Goal: Task Accomplishment & Management: Complete application form

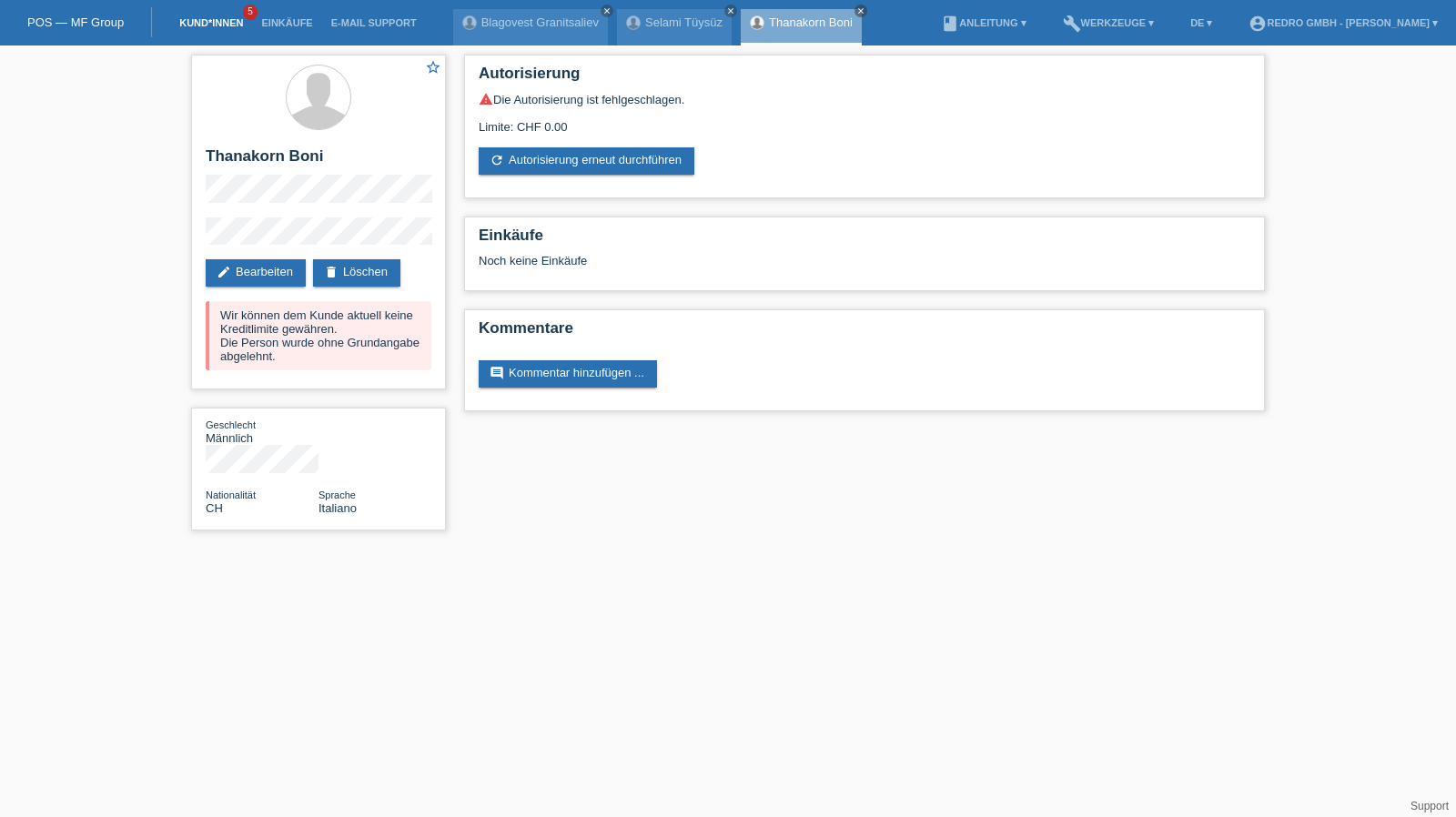
click at [201, 22] on link "Kund*innen" at bounding box center [211, 22] width 82 height 11
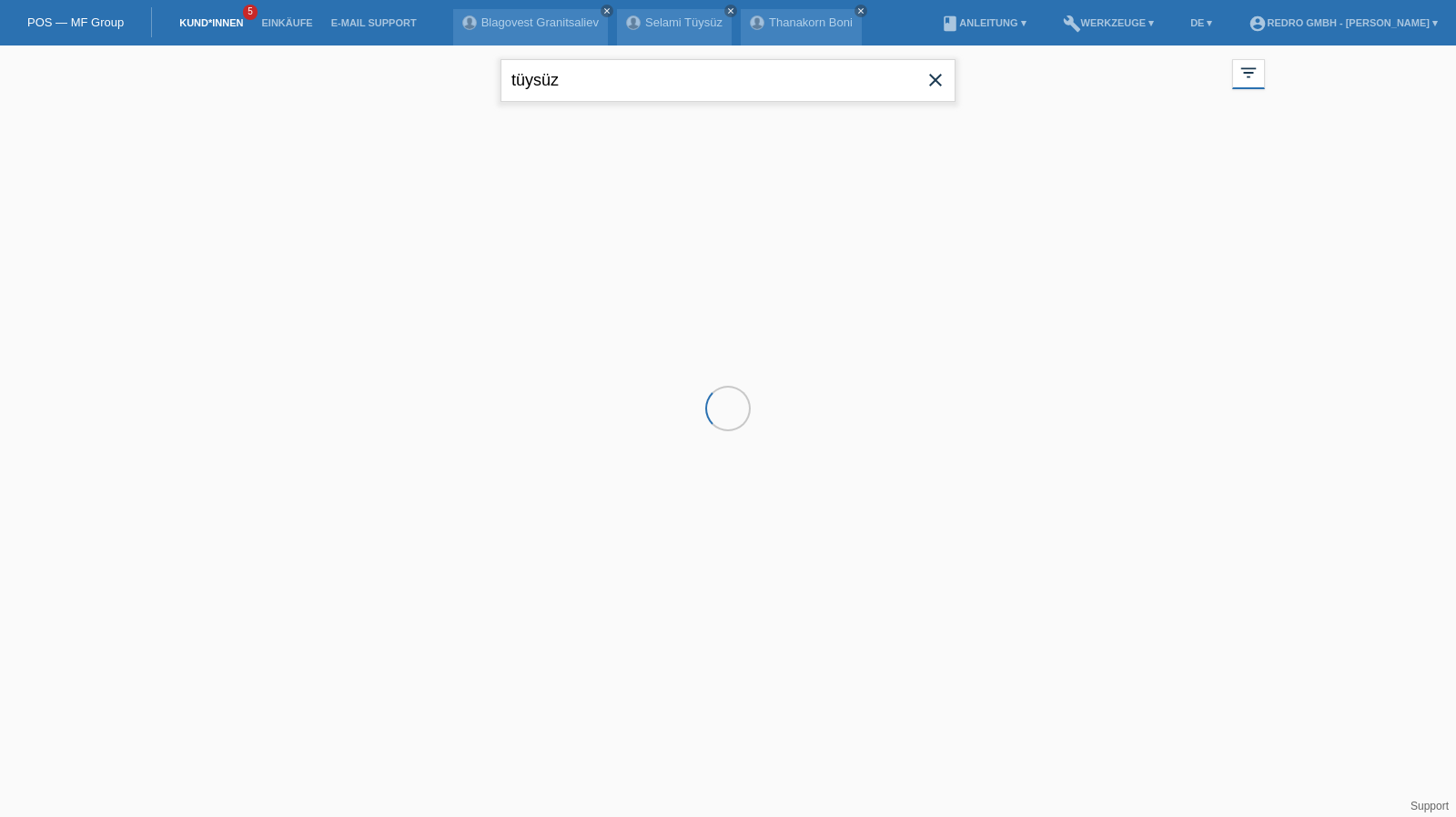
click at [626, 74] on input "tüysüz" at bounding box center [728, 80] width 455 height 43
type input "othenin"
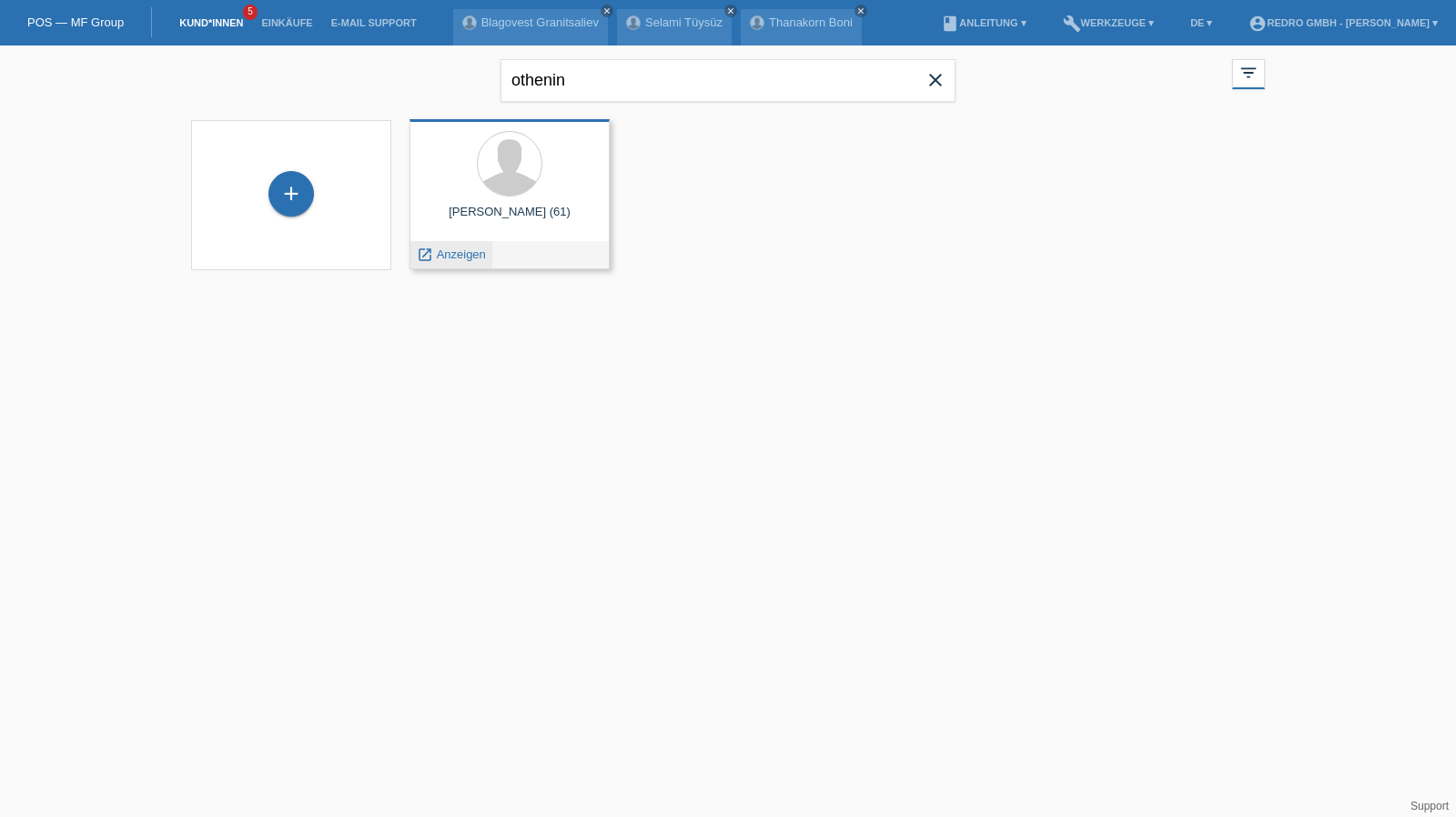
click at [443, 260] on span "Anzeigen" at bounding box center [461, 255] width 50 height 14
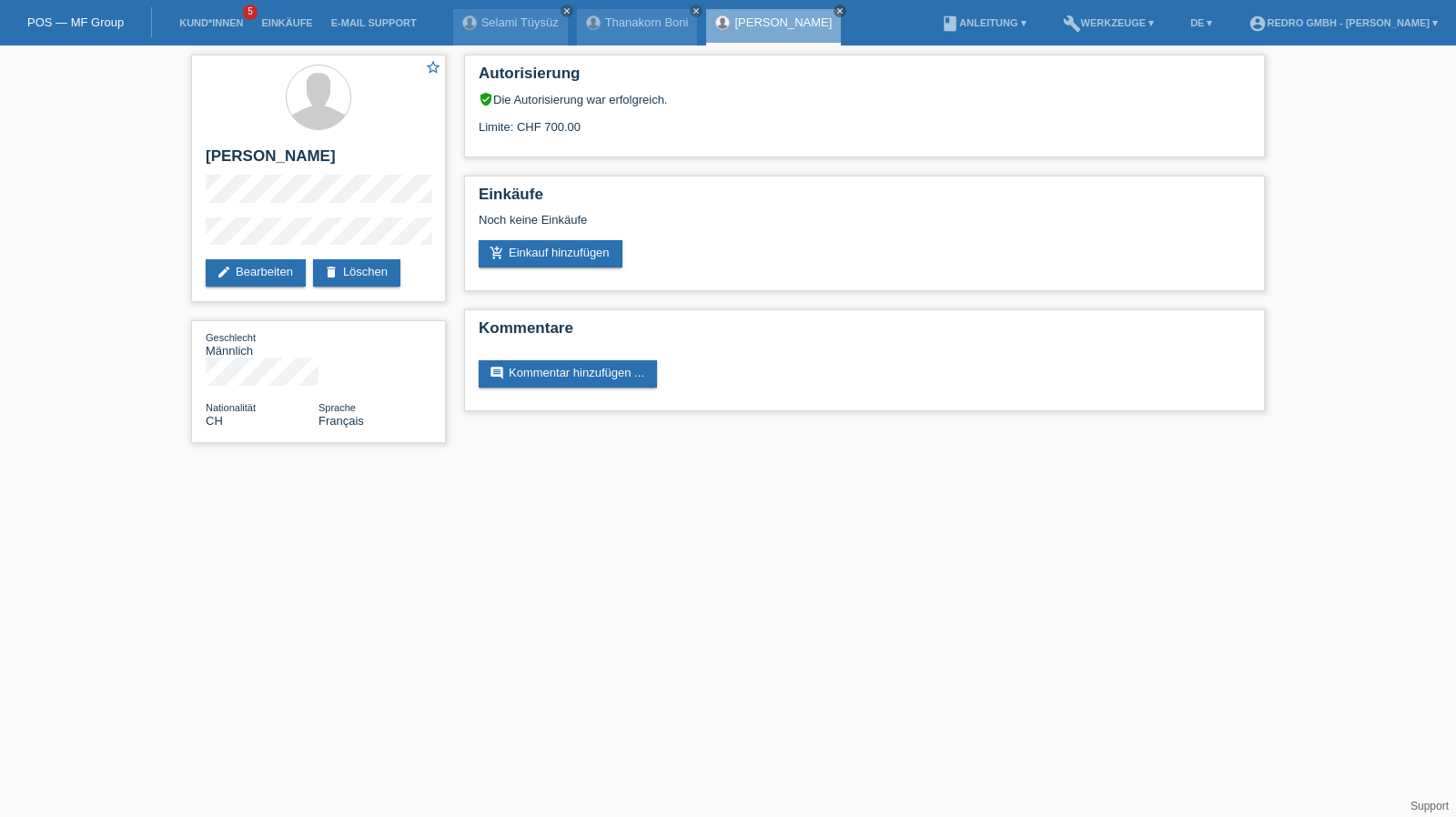
click at [193, 6] on li "Kund*innen 5" at bounding box center [211, 23] width 82 height 47
click at [191, 18] on link "Kund*innen" at bounding box center [211, 22] width 82 height 11
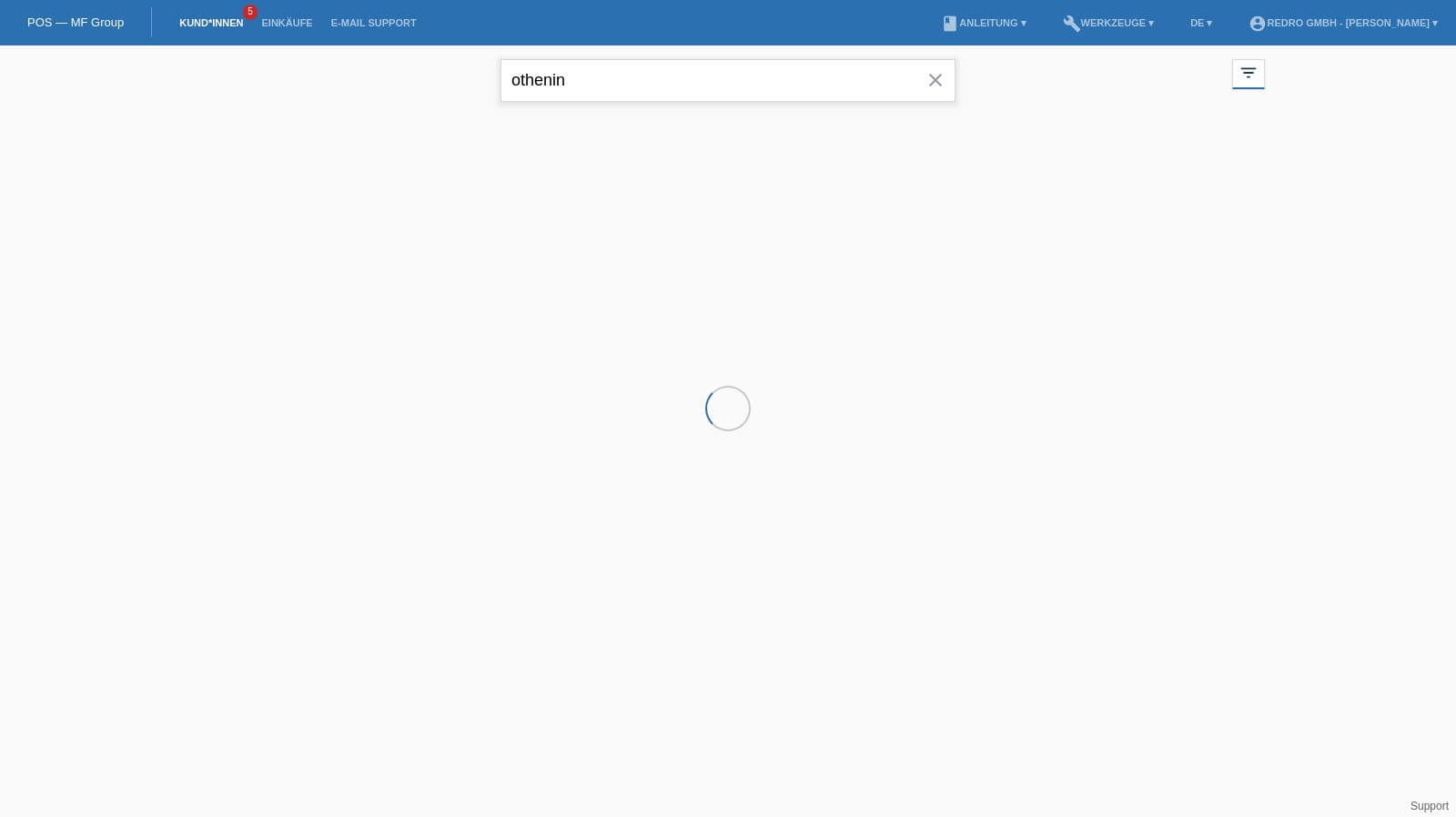
click at [570, 76] on input "othenin" at bounding box center [728, 80] width 455 height 43
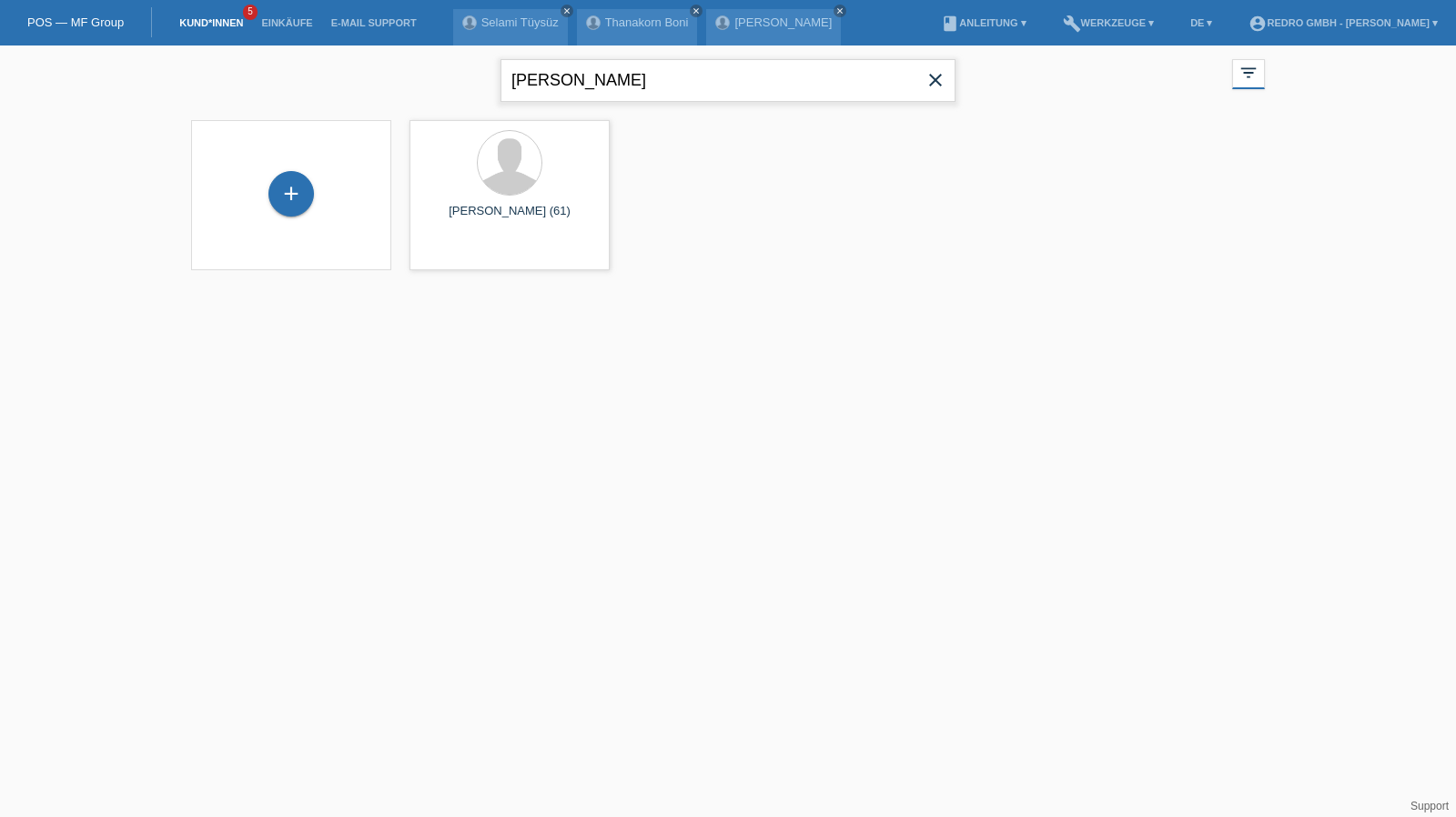
type input "selim alper"
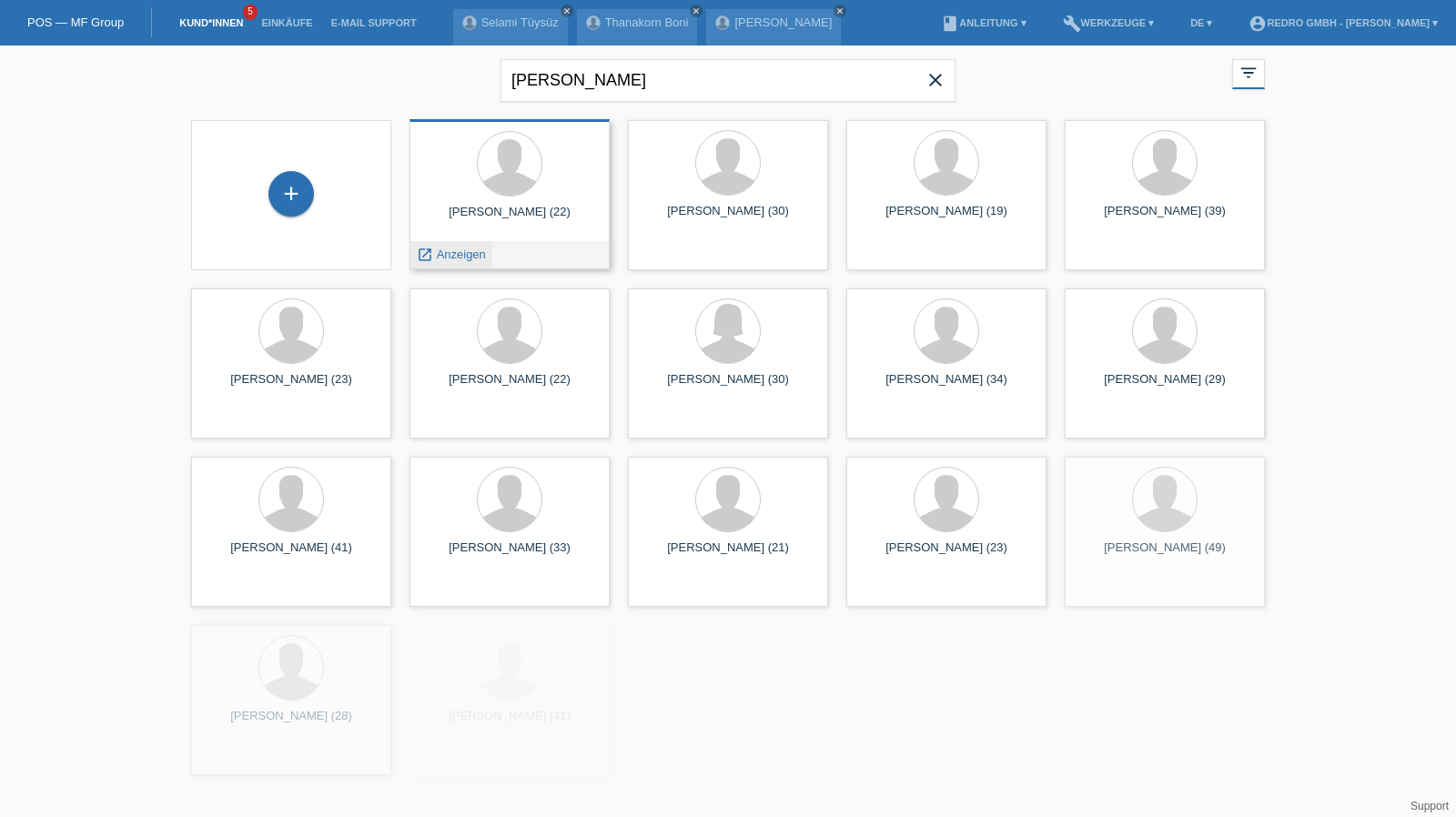
click at [464, 254] on span "Anzeigen" at bounding box center [461, 255] width 50 height 14
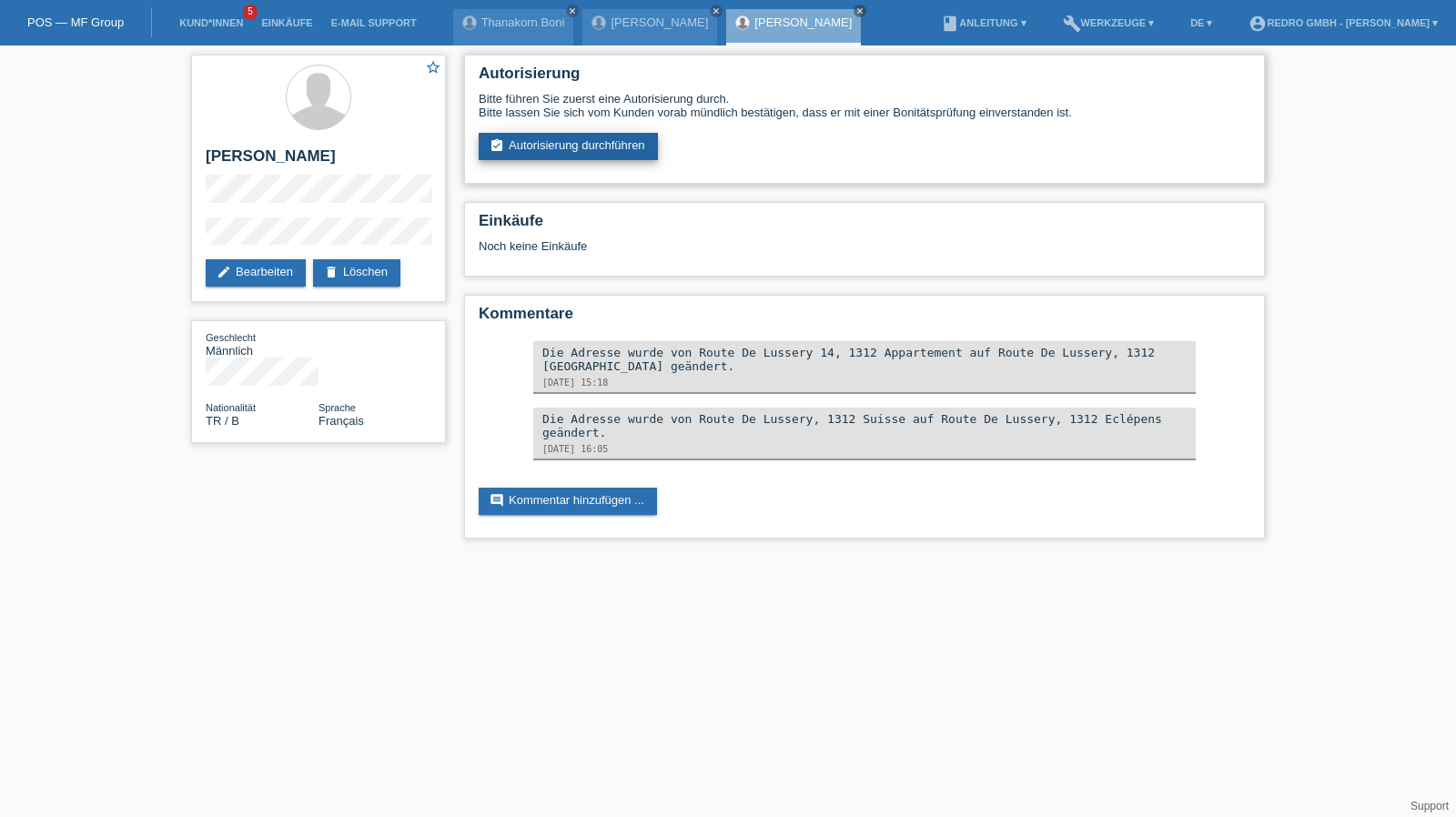
click at [556, 150] on link "assignment_turned_in Autorisierung durchführen" at bounding box center [569, 146] width 180 height 27
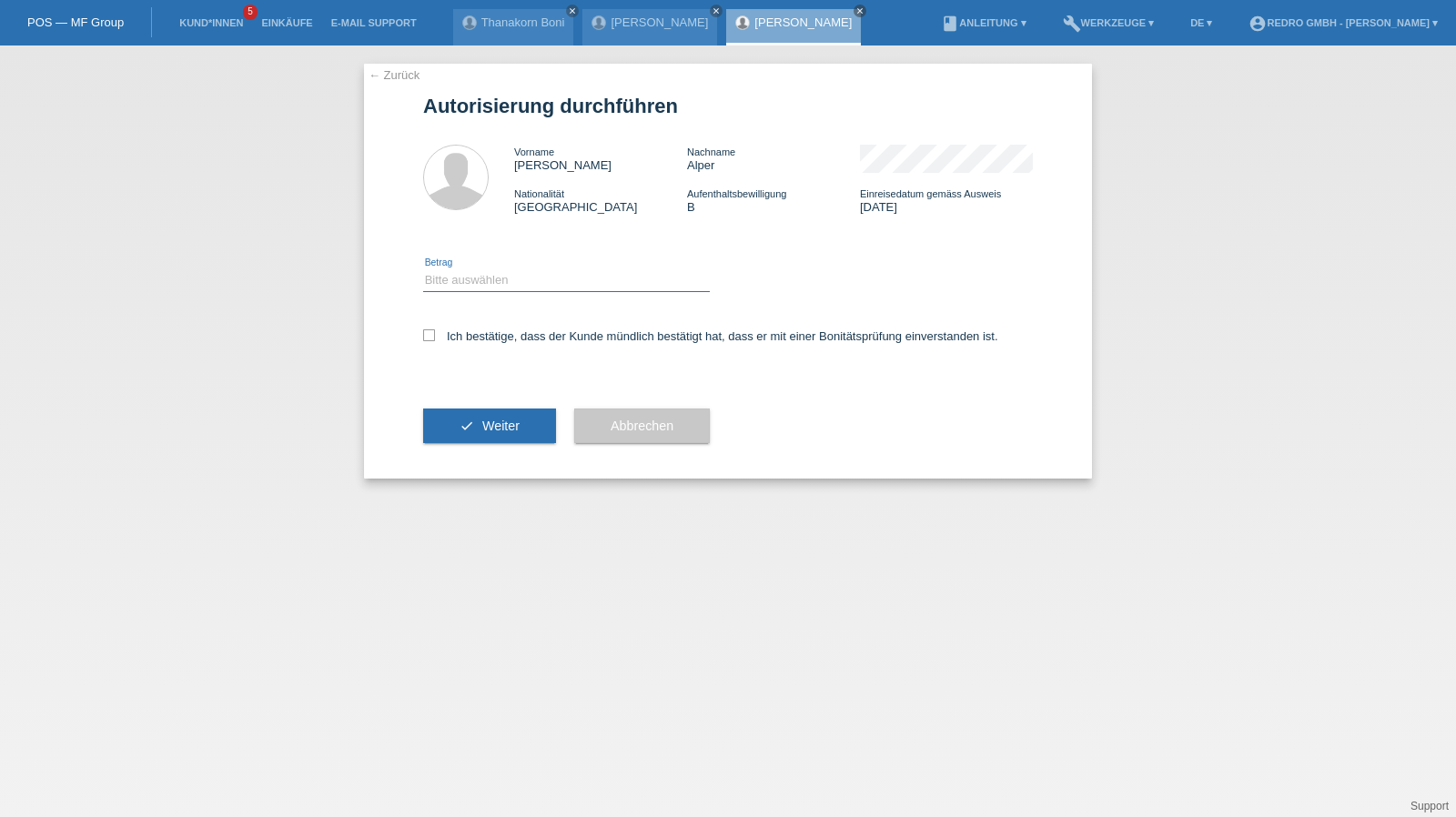
click at [494, 282] on select "Bitte auswählen CHF 1.00 - CHF 499.00 CHF 500.00 - CHF 1'999.00 CHF 2'000.00 - …" at bounding box center [566, 280] width 286 height 22
select select "1"
click at [423, 270] on select "Bitte auswählen CHF 1.00 - CHF 499.00 CHF 500.00 - CHF 1'999.00 CHF 2'000.00 - …" at bounding box center [566, 280] width 286 height 22
click at [473, 340] on label "Ich bestätige, dass der Kunde mündlich bestätigt hat, dass er mit einer Bonität…" at bounding box center [710, 336] width 575 height 14
click at [435, 340] on input "Ich bestätige, dass der Kunde mündlich bestätigt hat, dass er mit einer Bonität…" at bounding box center [429, 335] width 12 height 12
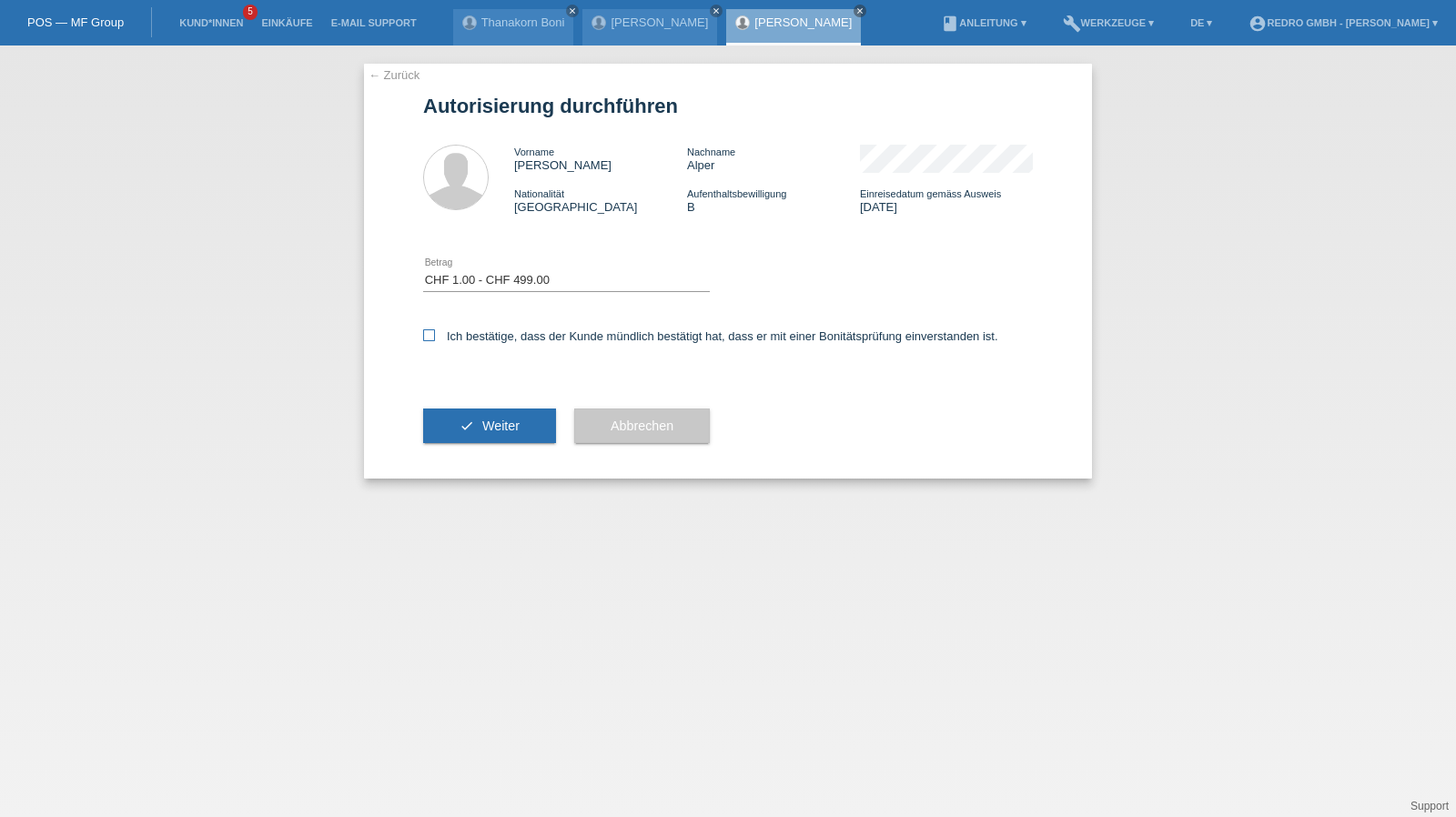
checkbox input "true"
click at [453, 432] on button "check Weiter" at bounding box center [489, 426] width 133 height 35
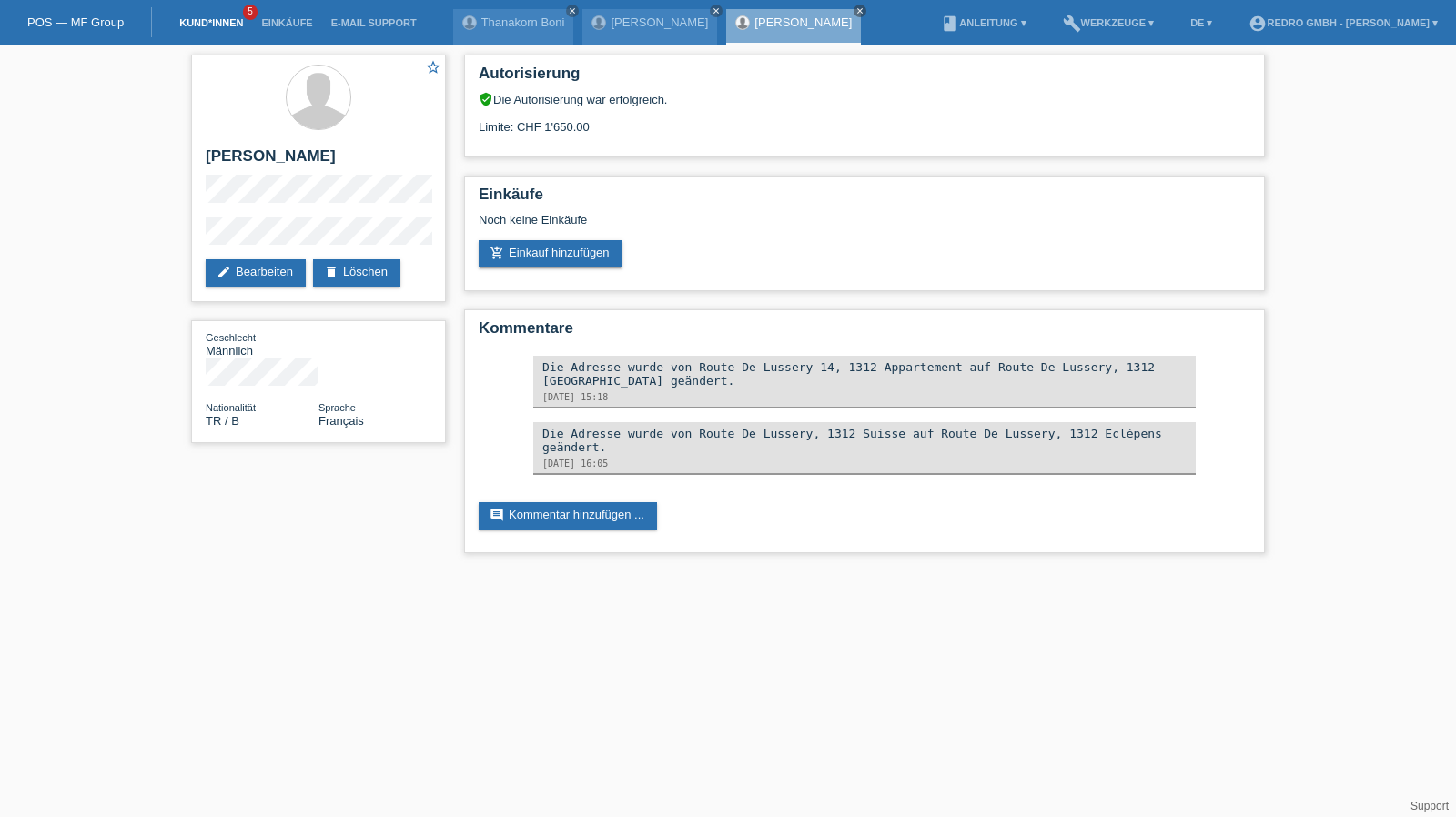
click at [190, 26] on link "Kund*innen" at bounding box center [211, 22] width 82 height 11
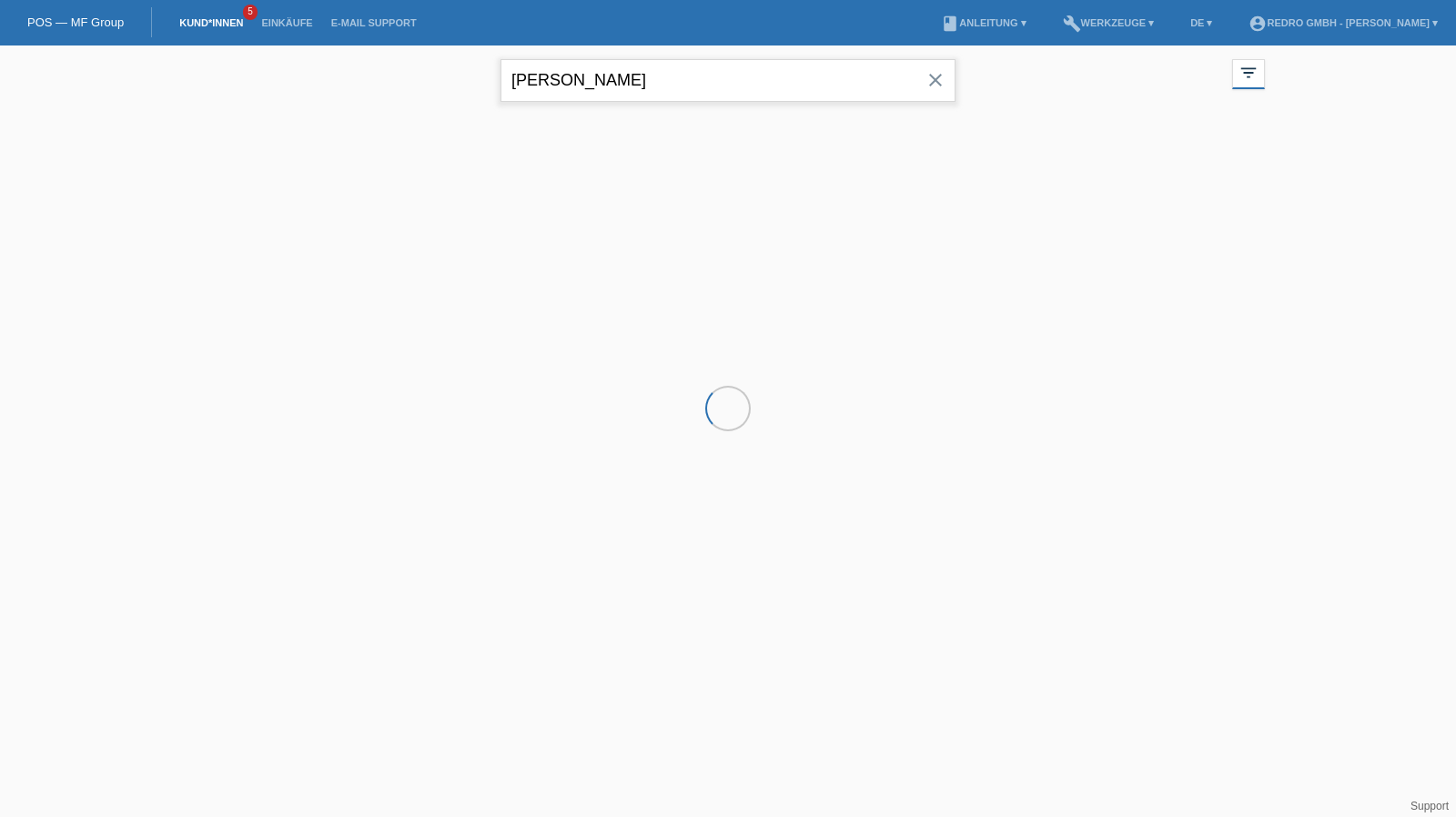
click at [668, 77] on input "selim alper" at bounding box center [728, 80] width 455 height 43
paste input "Guten Morgen Ratheeswaran Dein Ratenzahlungsantrag wurde von unserem Zahlungspa…"
type input "Guten Morgen Ratheeswaran Dein Ratenzahlungsantrag wurde von unserem Zahlungspa…"
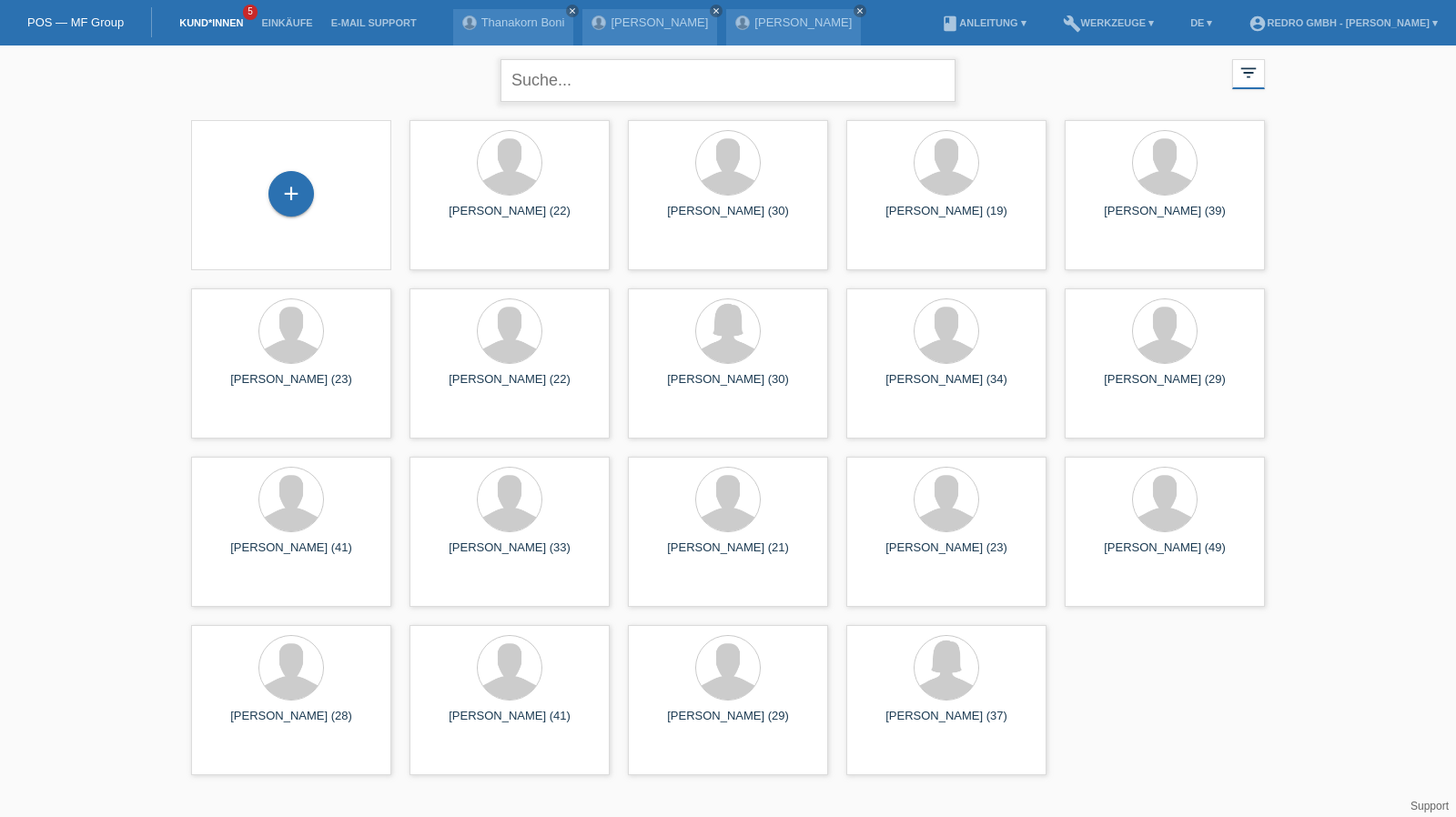
click at [603, 92] on input "text" at bounding box center [728, 80] width 455 height 43
paste input "Kathiravelu"
type input "Kathiravelu"
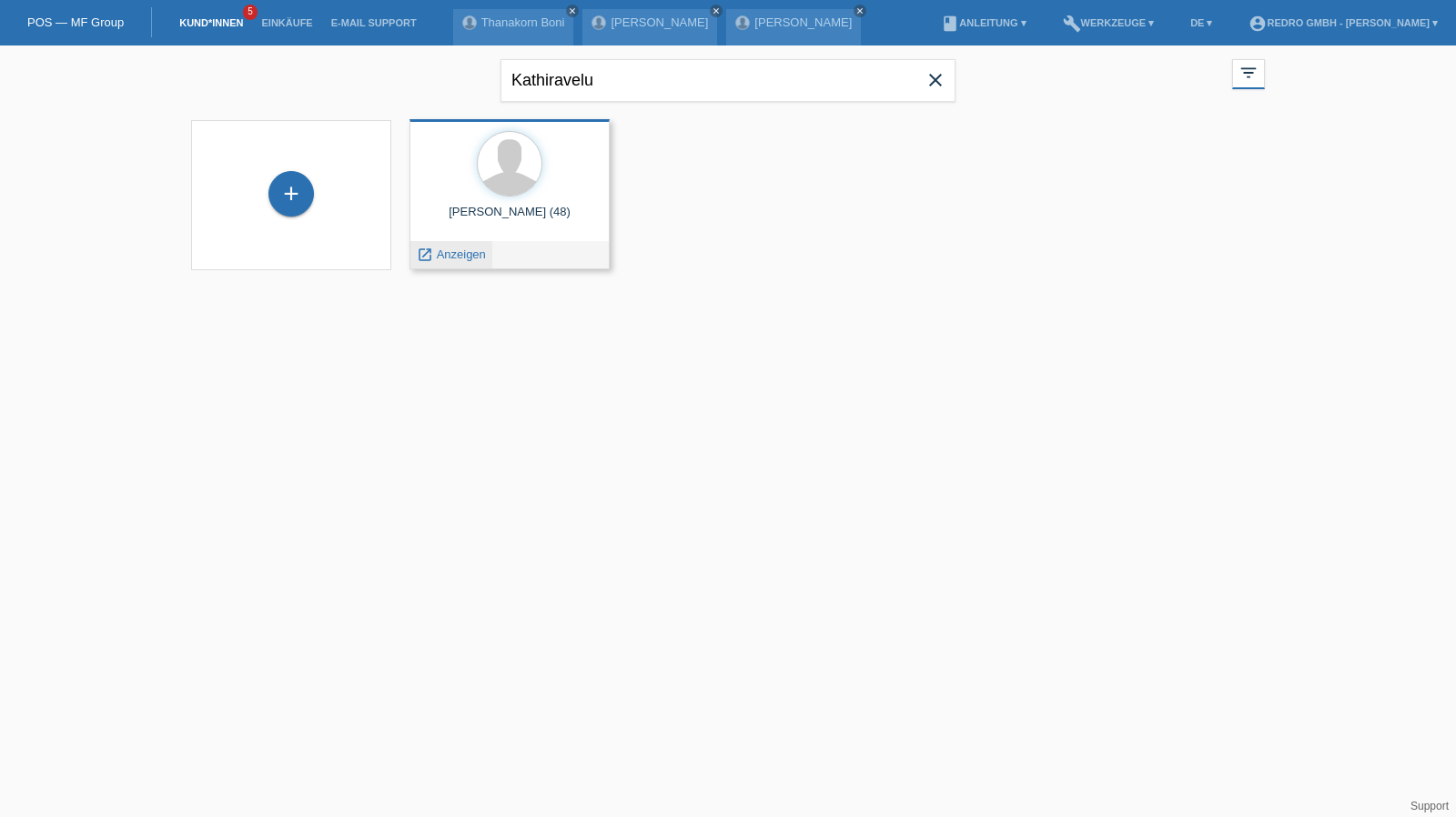
click at [452, 256] on span "Anzeigen" at bounding box center [461, 255] width 50 height 14
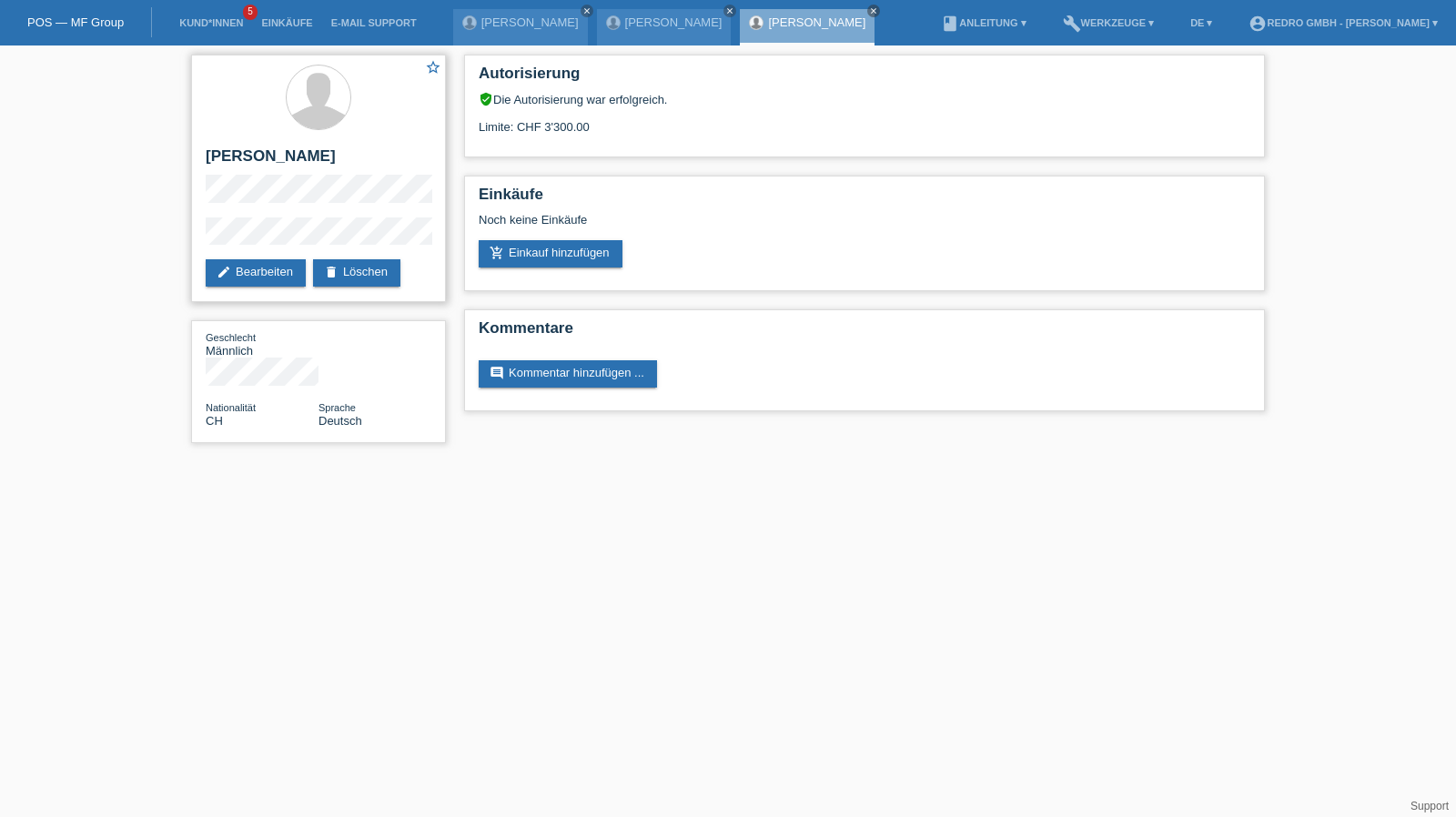
click at [273, 166] on h2 "[PERSON_NAME]" at bounding box center [318, 161] width 226 height 27
copy div "[PERSON_NAME]"
click at [153, 235] on div "star_border Kathiravelu Ratheeswaran edit Bearbeiten delete Löschen Geschlecht …" at bounding box center [728, 254] width 1456 height 416
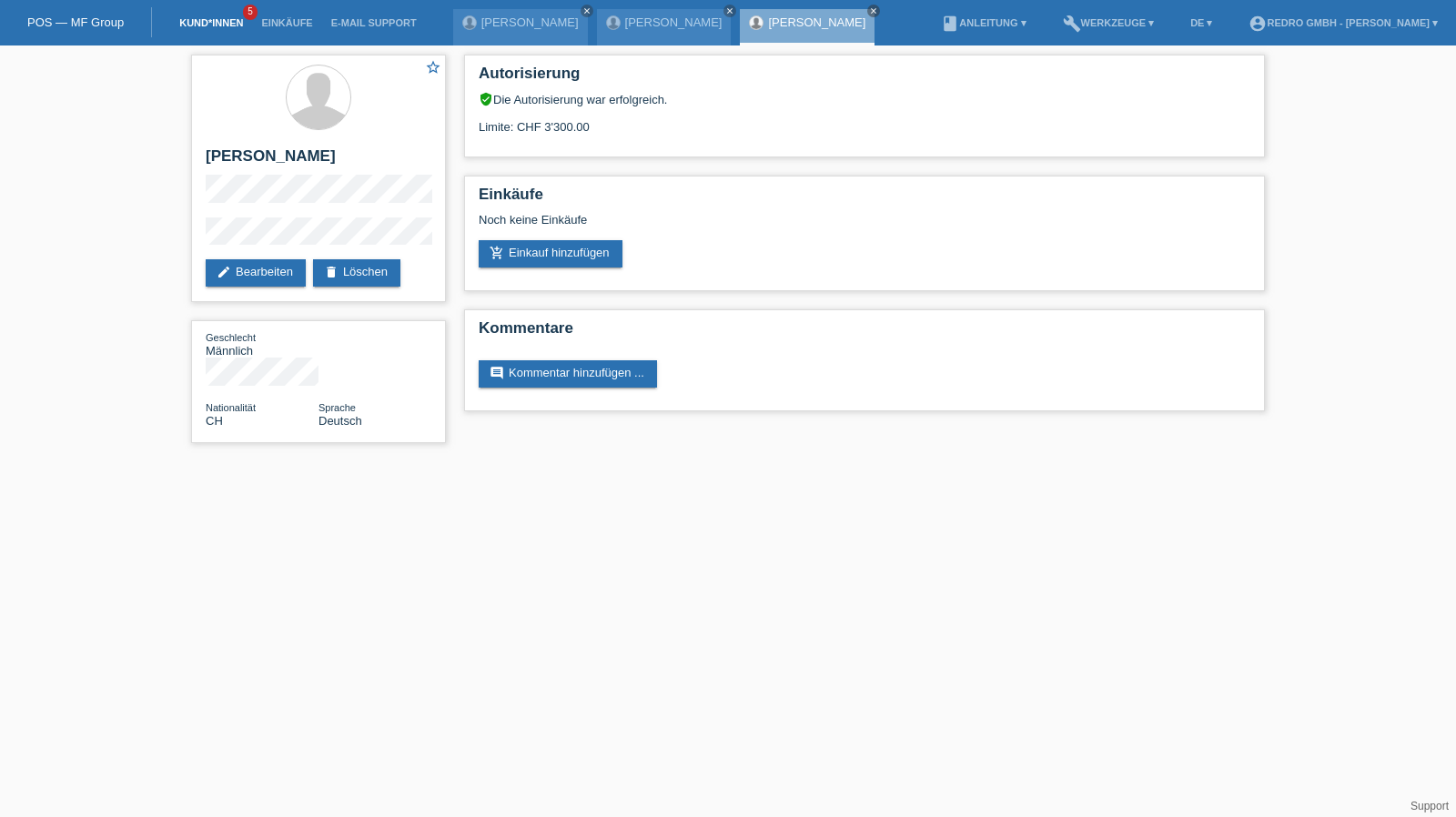
click at [197, 26] on link "Kund*innen" at bounding box center [211, 22] width 82 height 11
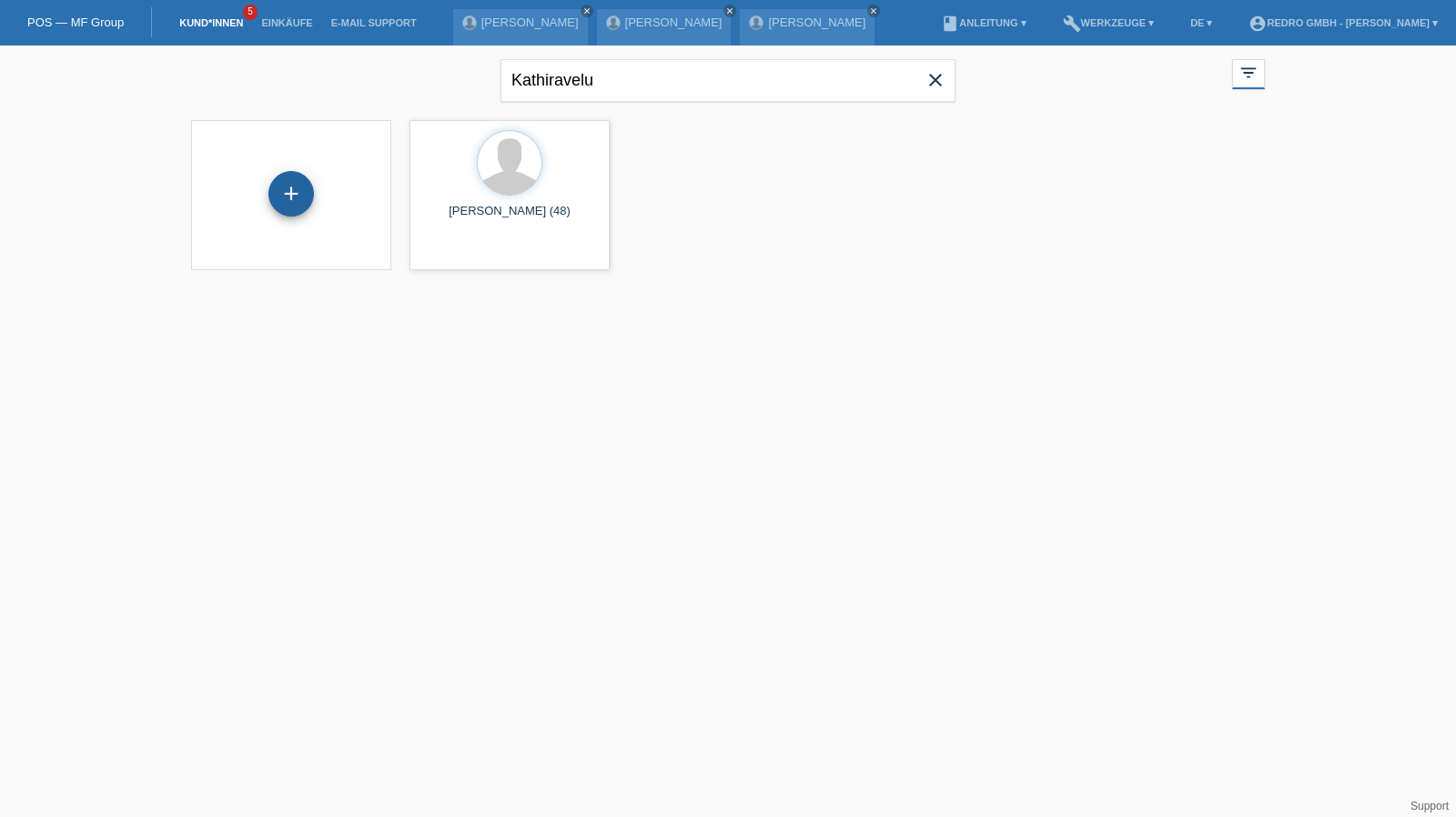
click at [288, 201] on div "+" at bounding box center [291, 194] width 46 height 46
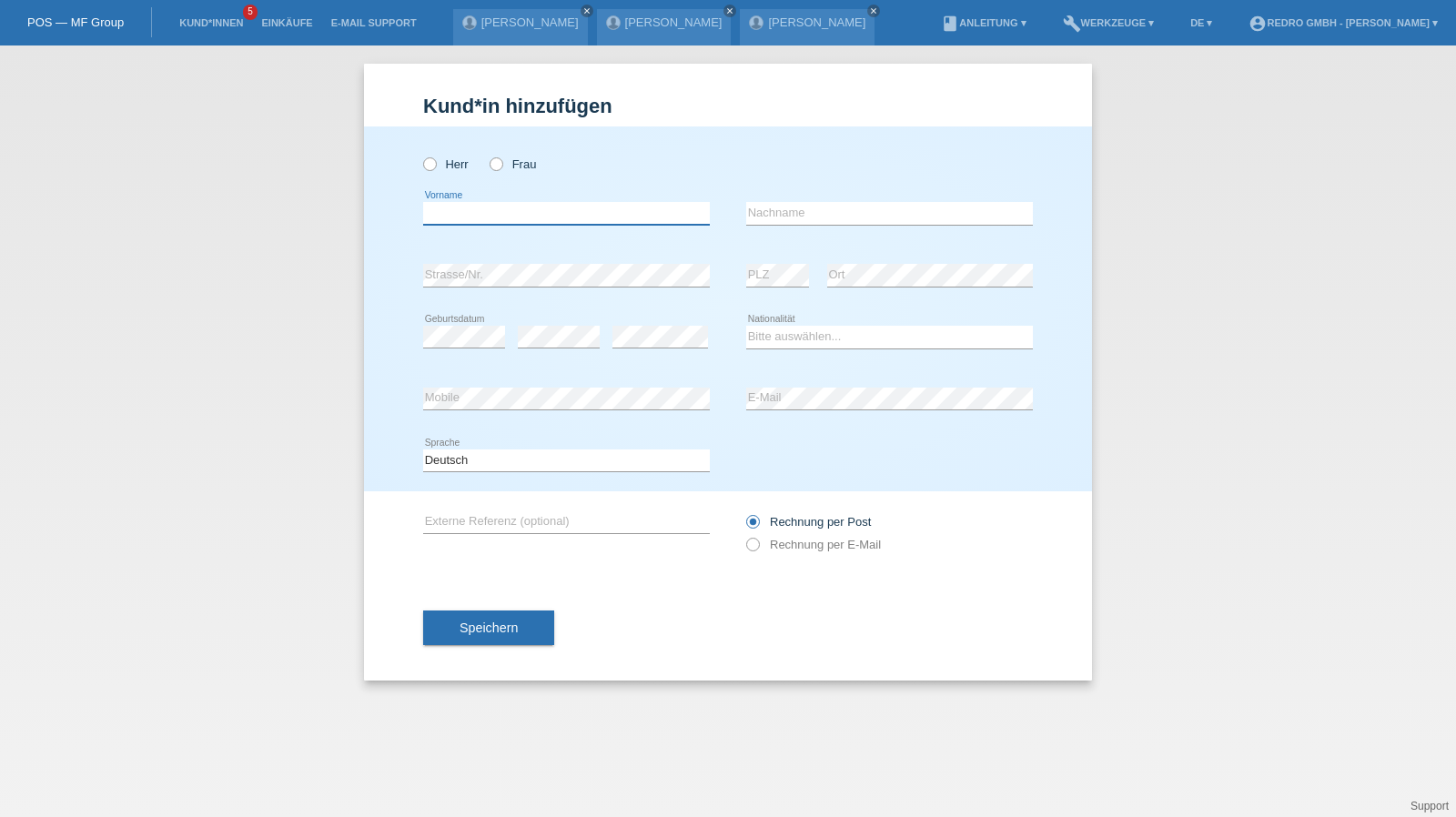
click at [551, 212] on input "text" at bounding box center [566, 213] width 286 height 22
paste input "[PERSON_NAME]"
click at [552, 217] on input "[PERSON_NAME]" at bounding box center [566, 213] width 286 height 22
type input "Klaudia"
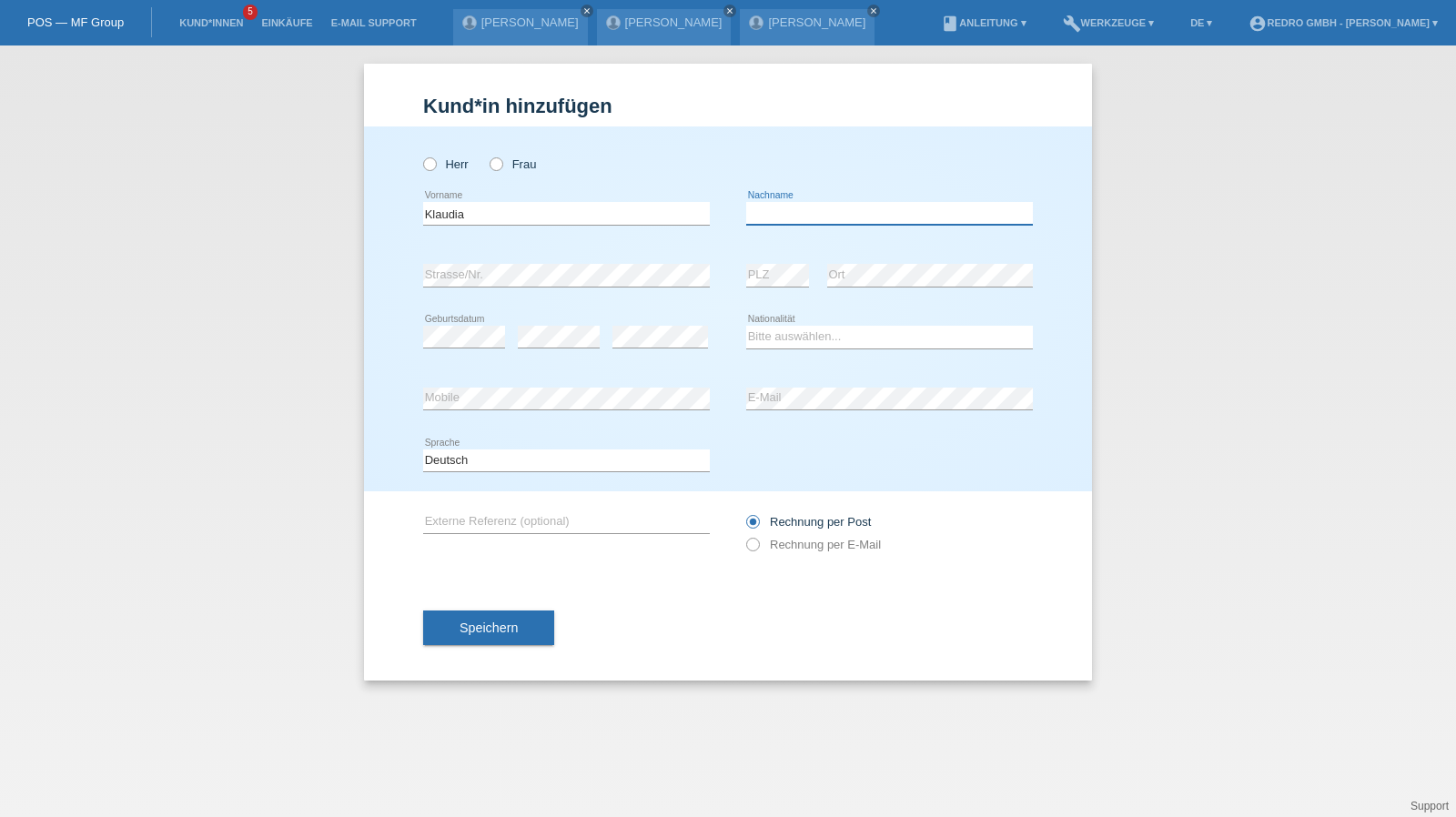
paste input "Leśniewska"
type input "Leśniewska"
click at [526, 166] on label "Frau" at bounding box center [513, 164] width 47 height 14
click at [502, 166] on input "Frau" at bounding box center [495, 163] width 12 height 12
radio input "true"
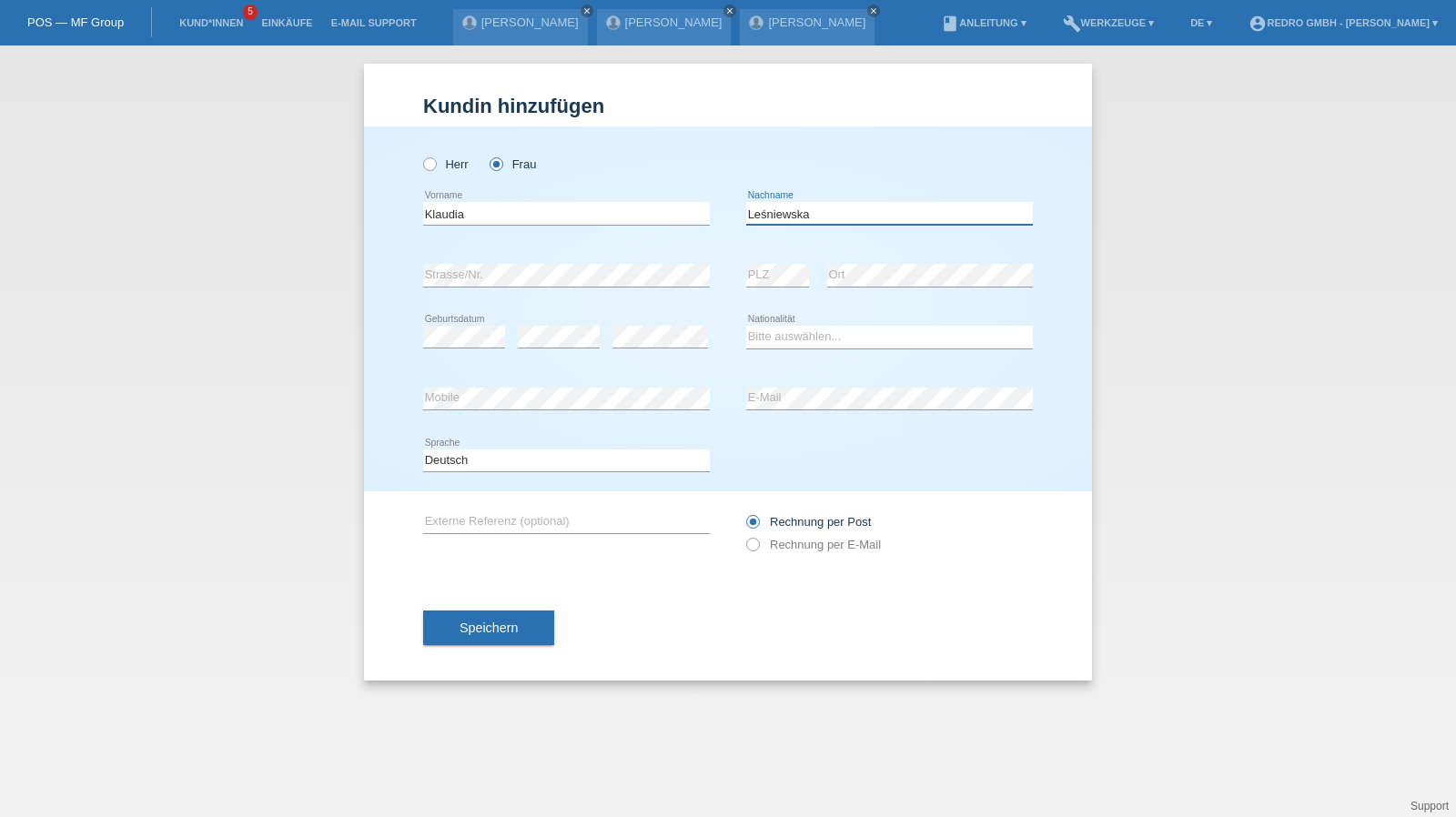
click at [865, 220] on input "Leśniewska" at bounding box center [889, 213] width 286 height 22
click at [777, 343] on select "Bitte auswählen... Schweiz Deutschland Liechtenstein Österreich ------------ Af…" at bounding box center [889, 336] width 286 height 22
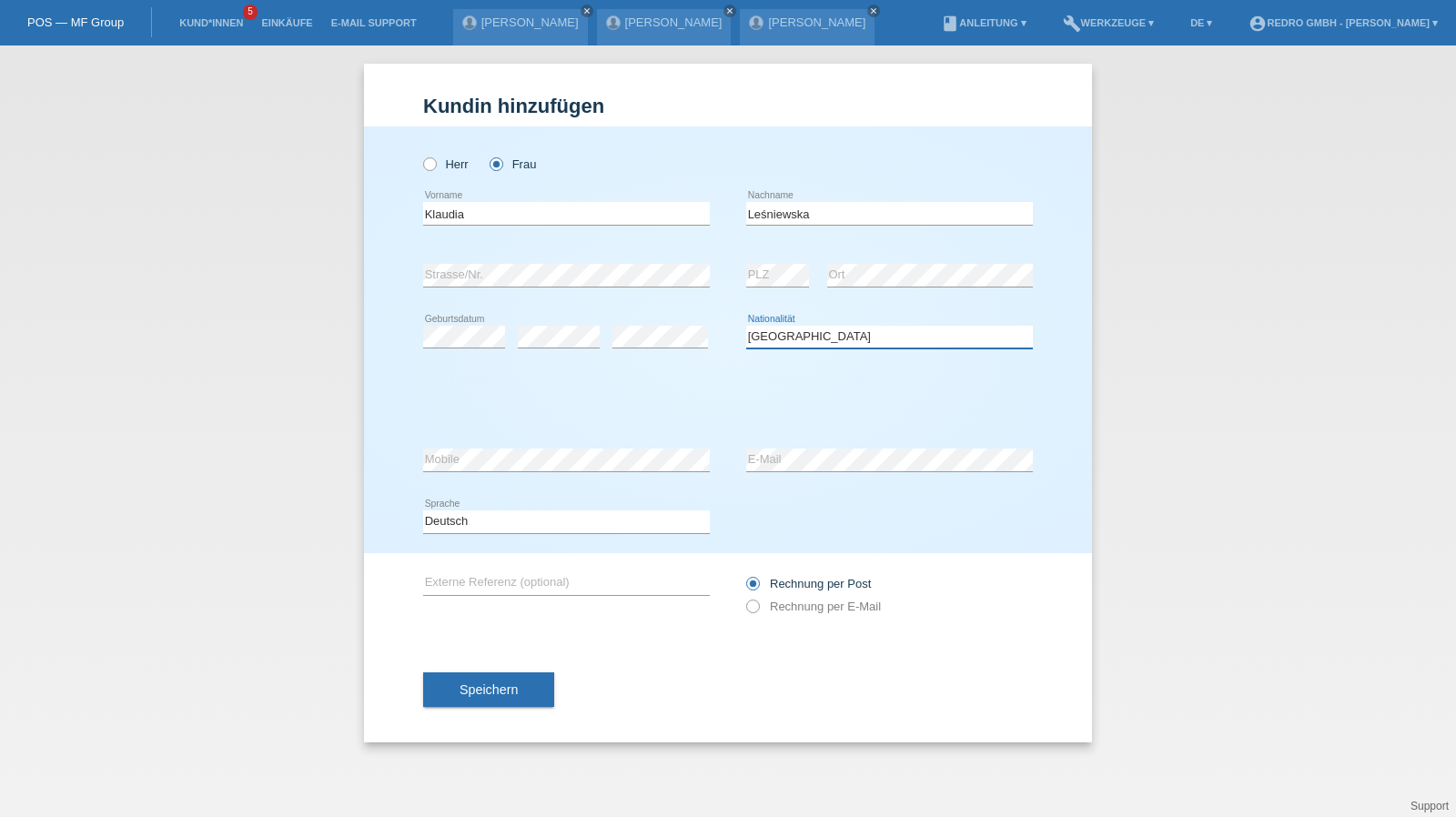
select select "PL"
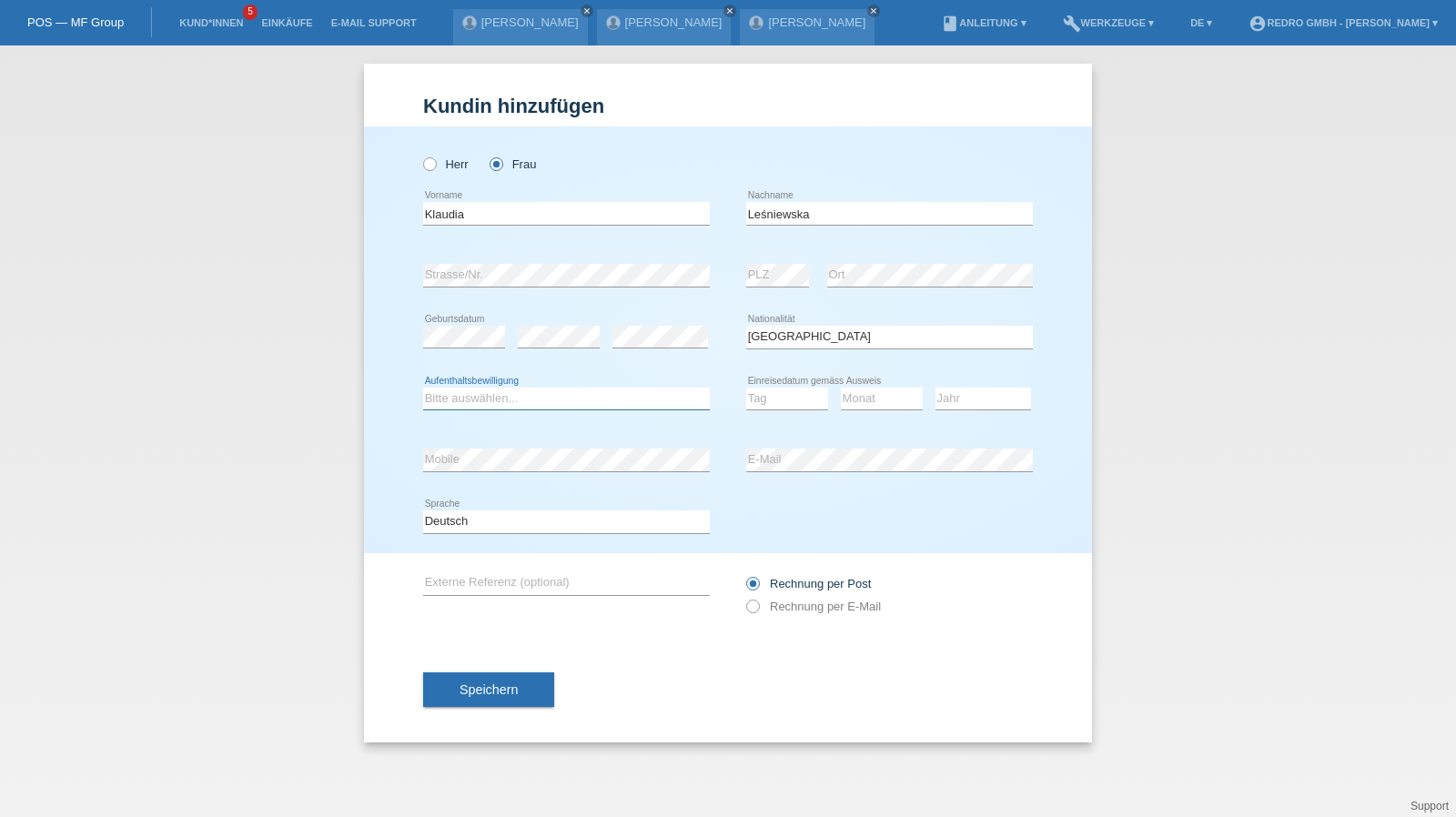
select select "B"
select select "01"
select select "2022"
click at [479, 508] on div "Deutsch Français Italiano English error Sprache" at bounding box center [566, 522] width 286 height 62
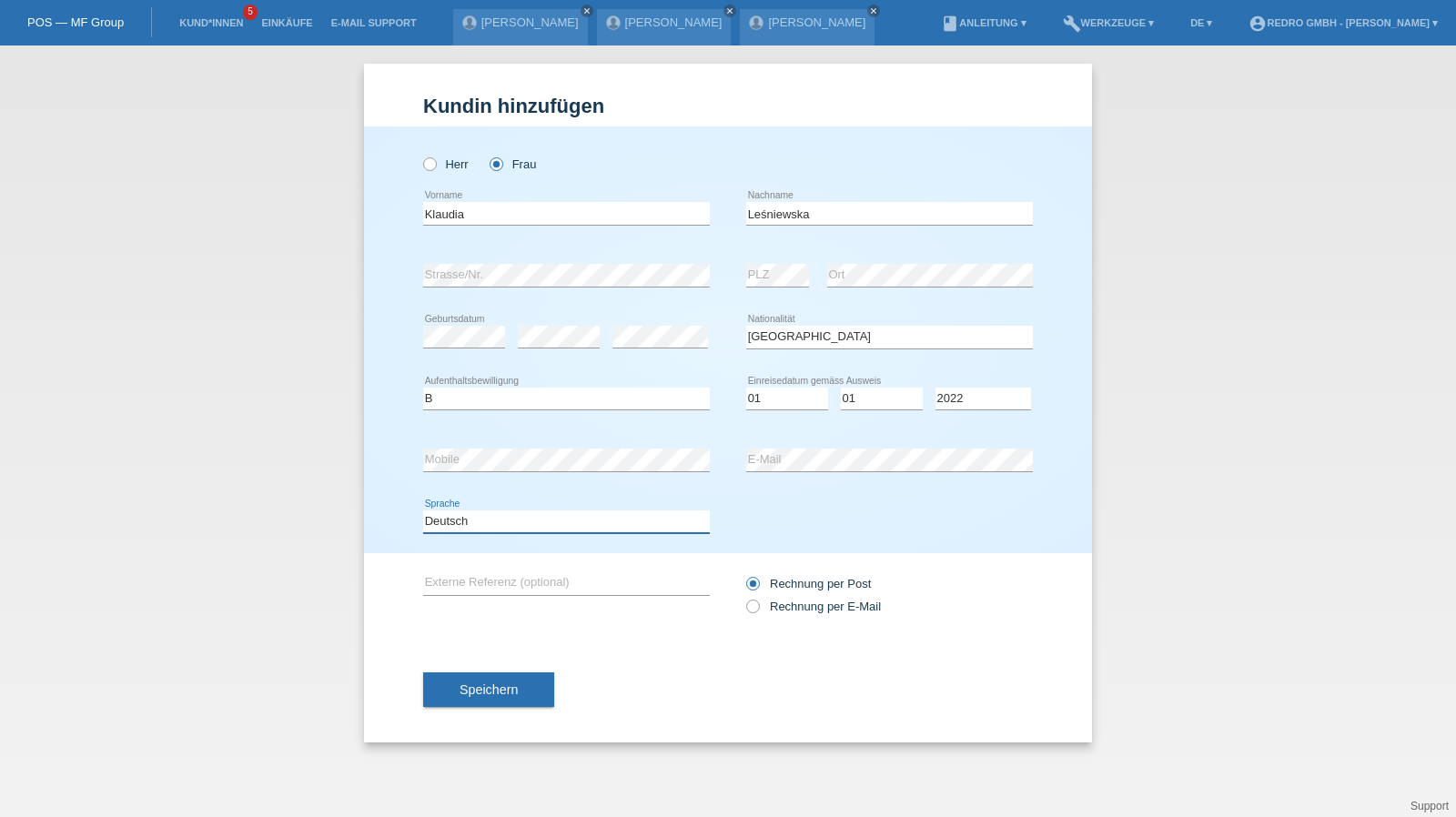
click at [474, 523] on select "Deutsch Français Italiano English" at bounding box center [566, 521] width 286 height 22
click at [493, 682] on span "Speichern" at bounding box center [488, 690] width 58 height 15
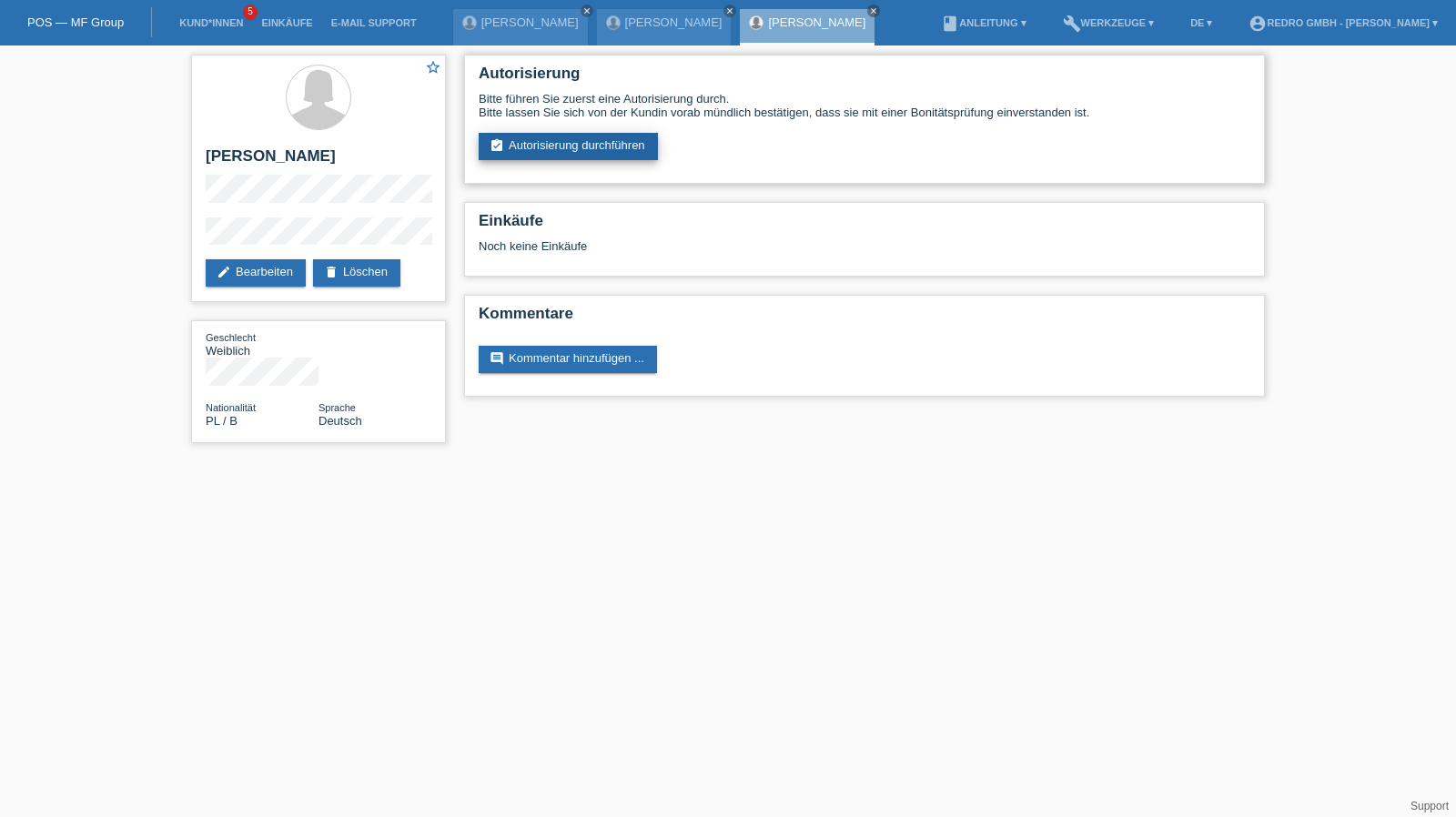
click at [578, 158] on link "assignment_turned_in Autorisierung durchführen" at bounding box center [569, 146] width 180 height 27
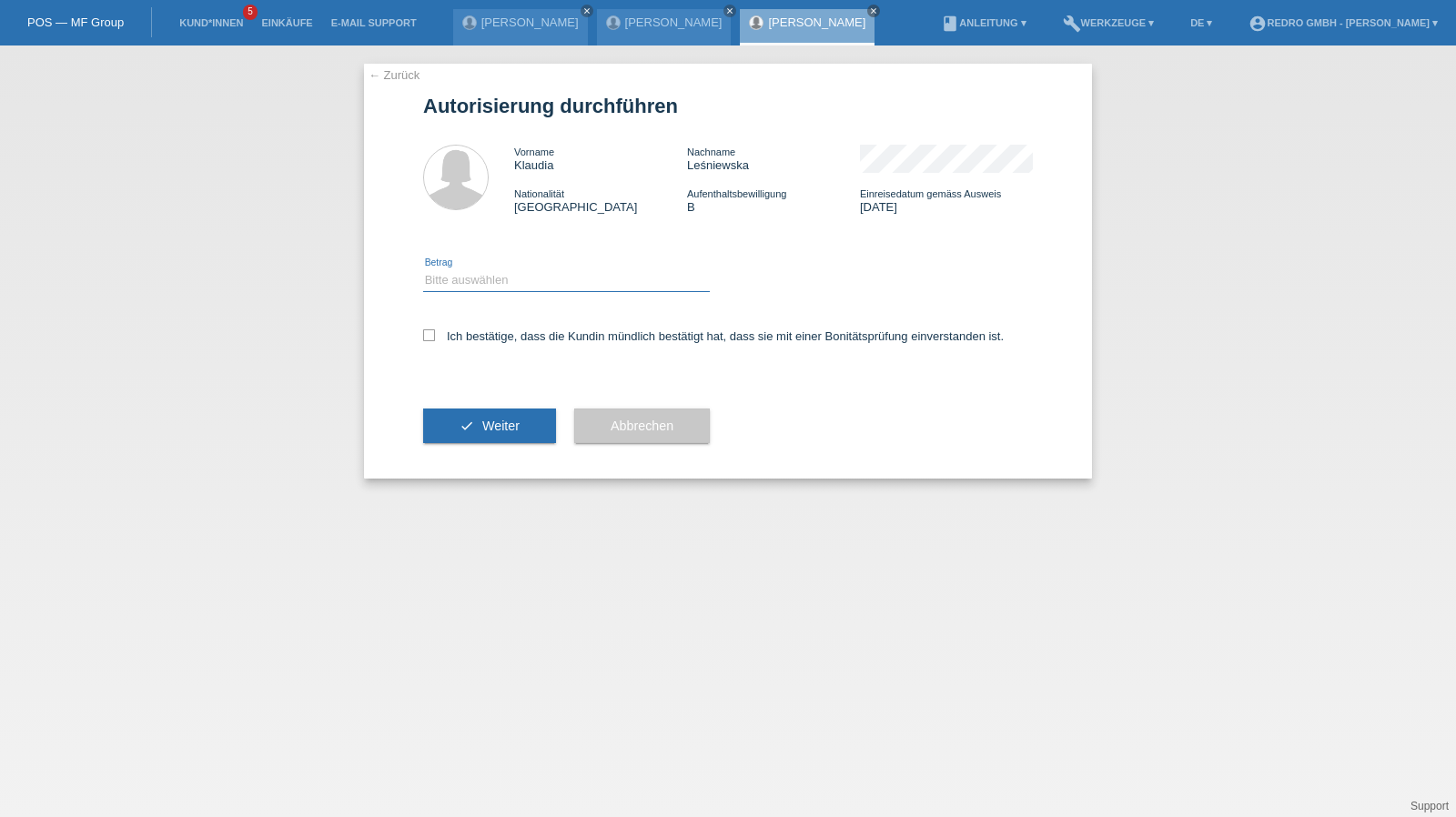
click at [510, 276] on select "Bitte auswählen CHF 1.00 - CHF 499.00 CHF 500.00 - CHF 1'999.00 CHF 2'000.00 - …" at bounding box center [566, 280] width 286 height 22
select select "1"
click at [423, 270] on select "Bitte auswählen CHF 1.00 - CHF 499.00 CHF 500.00 - CHF 1'999.00 CHF 2'000.00 - …" at bounding box center [566, 280] width 286 height 22
click at [482, 340] on label "Ich bestätige, dass die Kundin mündlich bestätigt hat, dass sie mit einer Bonit…" at bounding box center [713, 336] width 580 height 14
click at [435, 340] on input "Ich bestätige, dass die Kundin mündlich bestätigt hat, dass sie mit einer Bonit…" at bounding box center [429, 335] width 12 height 12
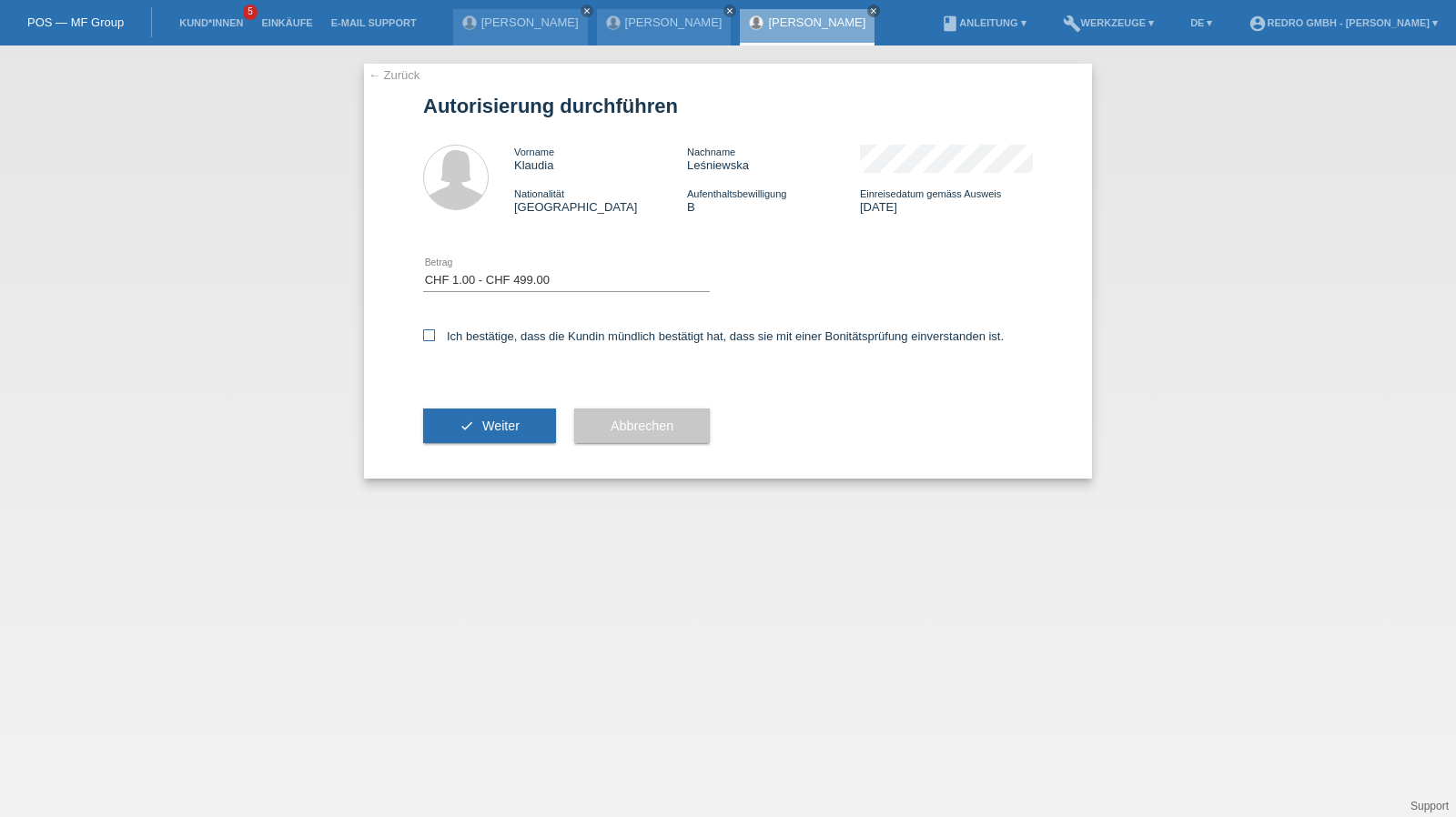
checkbox input "true"
click at [468, 421] on button "check Weiter" at bounding box center [489, 426] width 133 height 35
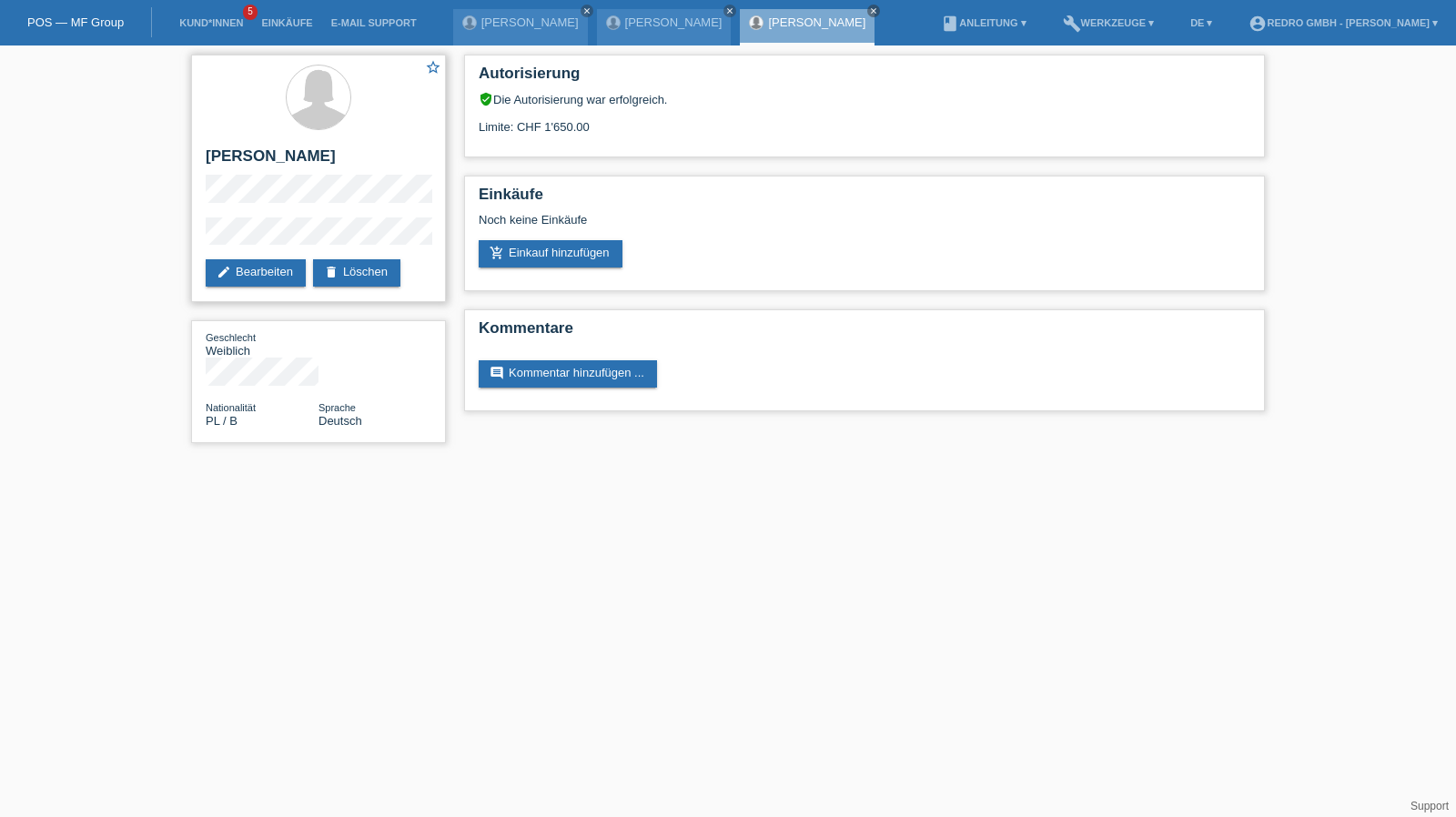
click at [231, 158] on h2 "[PERSON_NAME]" at bounding box center [318, 161] width 226 height 27
copy h2 "Klaudia"
click at [240, 20] on link "Kund*innen" at bounding box center [211, 22] width 82 height 11
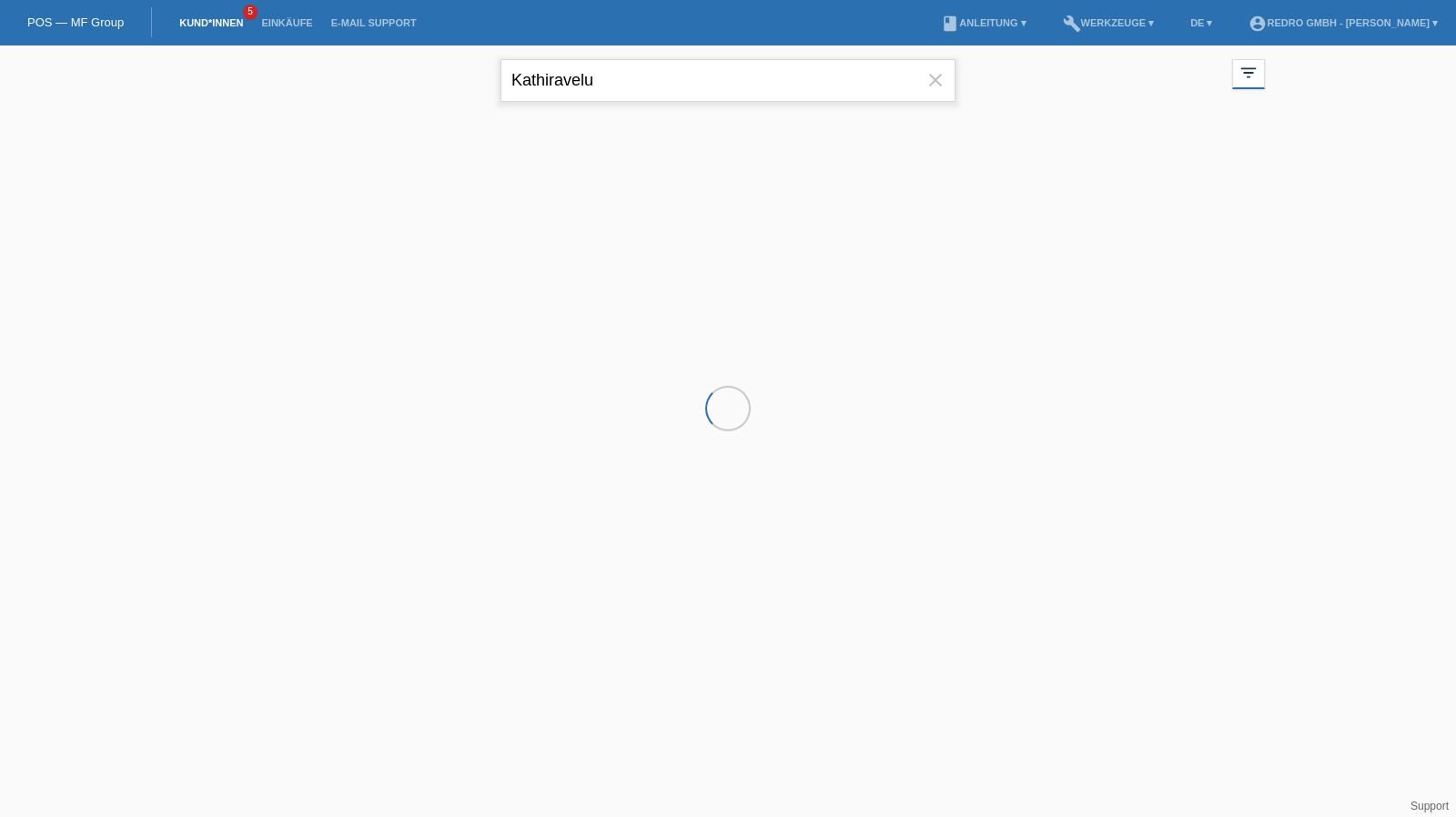
click at [728, 85] on input "Kathiravelu" at bounding box center [728, 80] width 455 height 43
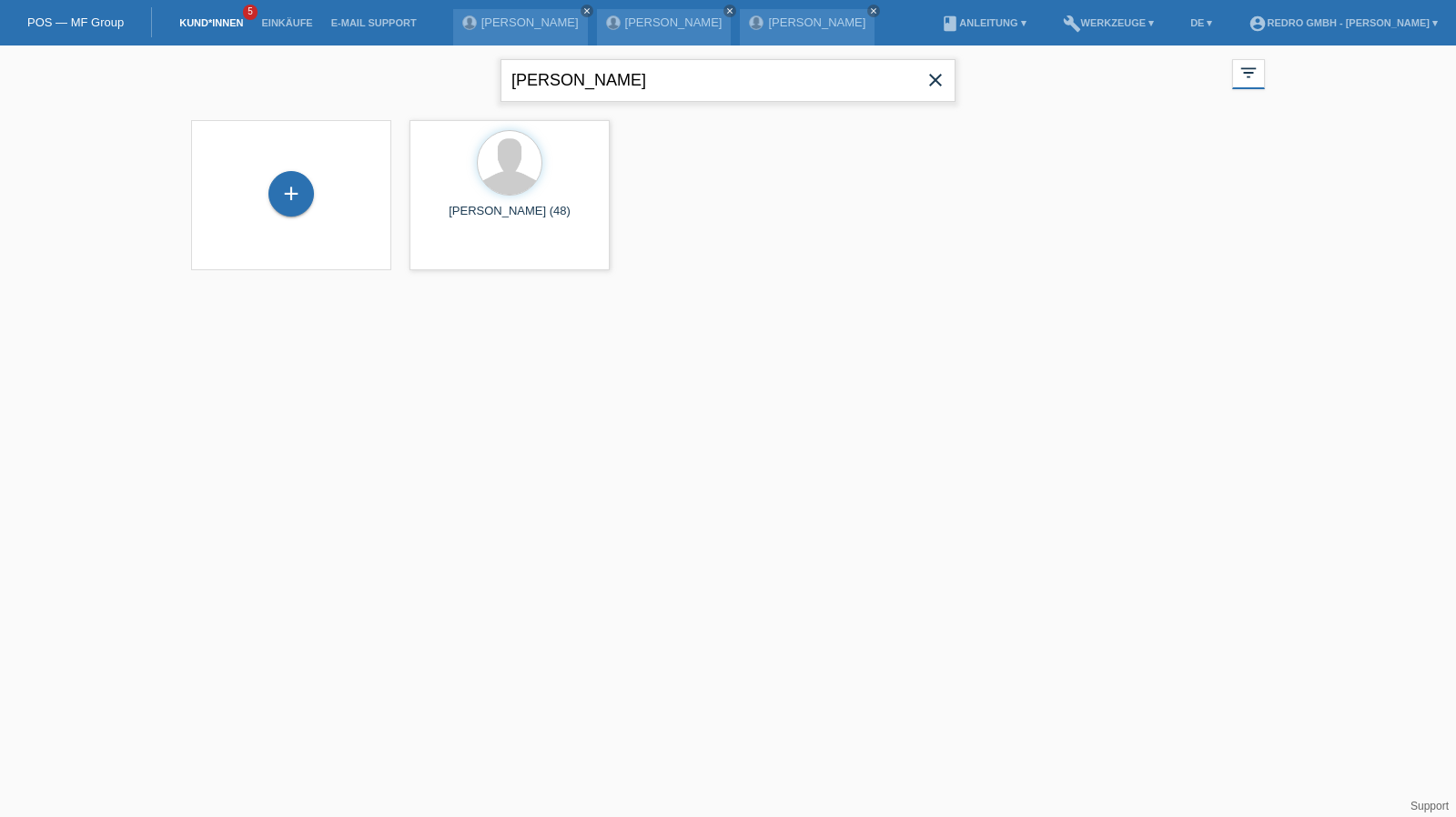
type input "yao"
click at [674, 254] on span "Anzeigen" at bounding box center [679, 255] width 50 height 14
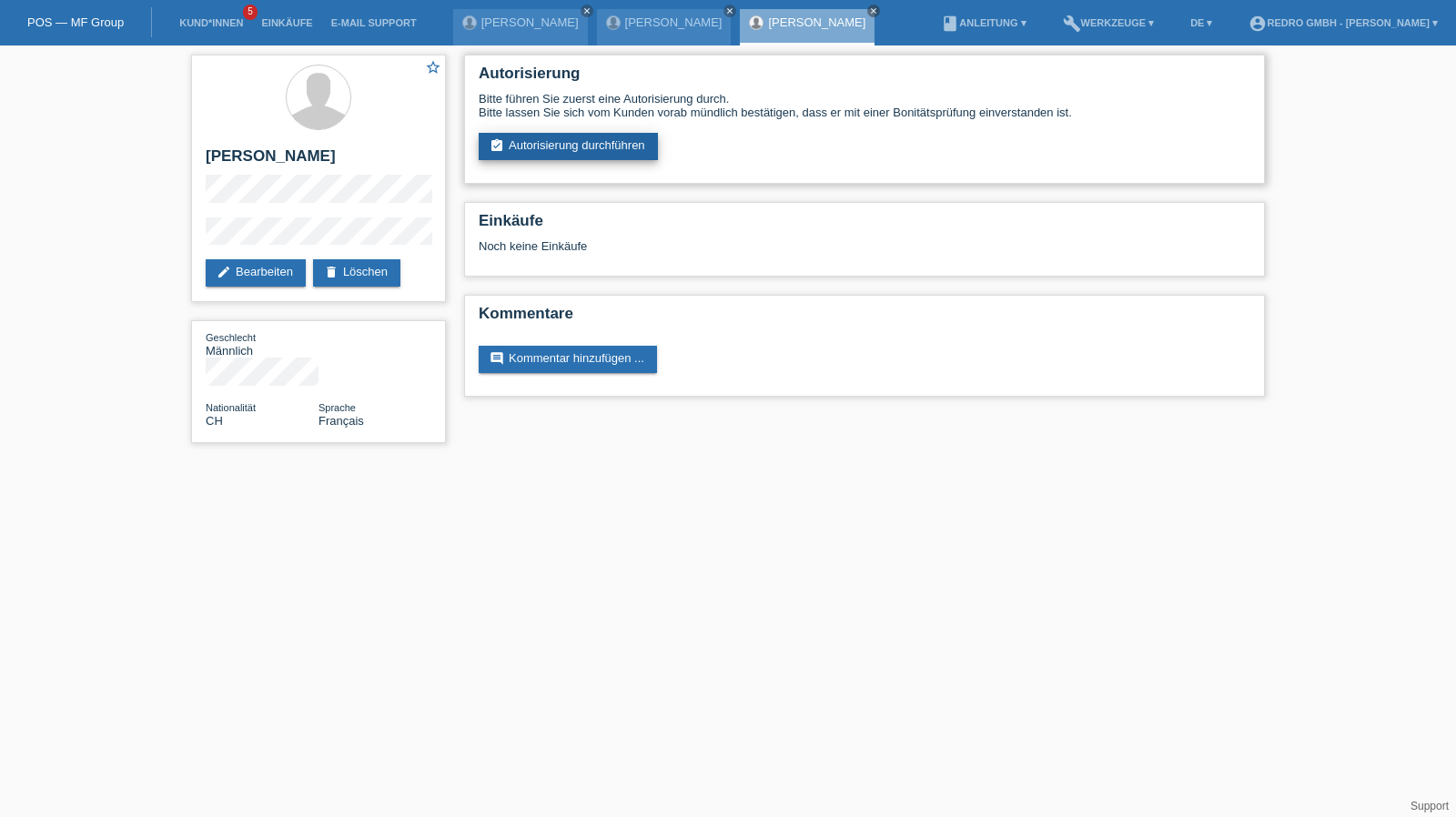
click at [608, 150] on link "assignment_turned_in Autorisierung durchführen" at bounding box center [569, 146] width 180 height 27
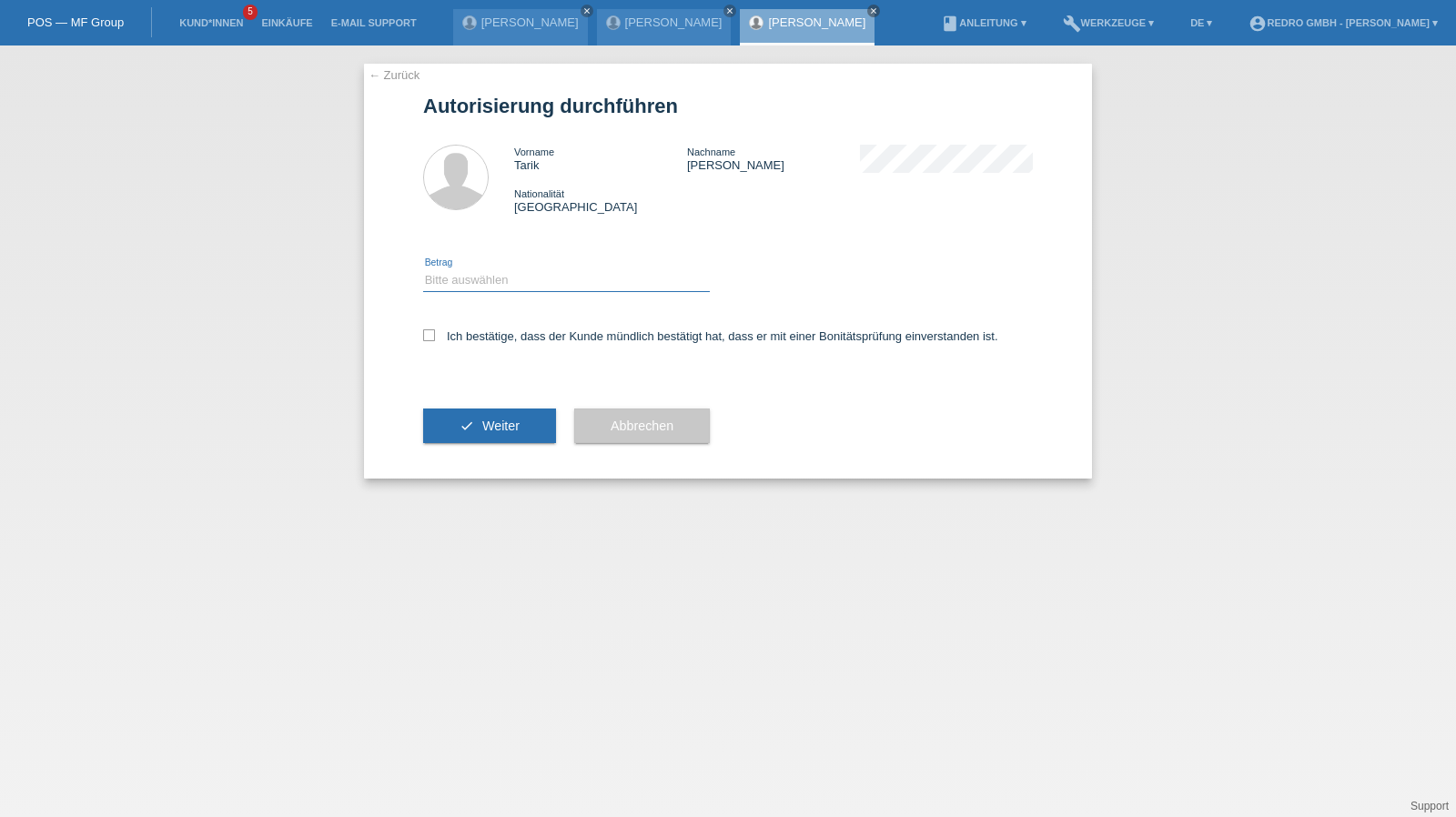
drag, startPoint x: 475, startPoint y: 274, endPoint x: 472, endPoint y: 289, distance: 15.3
click at [475, 274] on select "Bitte auswählen CHF 1.00 - CHF 499.00 CHF 500.00 - CHF 1'999.00 CHF 2'000.00 - …" at bounding box center [566, 280] width 286 height 22
select select "1"
click at [423, 270] on select "Bitte auswählen CHF 1.00 - CHF 499.00 CHF 500.00 - CHF 1'999.00 CHF 2'000.00 - …" at bounding box center [566, 280] width 286 height 22
click at [464, 336] on label "Ich bestätige, dass der Kunde mündlich bestätigt hat, dass er mit einer Bonität…" at bounding box center [710, 336] width 575 height 14
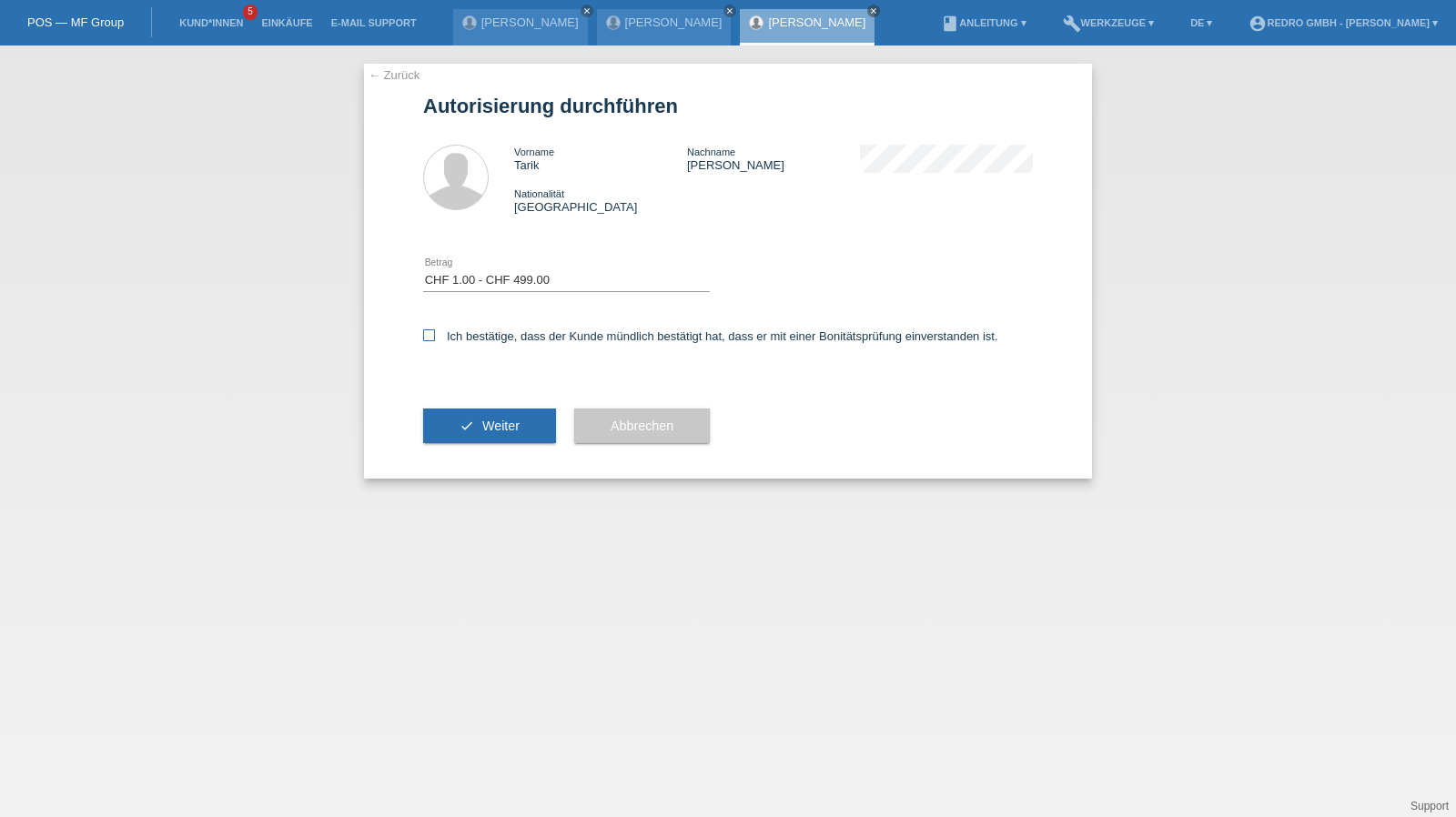
click at [435, 336] on input "Ich bestätige, dass der Kunde mündlich bestätigt hat, dass er mit einer Bonität…" at bounding box center [429, 335] width 12 height 12
checkbox input "true"
click at [466, 429] on icon "check" at bounding box center [467, 426] width 15 height 15
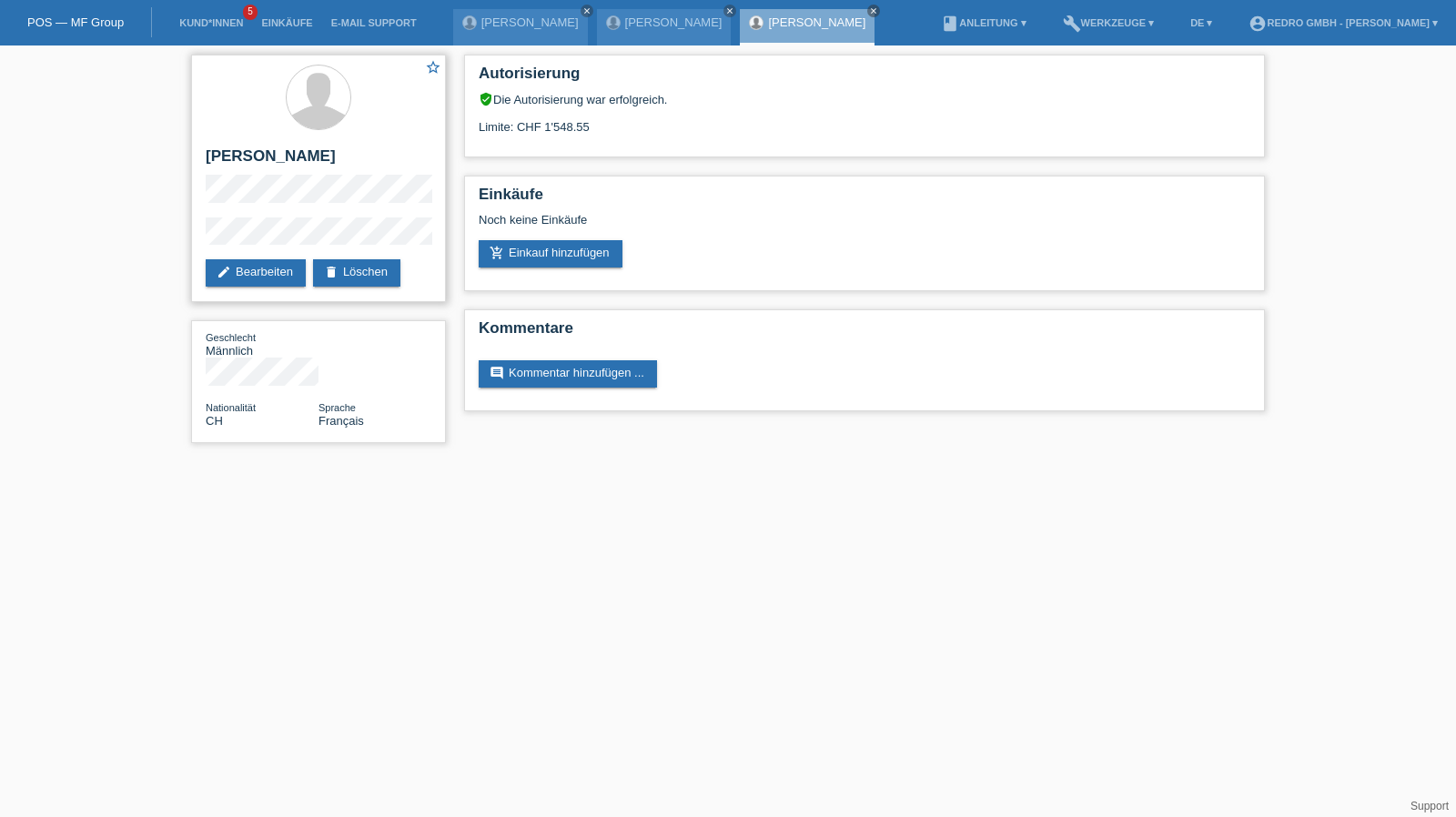
click at [255, 151] on h2 "[PERSON_NAME]" at bounding box center [318, 161] width 226 height 27
copy div "[PERSON_NAME]"
click at [226, 24] on link "Kund*innen" at bounding box center [211, 22] width 82 height 11
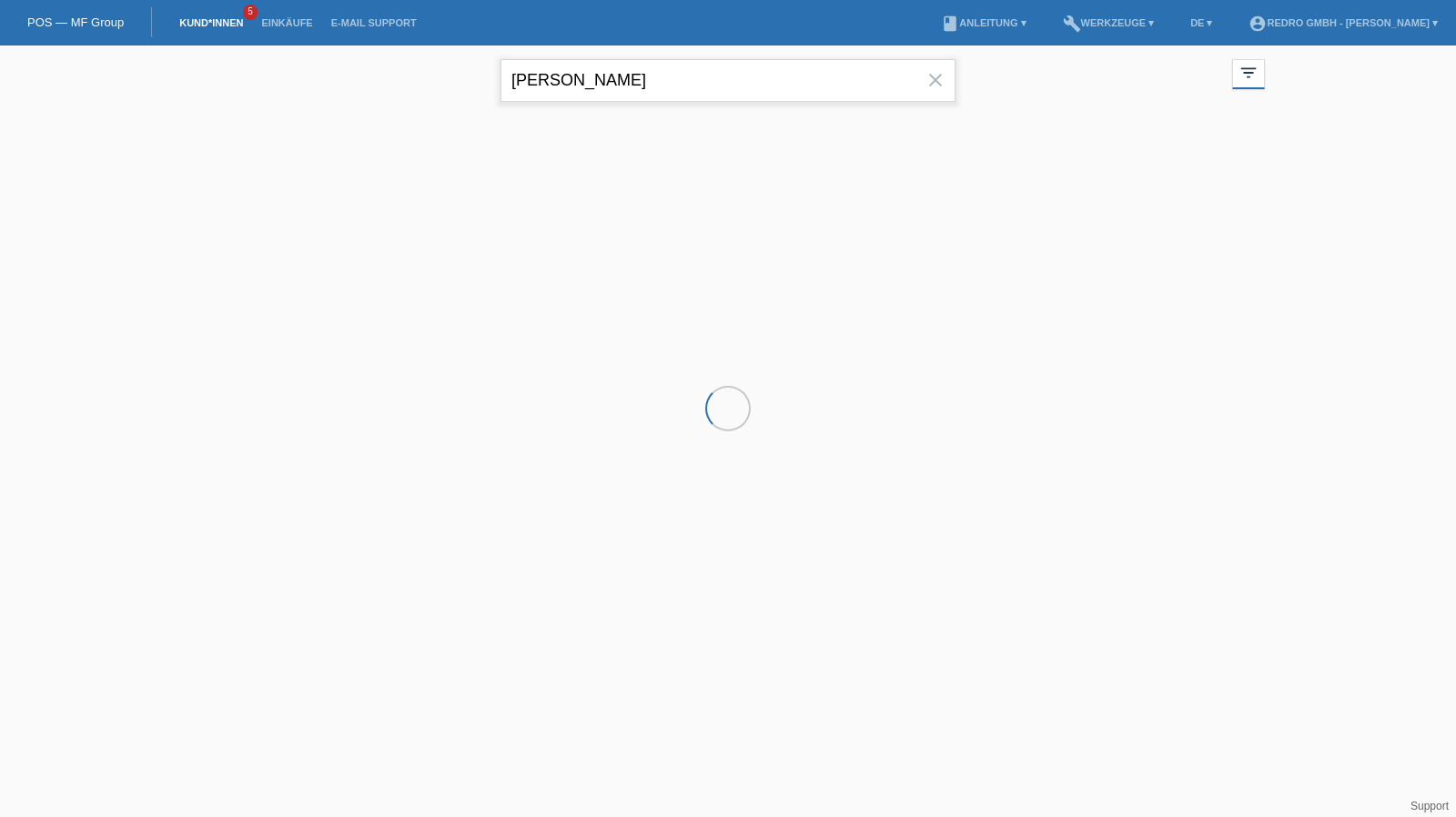
click at [599, 87] on input "yao" at bounding box center [728, 80] width 455 height 43
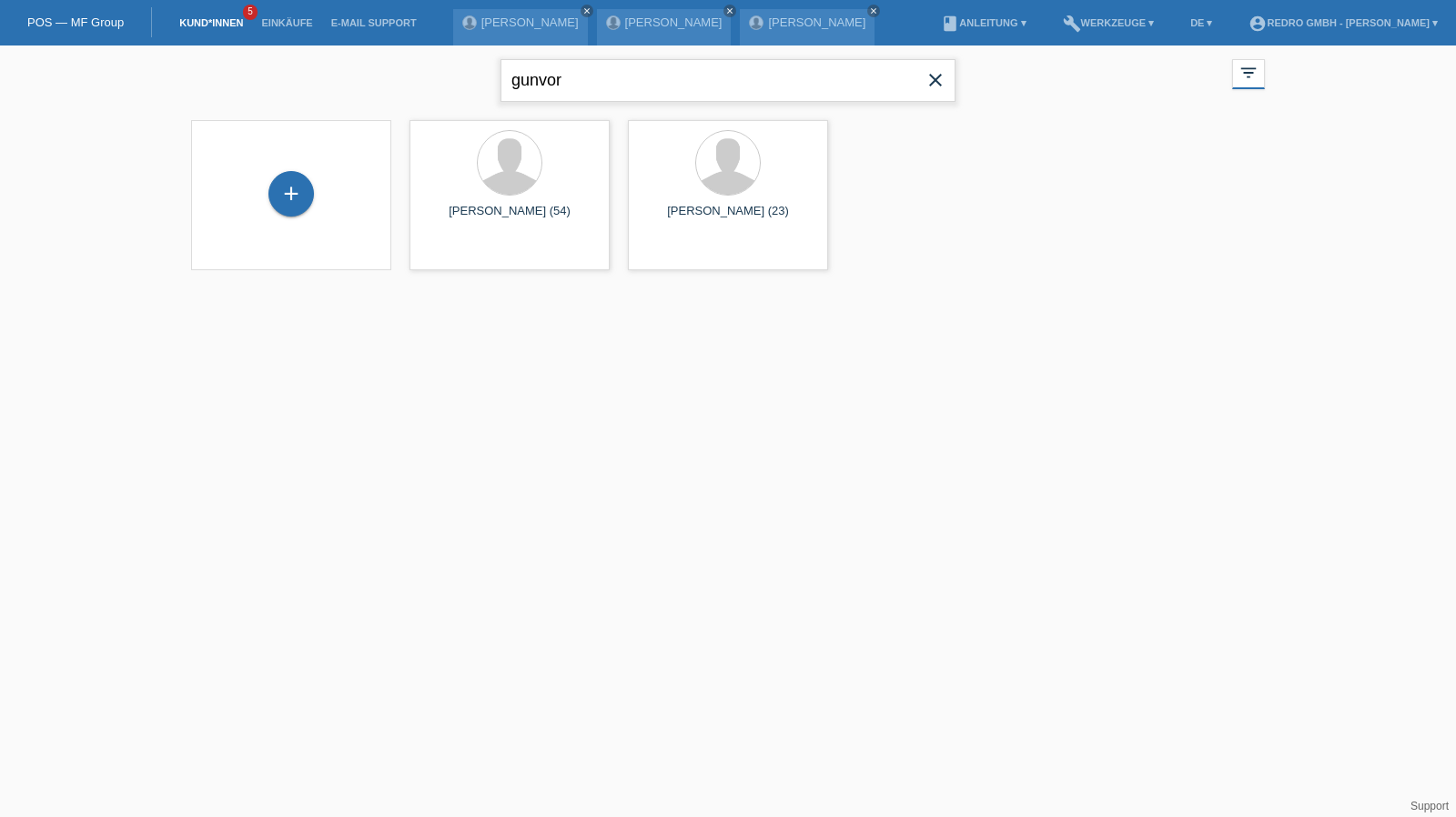
type input "gunvor"
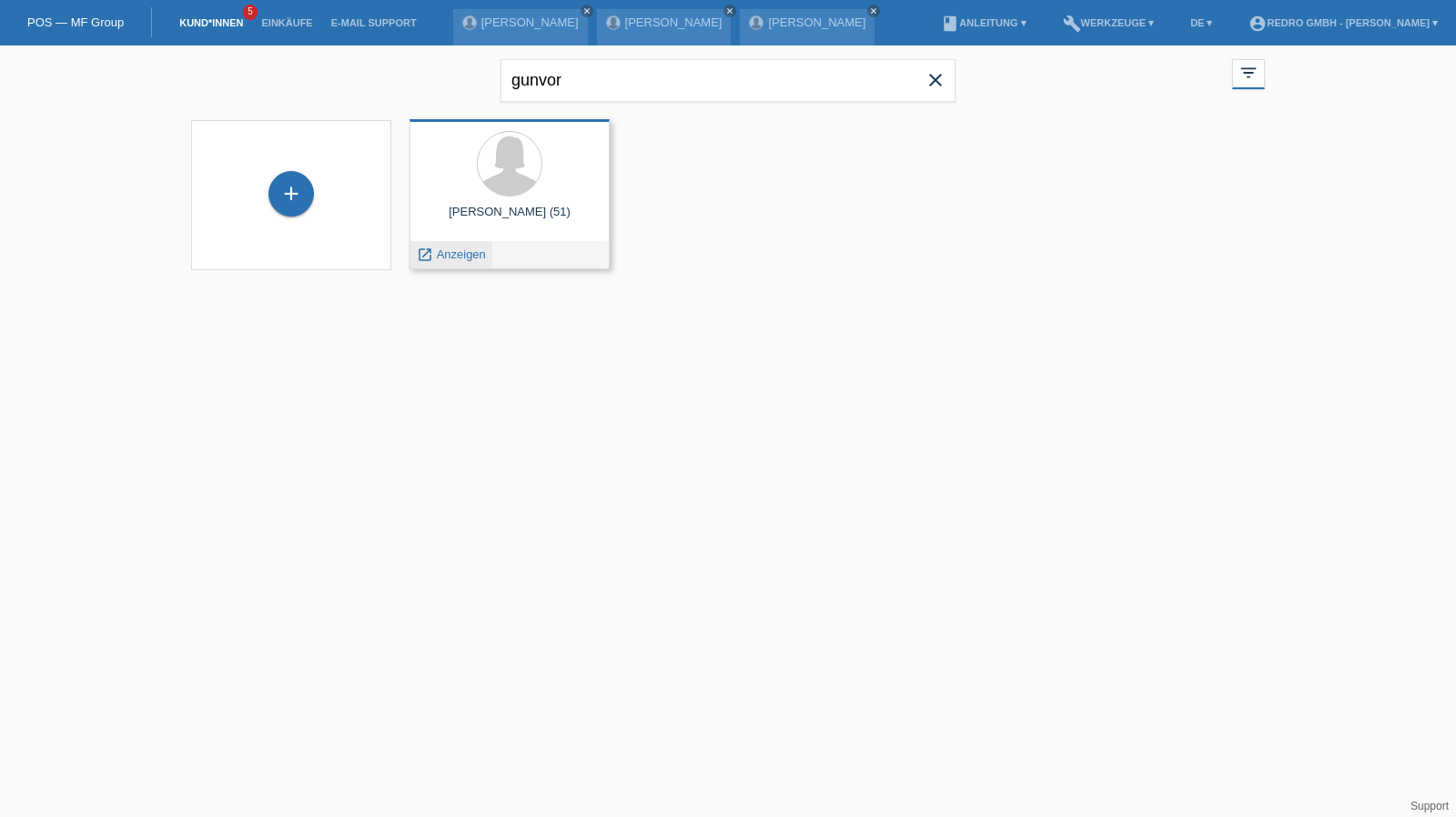
click at [463, 254] on span "Anzeigen" at bounding box center [461, 255] width 50 height 14
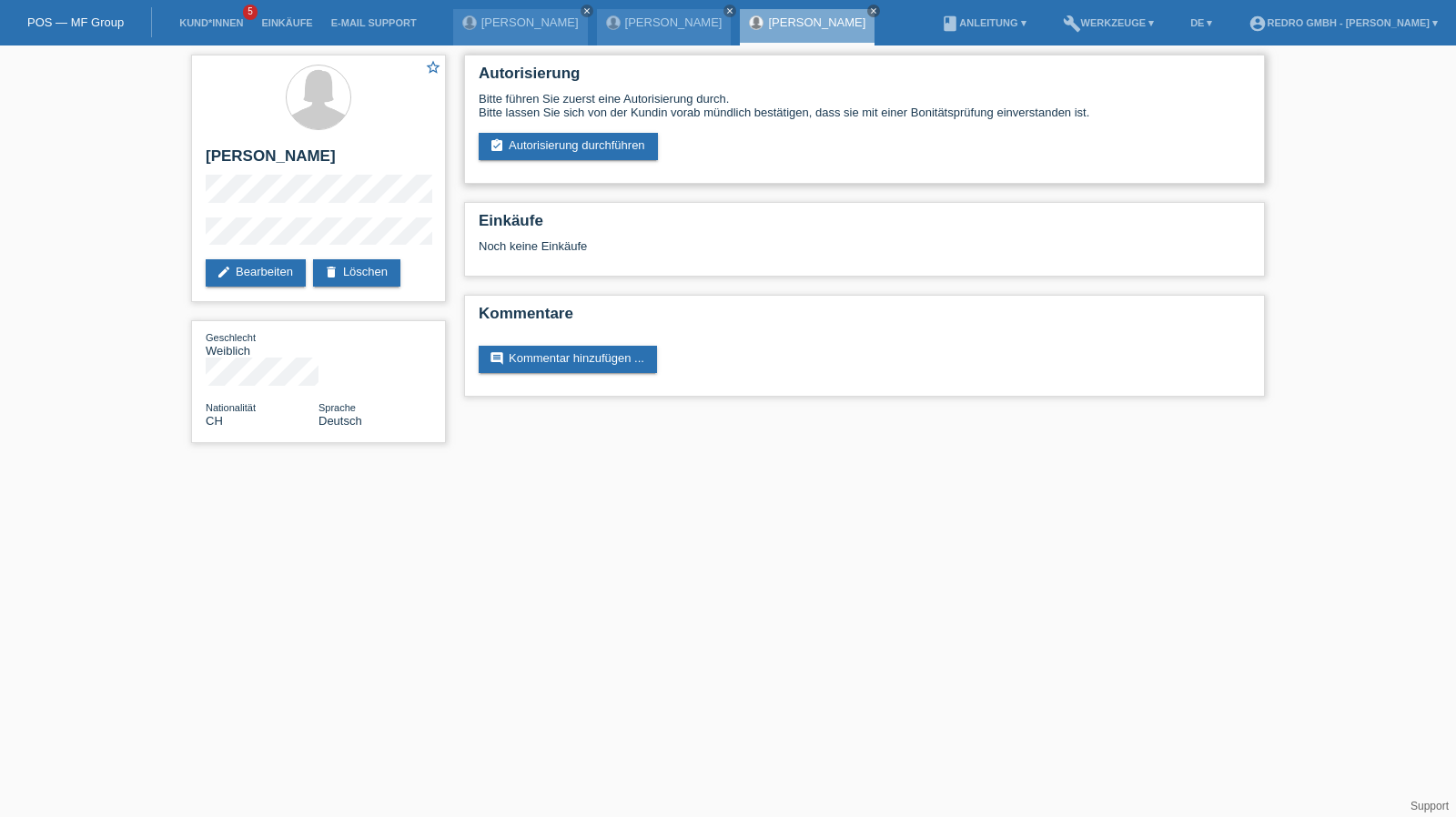
click at [573, 161] on div "Autorisierung Bitte führen Sie zuerst eine Autorisierung durch. Bitte lassen Si…" at bounding box center [865, 119] width 801 height 129
click at [573, 156] on link "assignment_turned_in Autorisierung durchführen" at bounding box center [569, 146] width 180 height 27
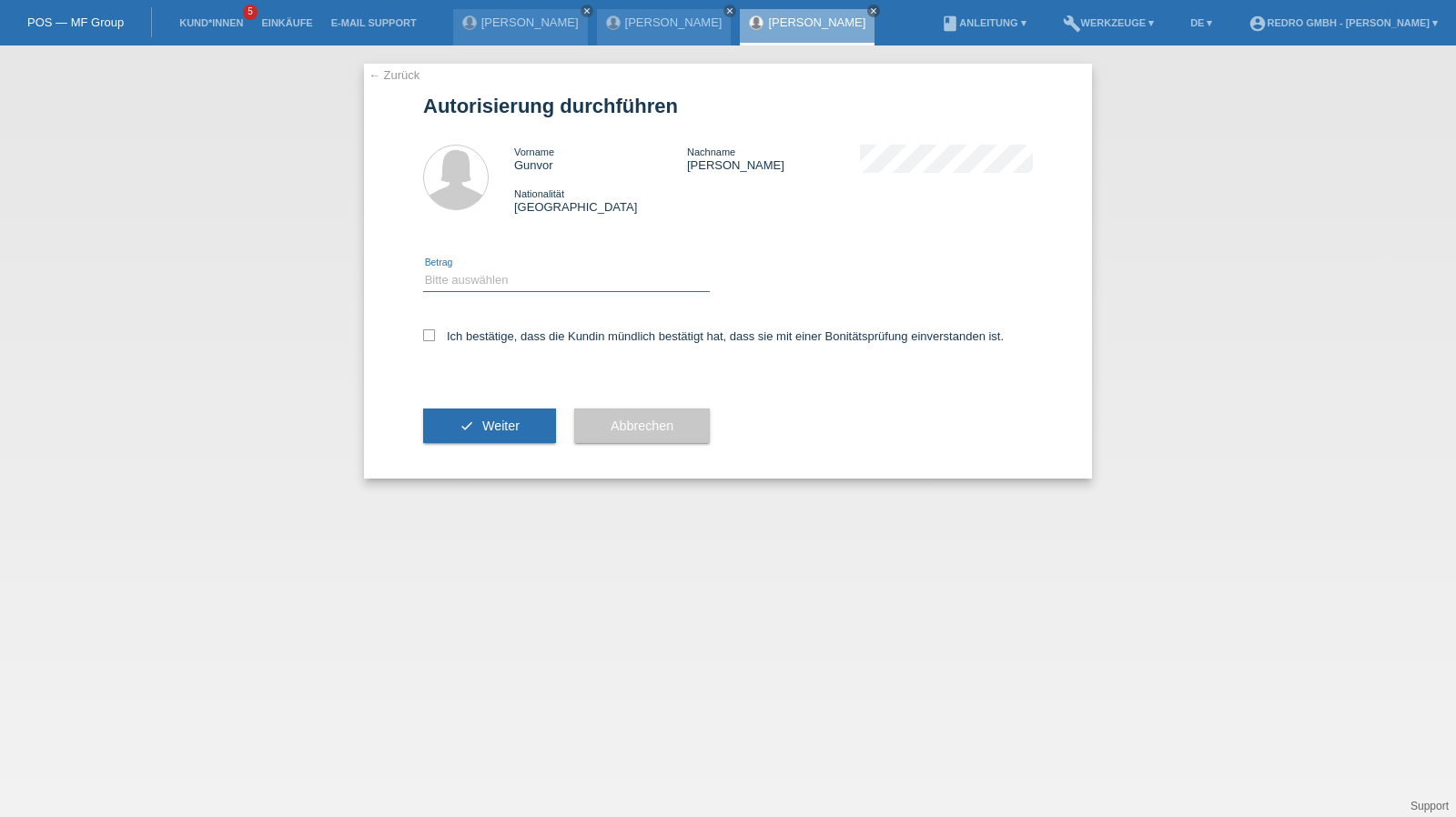
click at [503, 281] on select "Bitte auswählen CHF 1.00 - CHF 499.00 CHF 500.00 - CHF 1'999.00 CHF 2'000.00 - …" at bounding box center [566, 280] width 286 height 22
select select "1"
click at [423, 270] on select "Bitte auswählen CHF 1.00 - CHF 499.00 CHF 500.00 - CHF 1'999.00 CHF 2'000.00 - …" at bounding box center [566, 280] width 286 height 22
click at [469, 336] on label "Ich bestätige, dass die Kundin mündlich bestätigt hat, dass sie mit einer Bonit…" at bounding box center [713, 336] width 580 height 14
click at [435, 336] on input "Ich bestätige, dass die Kundin mündlich bestätigt hat, dass sie mit einer Bonit…" at bounding box center [429, 335] width 12 height 12
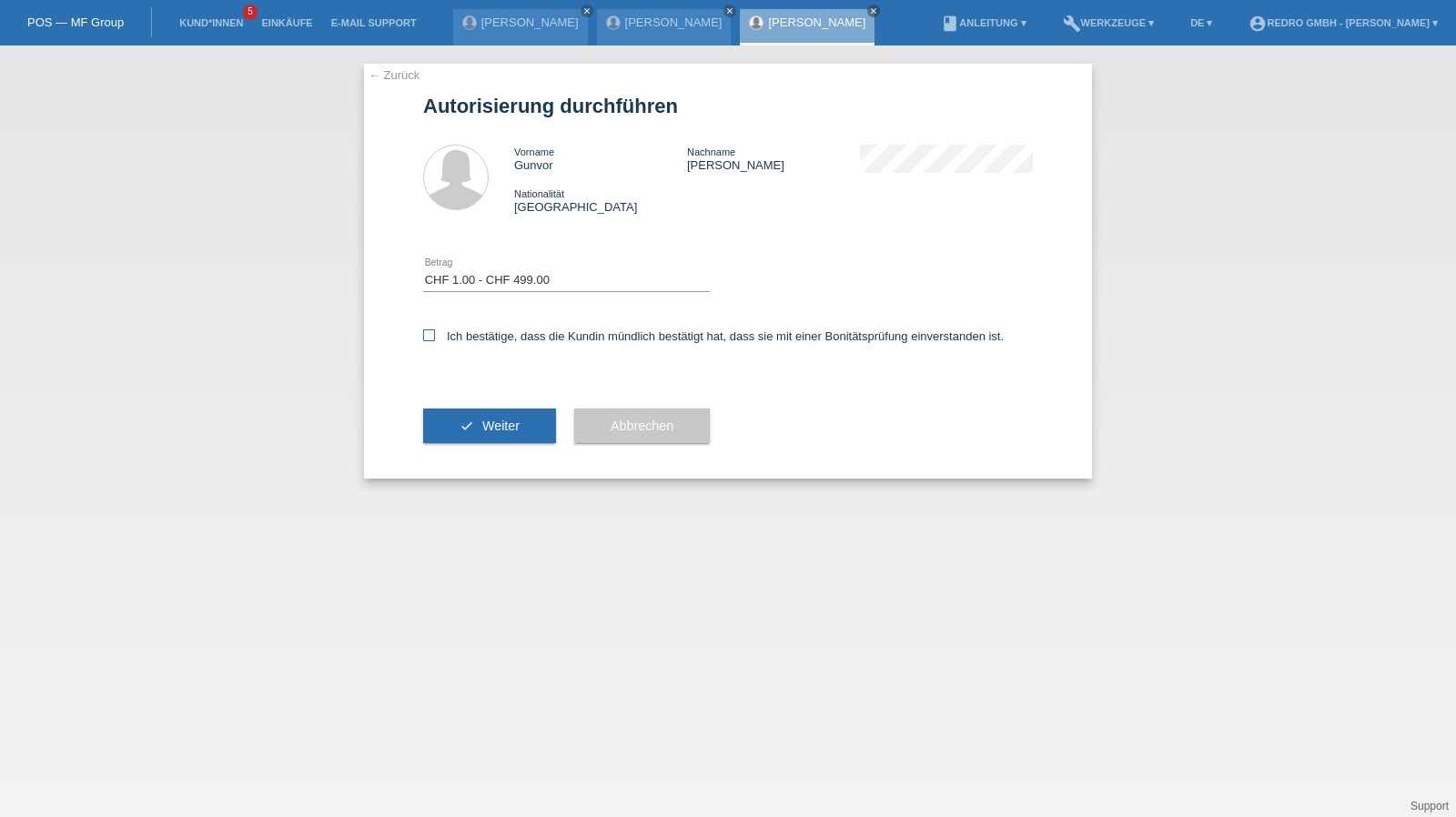
checkbox input "true"
click at [459, 426] on icon "check" at bounding box center [467, 426] width 15 height 15
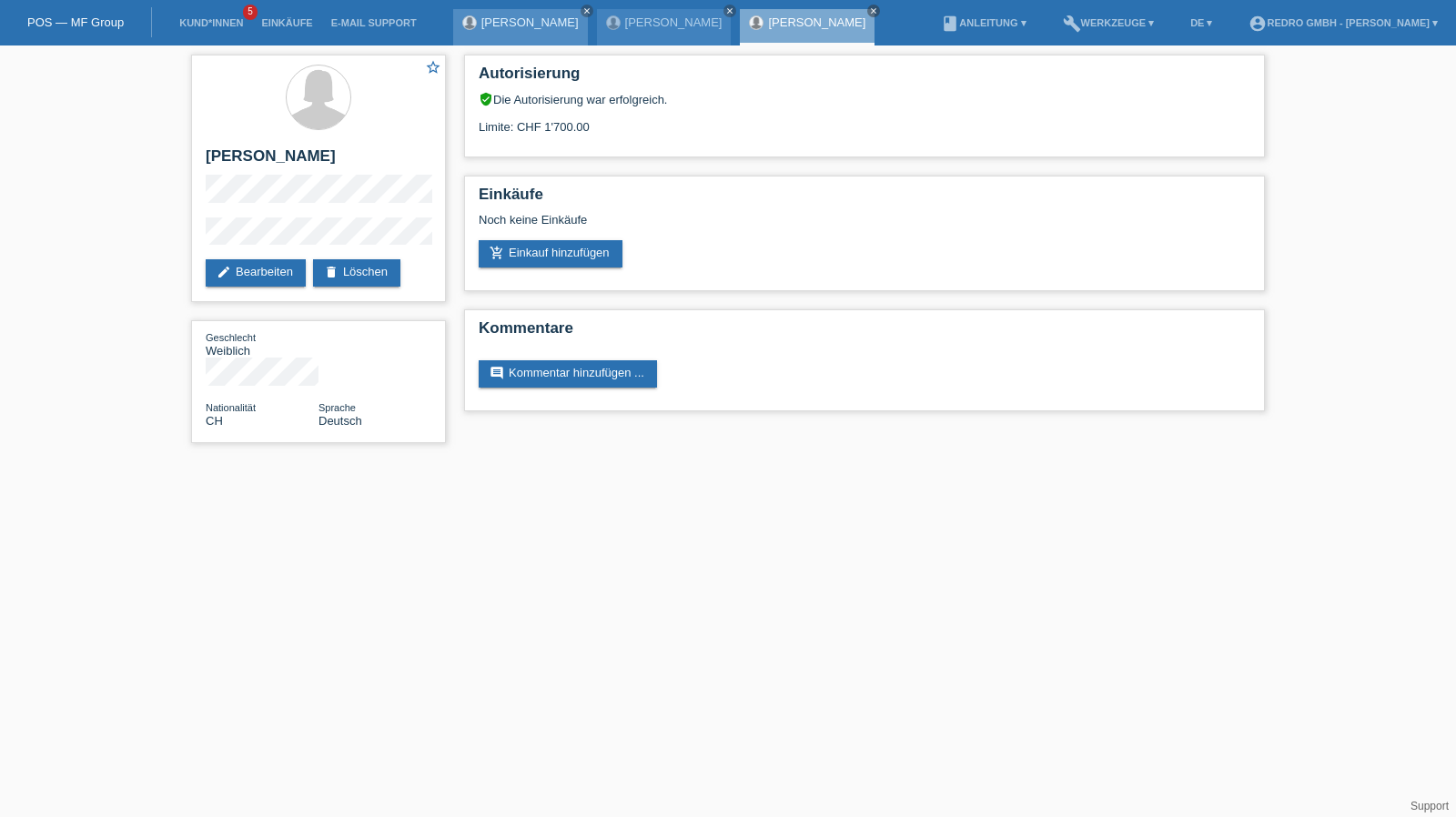
click at [524, 26] on link "[PERSON_NAME]" at bounding box center [530, 22] width 97 height 14
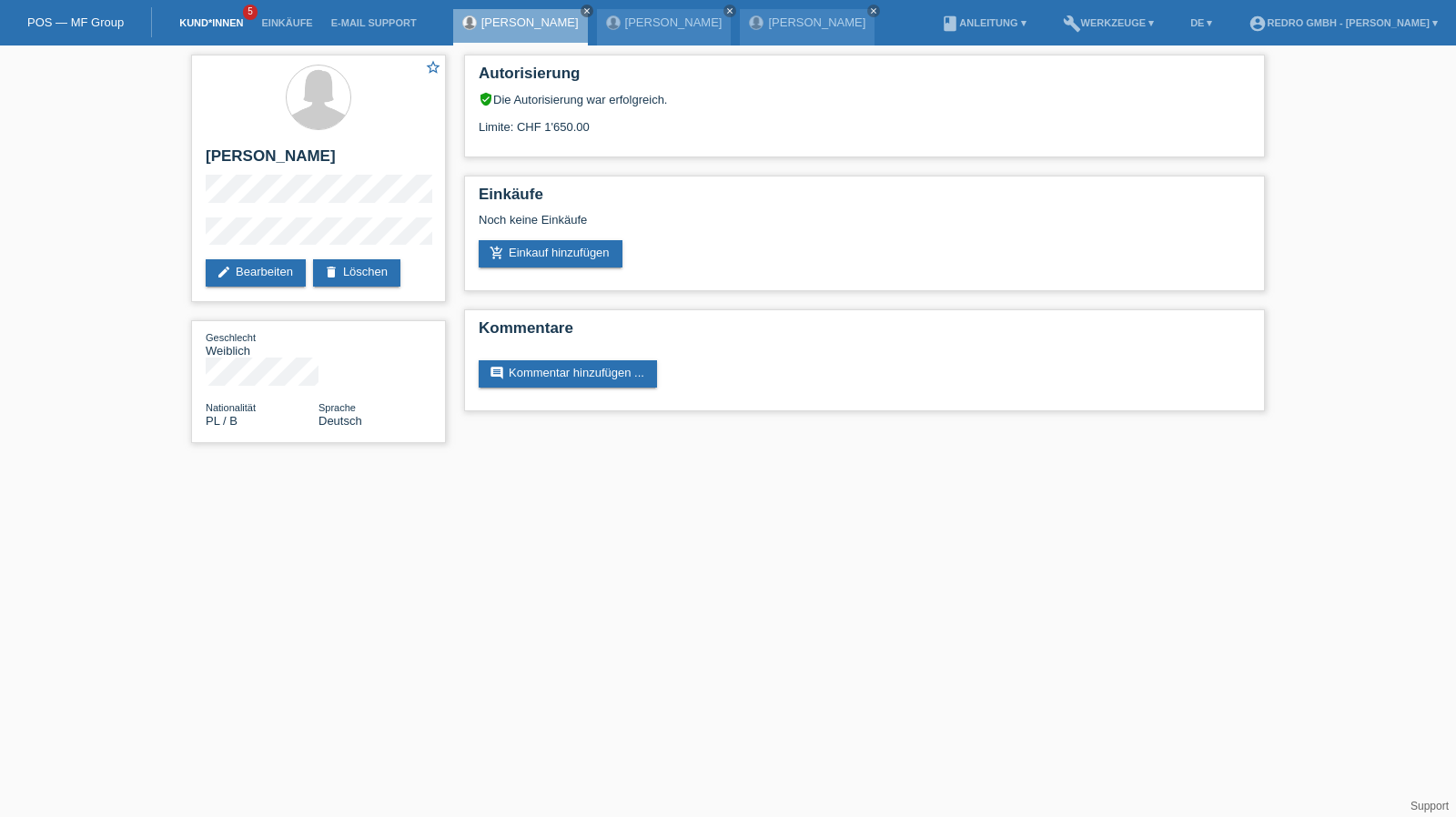
click at [199, 19] on link "Kund*innen" at bounding box center [211, 22] width 82 height 11
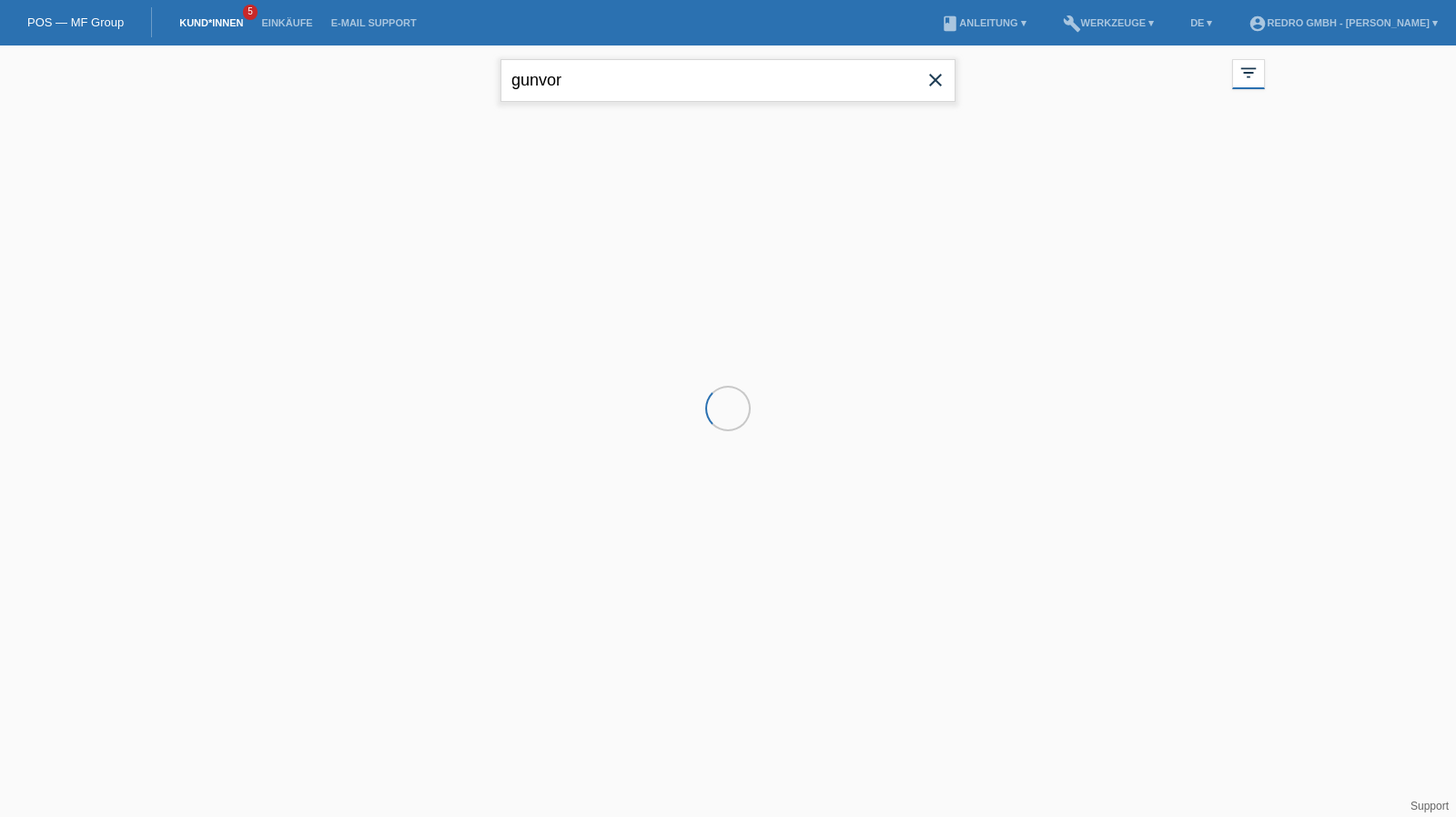
click at [634, 92] on input "gunvor" at bounding box center [728, 80] width 455 height 43
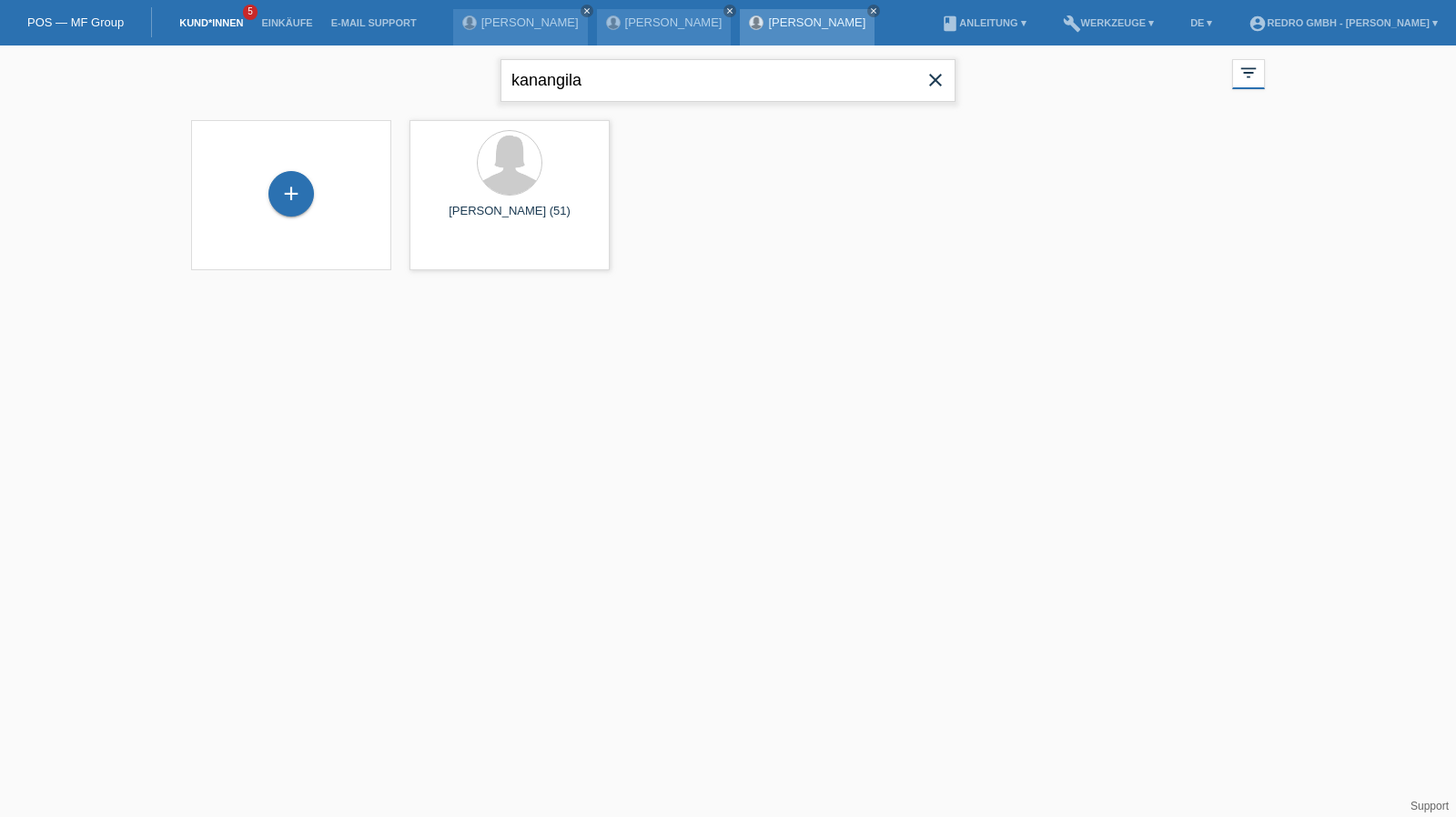
type input "kanangila"
click at [466, 262] on div "launch Anzeigen" at bounding box center [452, 255] width 82 height 27
click at [466, 253] on span "Anzeigen" at bounding box center [461, 255] width 50 height 14
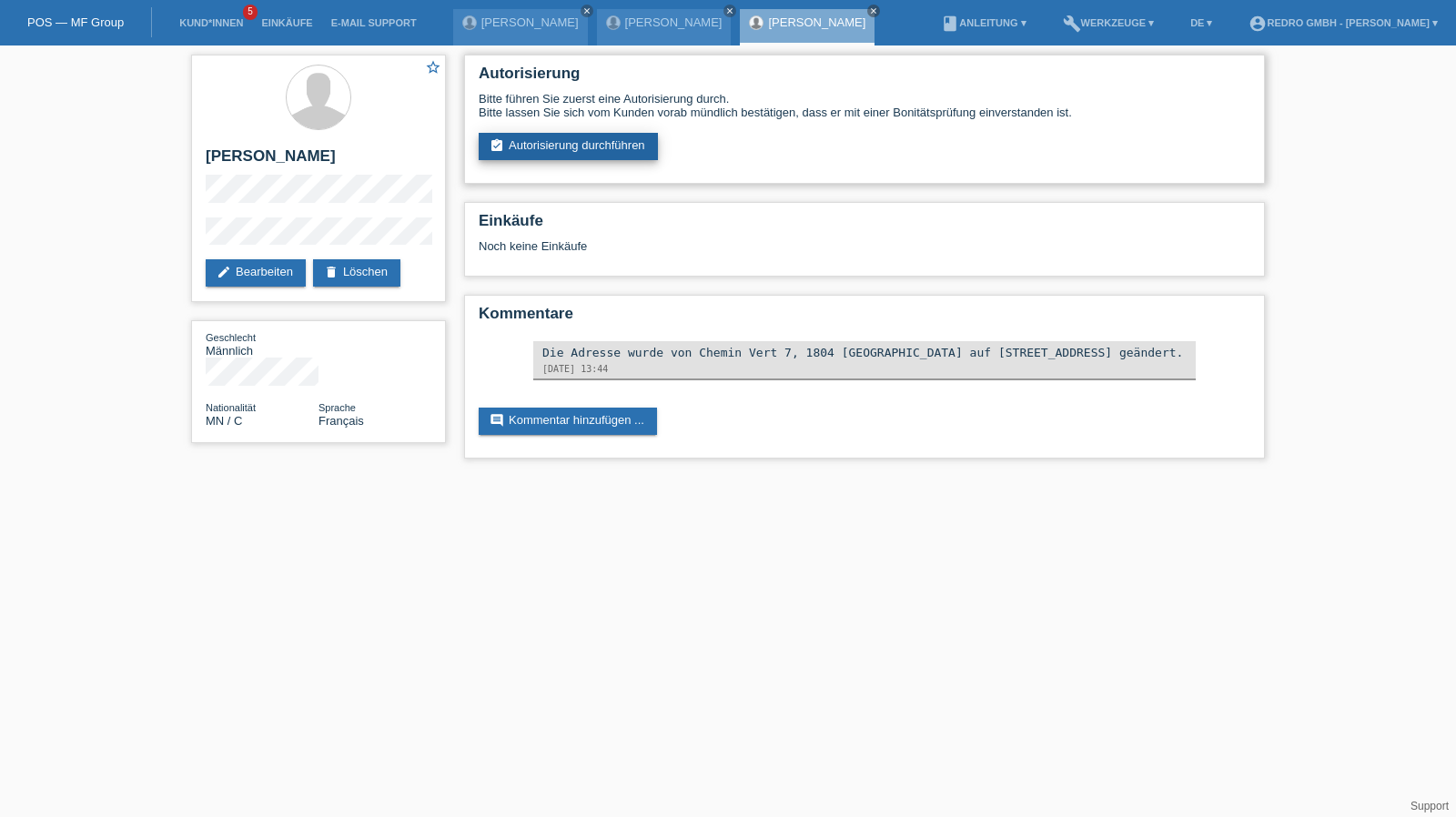
click at [542, 145] on link "assignment_turned_in Autorisierung durchführen" at bounding box center [569, 146] width 180 height 27
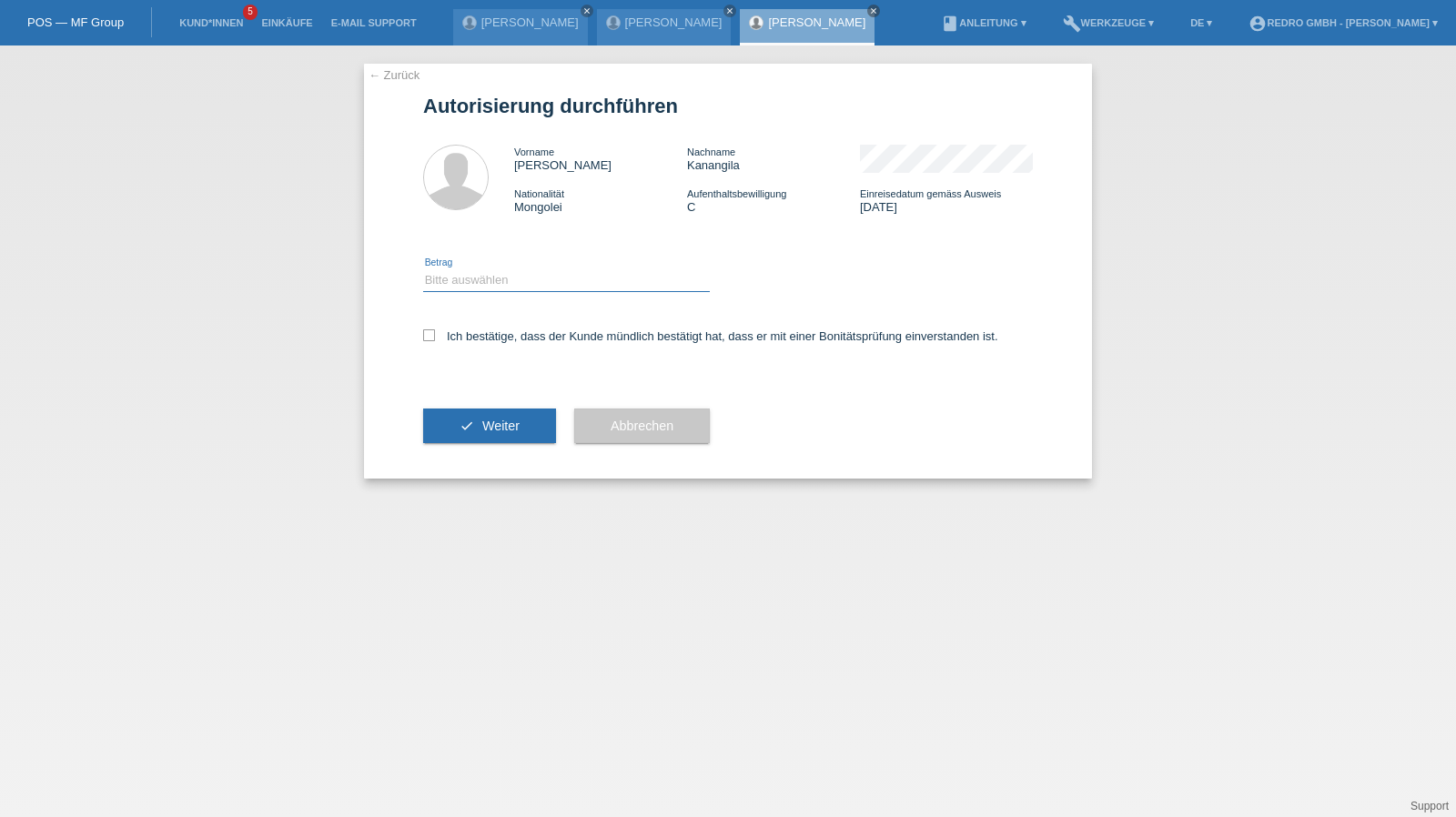
drag, startPoint x: 512, startPoint y: 280, endPoint x: 512, endPoint y: 291, distance: 11.0
click at [512, 280] on select "Bitte auswählen CHF 1.00 - CHF 499.00 CHF 500.00 - CHF 1'999.00 CHF 2'000.00 - …" at bounding box center [566, 280] width 286 height 22
select select "1"
click at [423, 270] on select "Bitte auswählen CHF 1.00 - CHF 499.00 CHF 500.00 - CHF 1'999.00 CHF 2'000.00 - …" at bounding box center [566, 280] width 286 height 22
click at [499, 345] on div "Ich bestätige, dass der Kunde mündlich bestätigt hat, dass er mit einer Bonität…" at bounding box center [728, 343] width 610 height 62
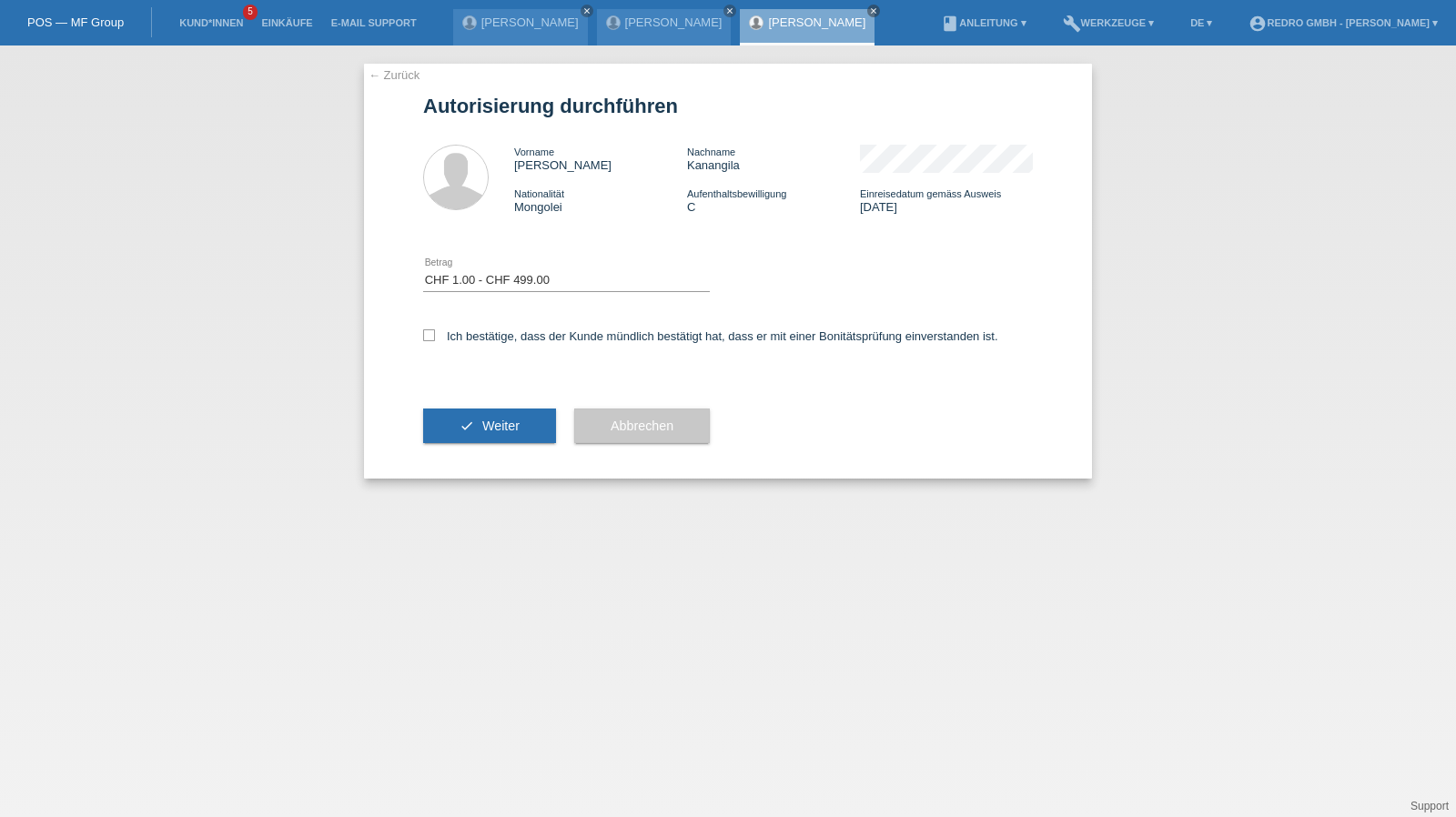
click at [502, 345] on div "Ich bestätige, dass der Kunde mündlich bestätigt hat, dass er mit einer Bonität…" at bounding box center [728, 343] width 610 height 62
drag, startPoint x: 504, startPoint y: 336, endPoint x: 480, endPoint y: 440, distance: 106.7
click at [504, 338] on label "Ich bestätige, dass der Kunde mündlich bestätigt hat, dass er mit einer Bonität…" at bounding box center [710, 336] width 575 height 14
click at [435, 338] on input "Ich bestätige, dass der Kunde mündlich bestätigt hat, dass er mit einer Bonität…" at bounding box center [429, 335] width 12 height 12
checkbox input "true"
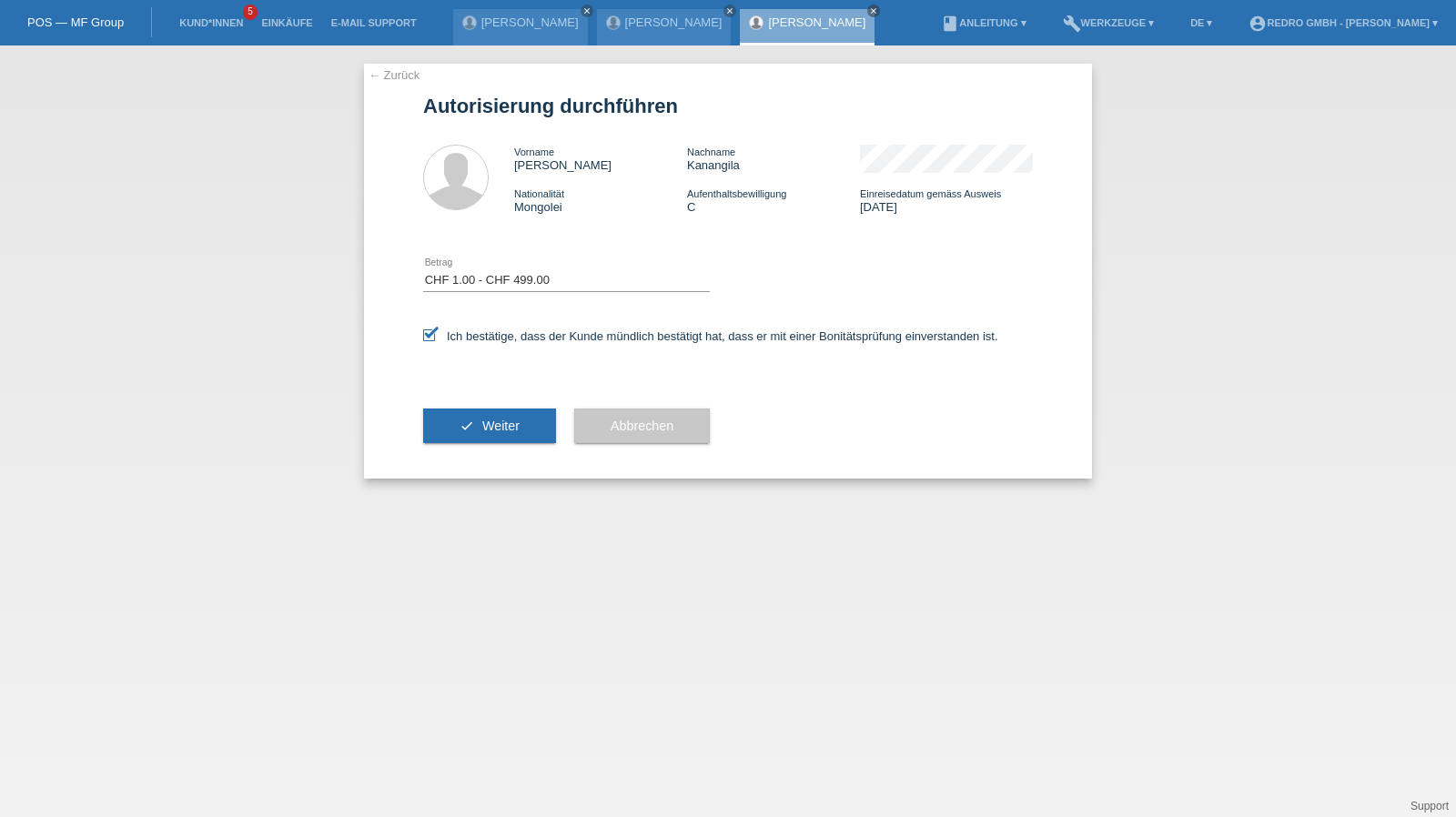
click at [473, 446] on div "check Weiter" at bounding box center [489, 426] width 133 height 106
click at [484, 421] on span "Weiter" at bounding box center [501, 426] width 37 height 15
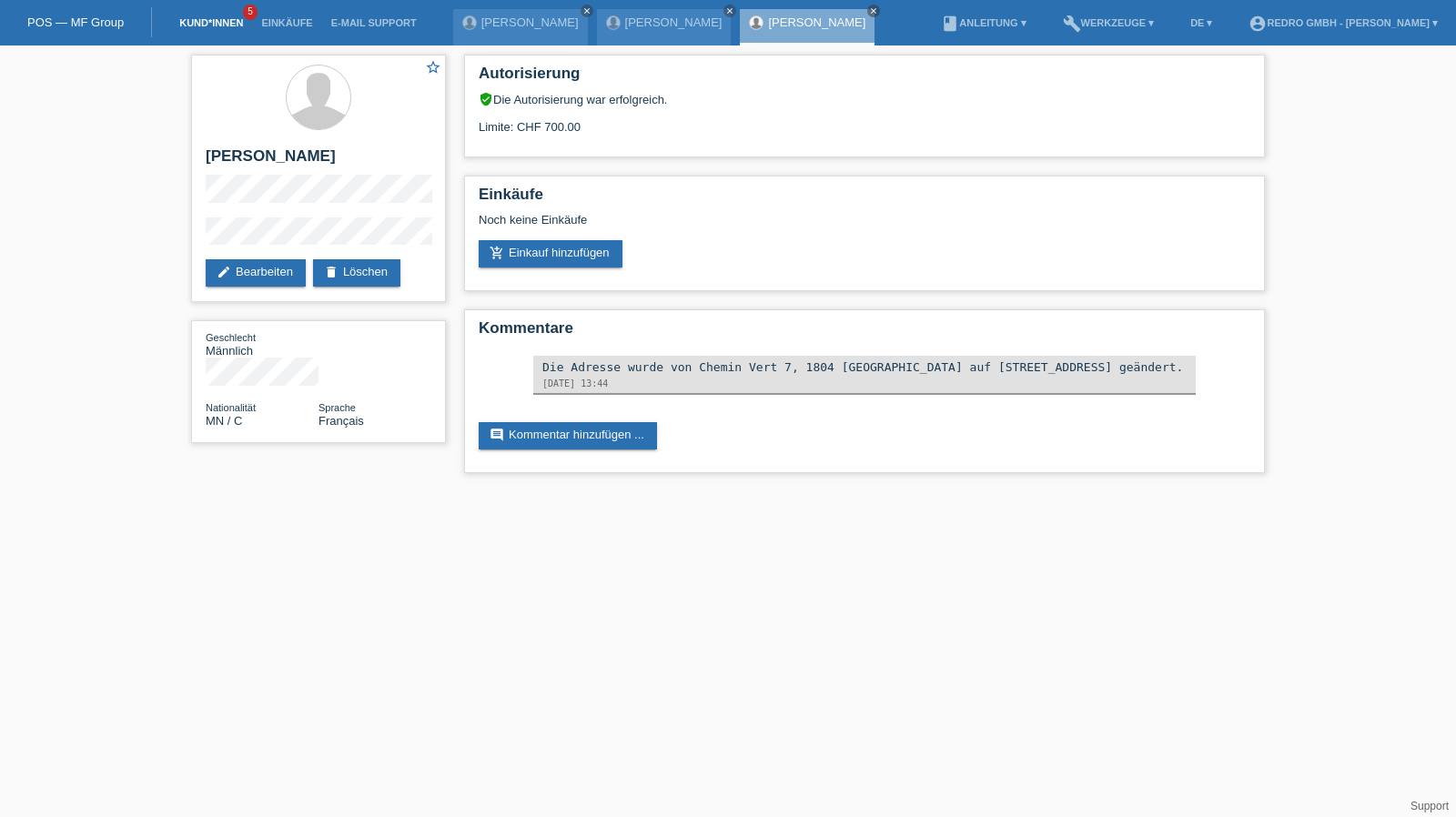
click at [224, 24] on link "Kund*innen" at bounding box center [211, 22] width 82 height 11
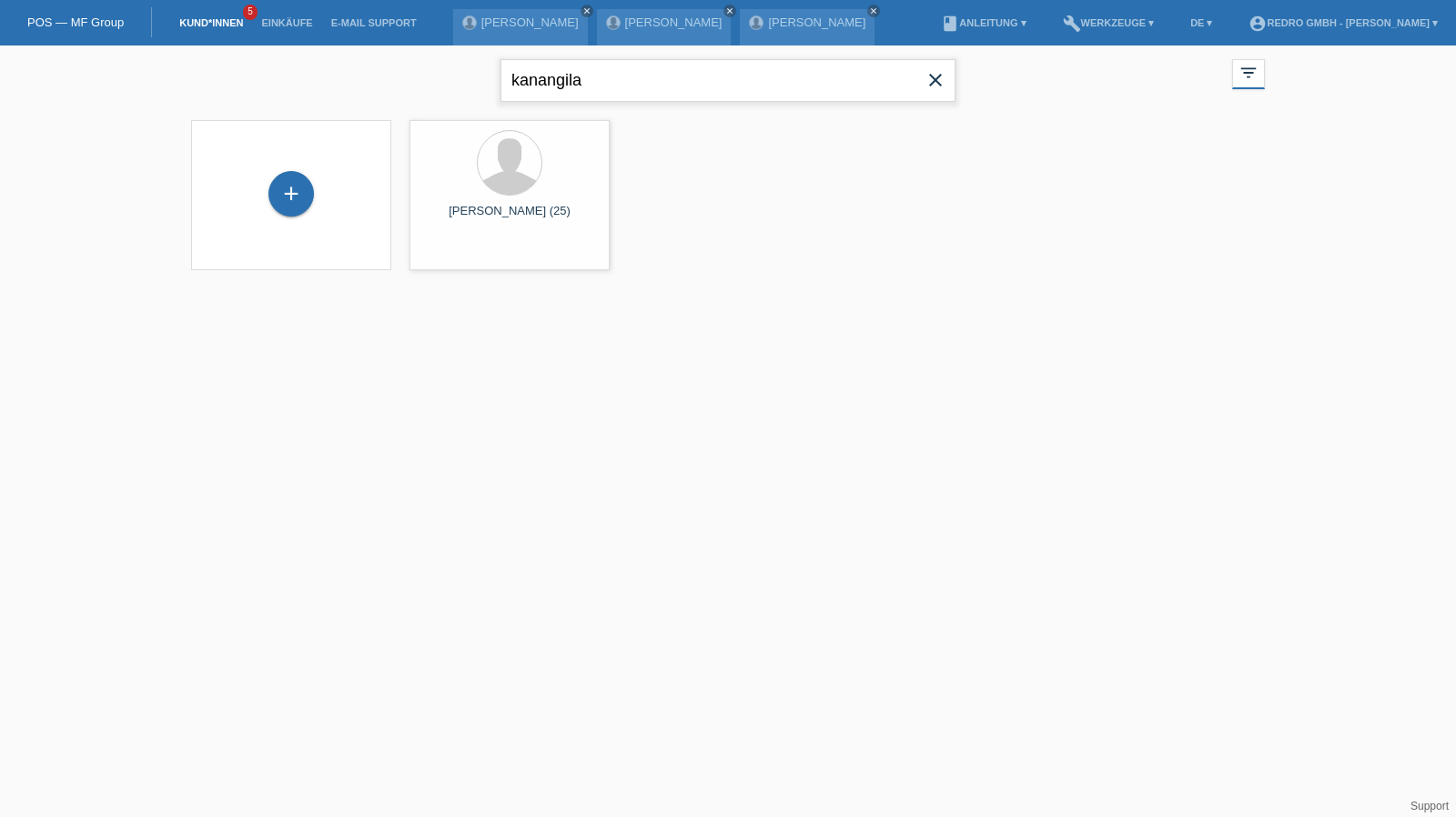
click at [611, 88] on input "kanangila" at bounding box center [728, 80] width 455 height 43
type input "sylejmani"
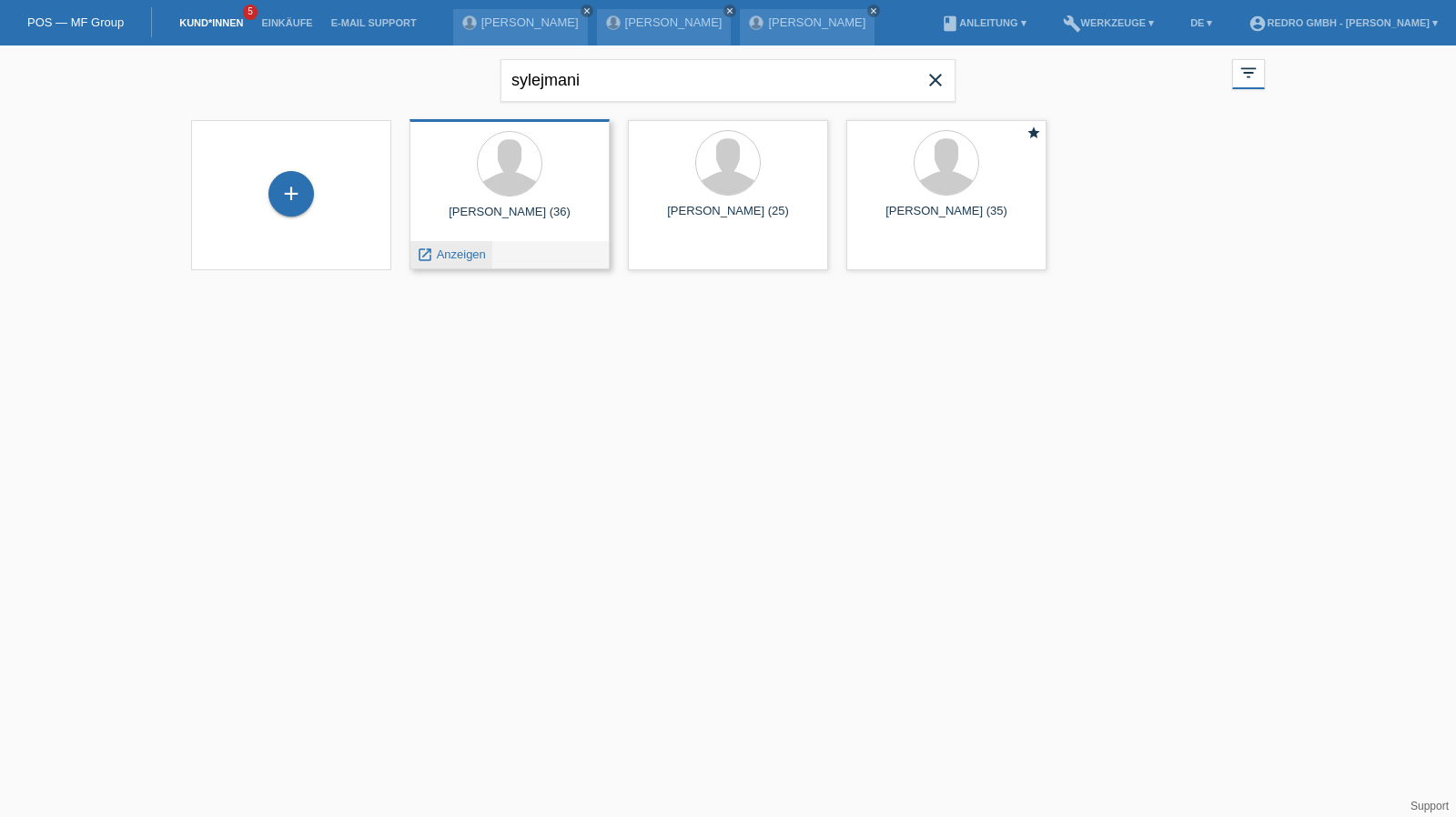
click at [449, 255] on span "Anzeigen" at bounding box center [461, 255] width 50 height 14
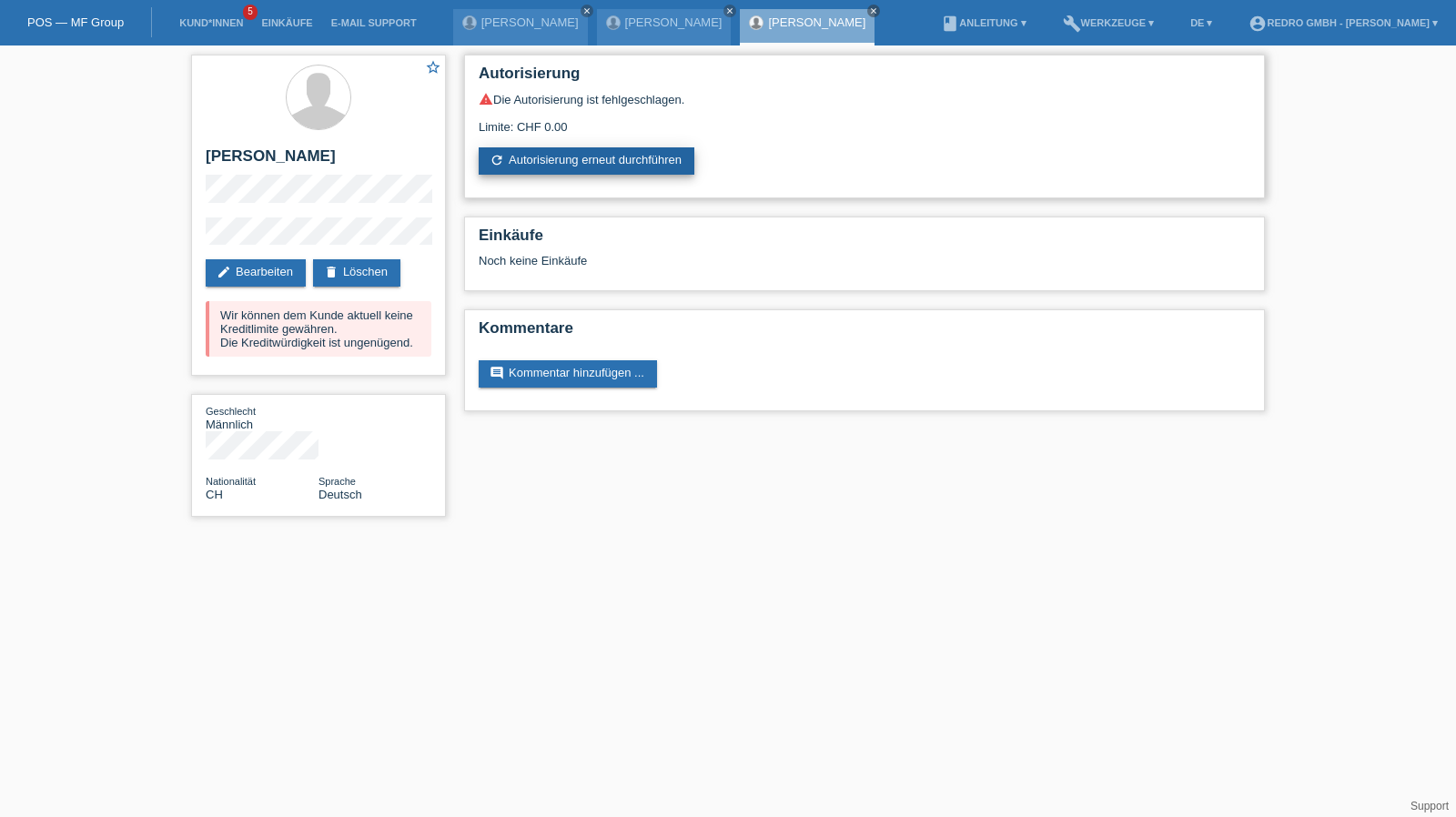
click at [611, 153] on link "refresh Autorisierung erneut durchführen" at bounding box center [587, 161] width 215 height 27
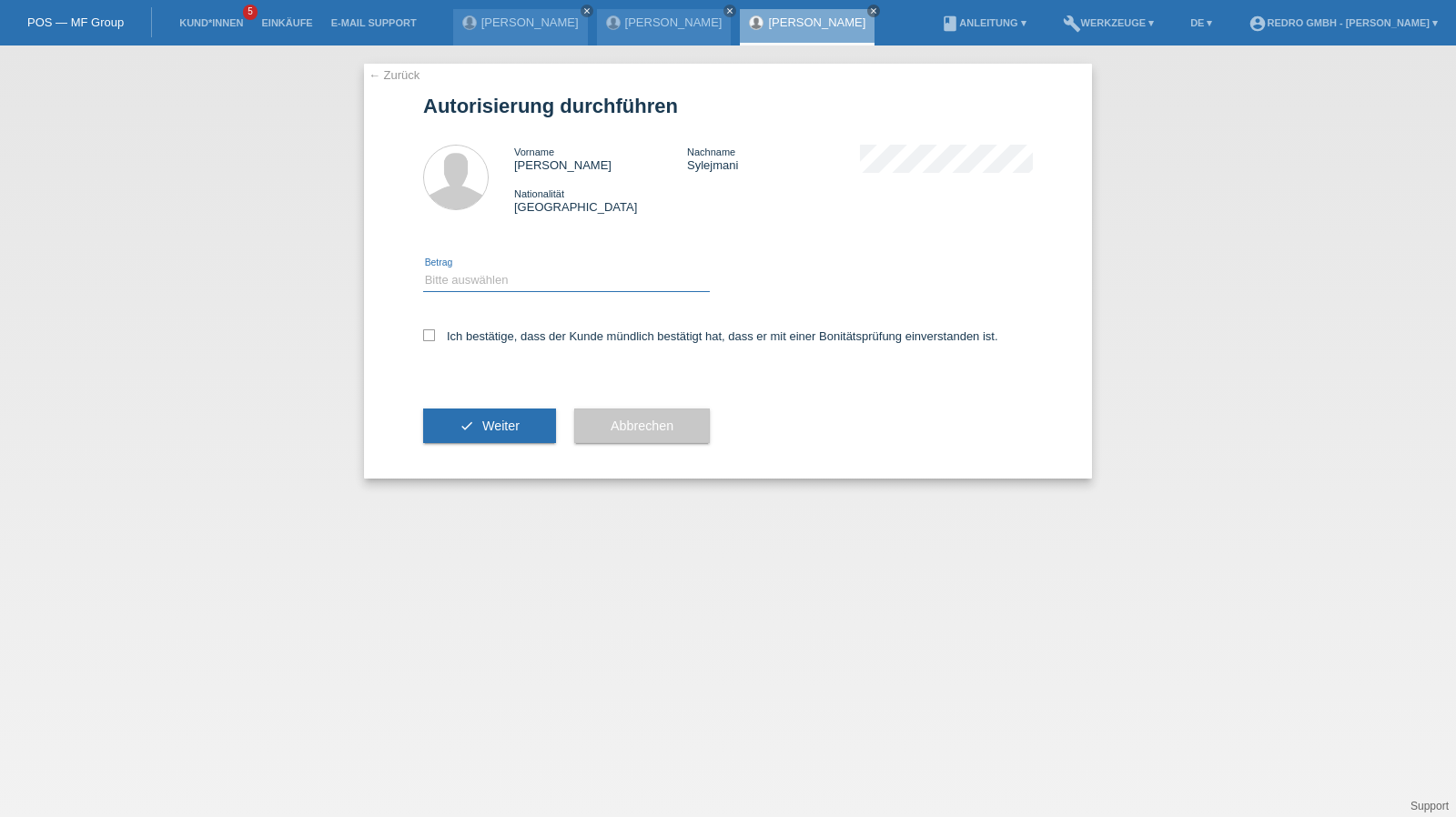
drag, startPoint x: 518, startPoint y: 281, endPoint x: 515, endPoint y: 290, distance: 9.5
click at [518, 281] on select "Bitte auswählen CHF 1.00 - CHF 499.00 CHF 500.00 - CHF 1'999.00 CHF 2'000.00 - …" at bounding box center [566, 280] width 286 height 22
select select "1"
click at [423, 270] on select "Bitte auswählen CHF 1.00 - CHF 499.00 CHF 500.00 - CHF 1'999.00 CHF 2'000.00 - …" at bounding box center [566, 280] width 286 height 22
click at [490, 337] on label "Ich bestätige, dass der Kunde mündlich bestätigt hat, dass er mit einer Bonität…" at bounding box center [710, 336] width 575 height 14
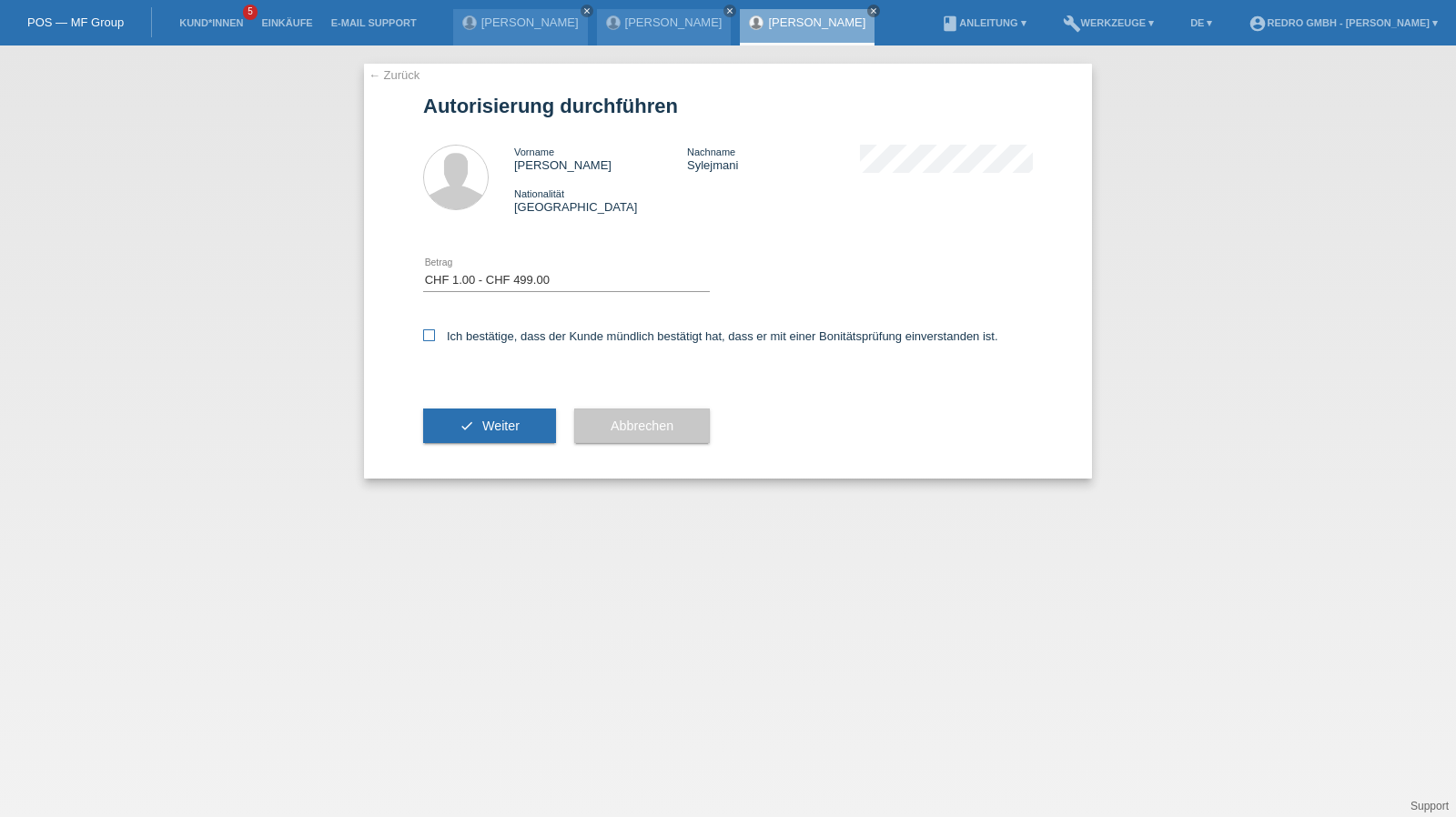
click at [435, 337] on input "Ich bestätige, dass der Kunde mündlich bestätigt hat, dass er mit einer Bonität…" at bounding box center [429, 335] width 12 height 12
checkbox input "true"
click at [478, 397] on div "check Weiter" at bounding box center [489, 426] width 133 height 106
click at [468, 418] on icon "check" at bounding box center [467, 426] width 15 height 15
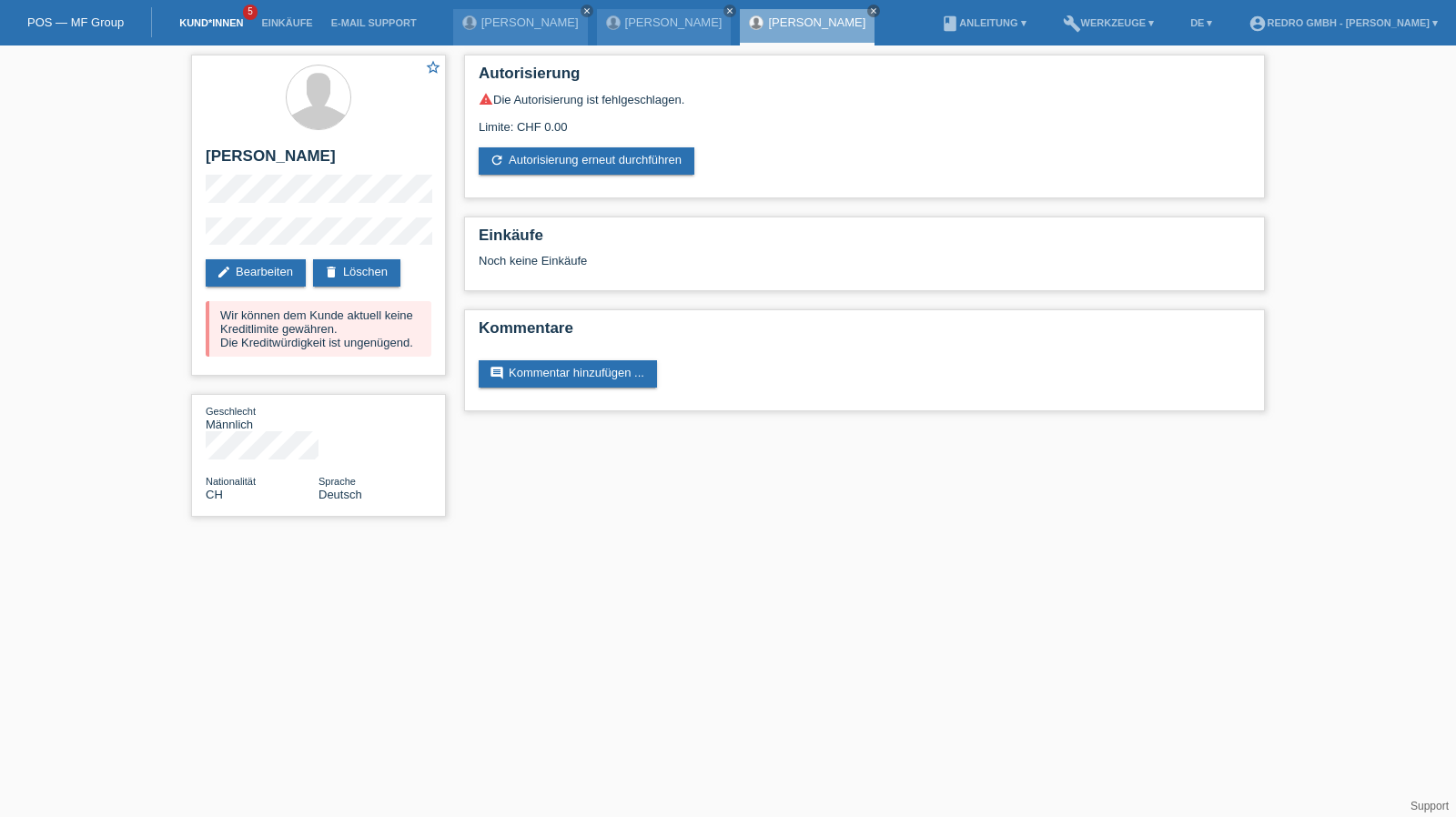
click at [228, 27] on link "Kund*innen" at bounding box center [211, 22] width 82 height 11
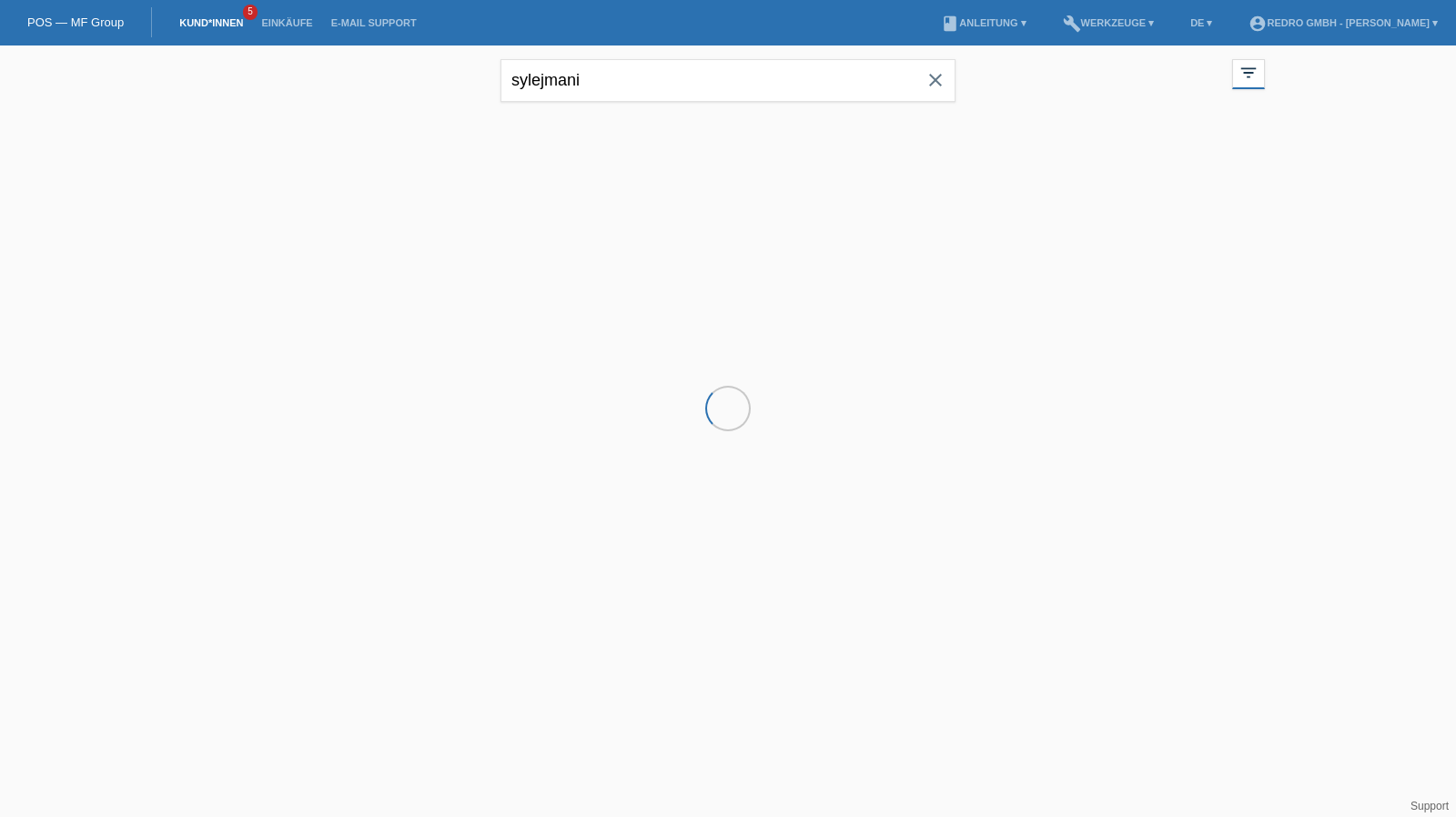
click at [693, 84] on input "sylejmani" at bounding box center [728, 80] width 455 height 43
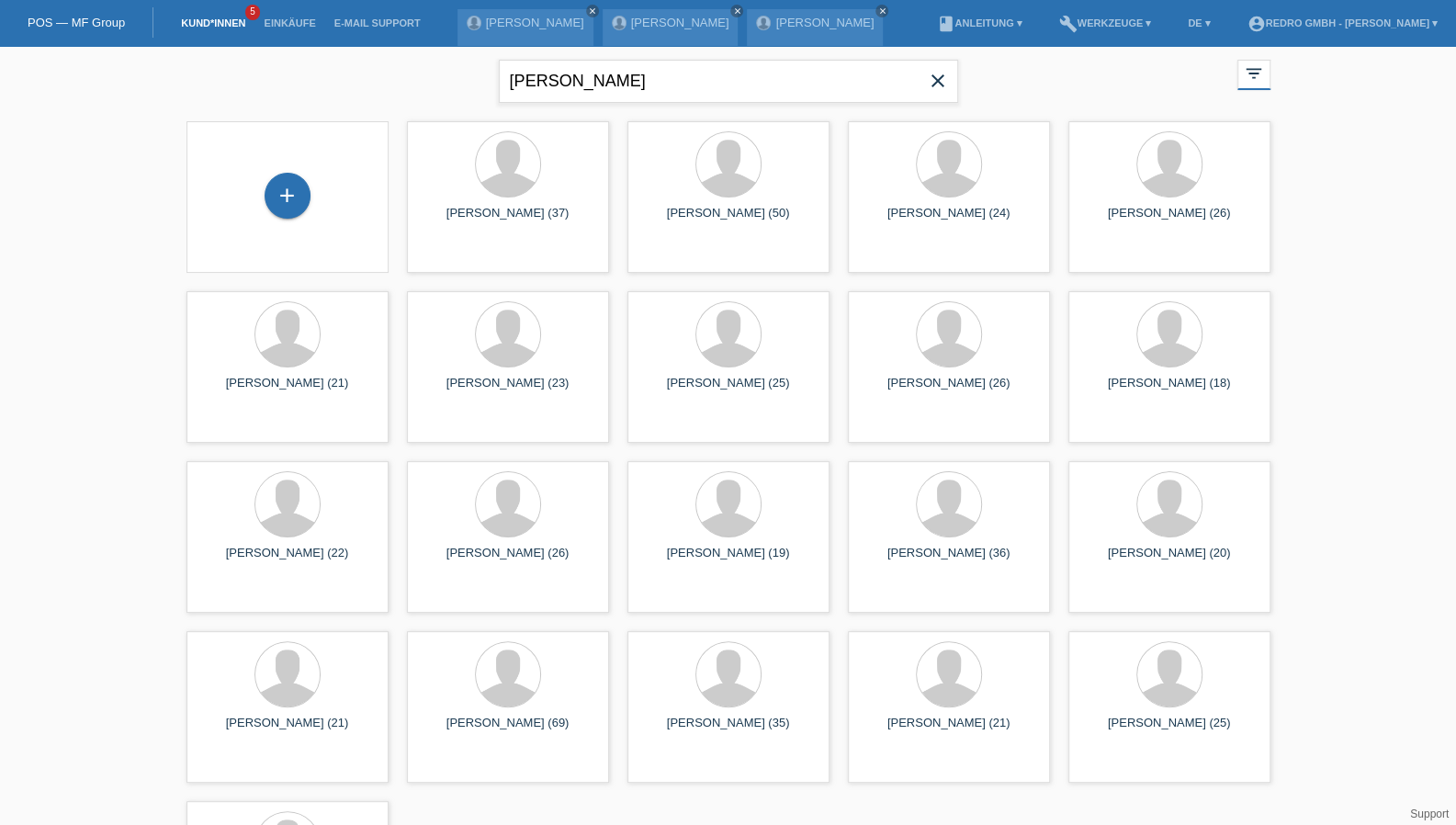
click at [642, 91] on input "Leonardo" at bounding box center [728, 81] width 459 height 43
type input "Leonardo de sousa"
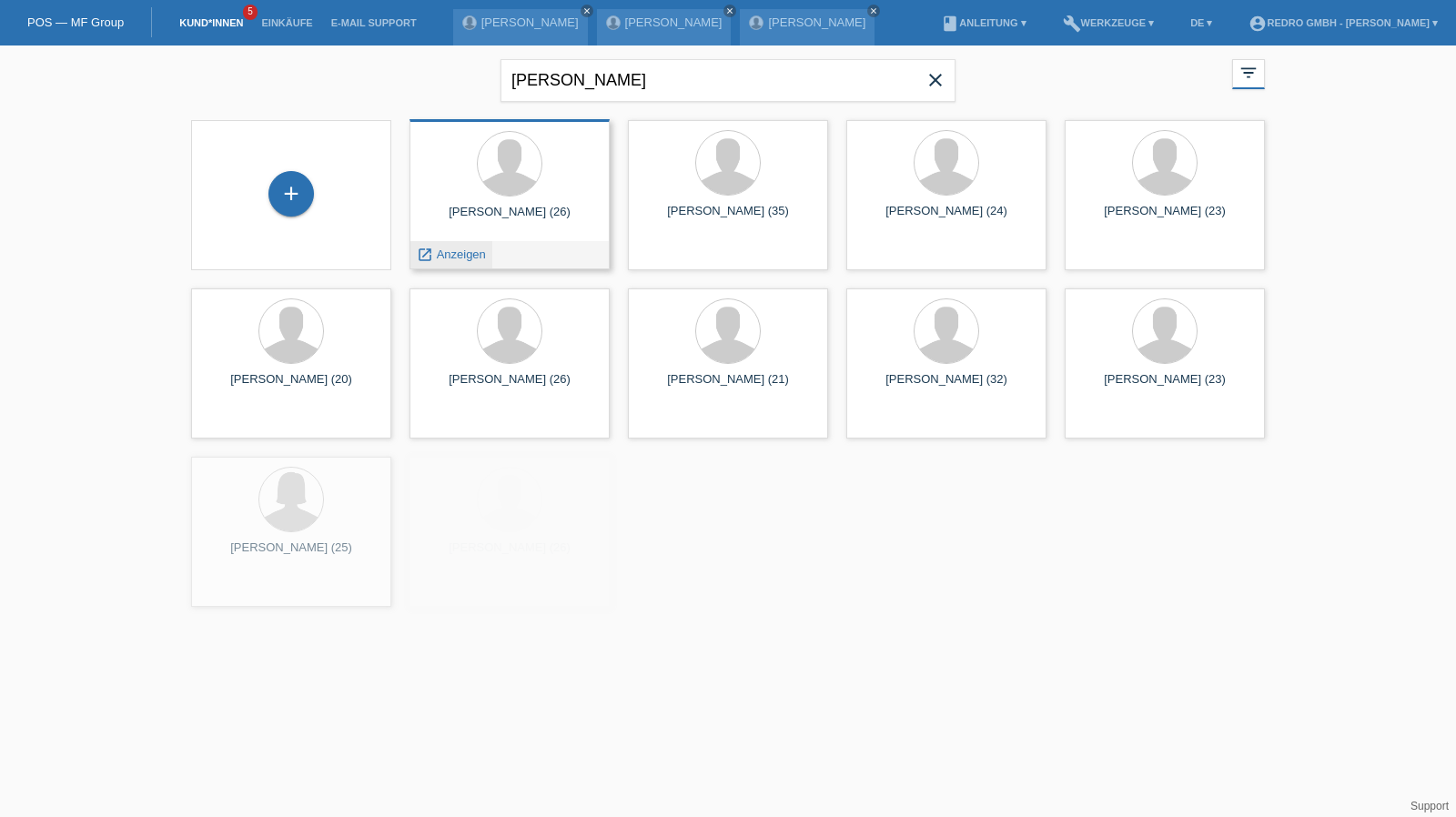
click at [479, 254] on span "Anzeigen" at bounding box center [461, 255] width 50 height 14
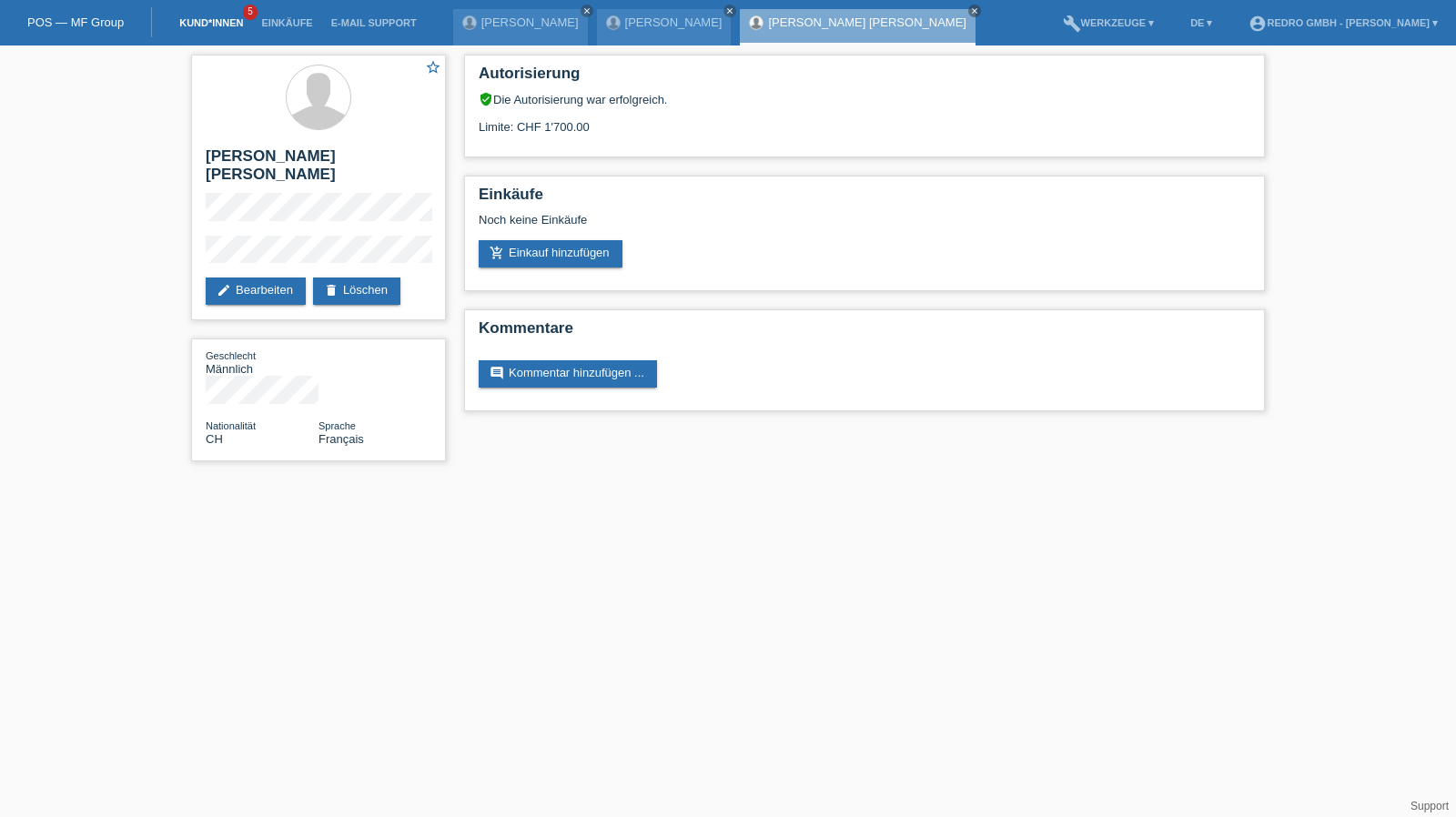
click at [217, 22] on link "Kund*innen" at bounding box center [211, 22] width 82 height 11
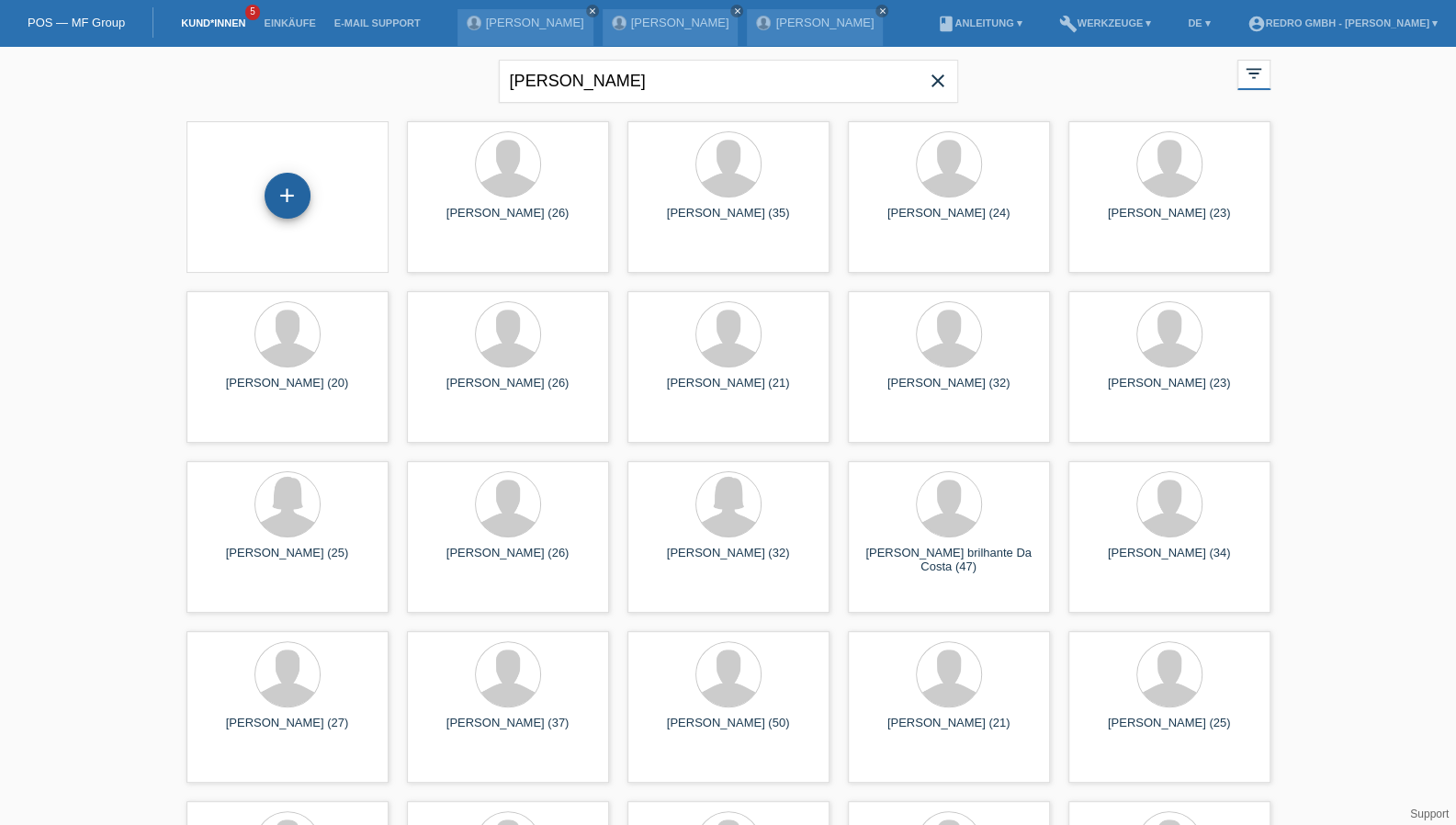
click at [283, 191] on div "+" at bounding box center [287, 196] width 46 height 46
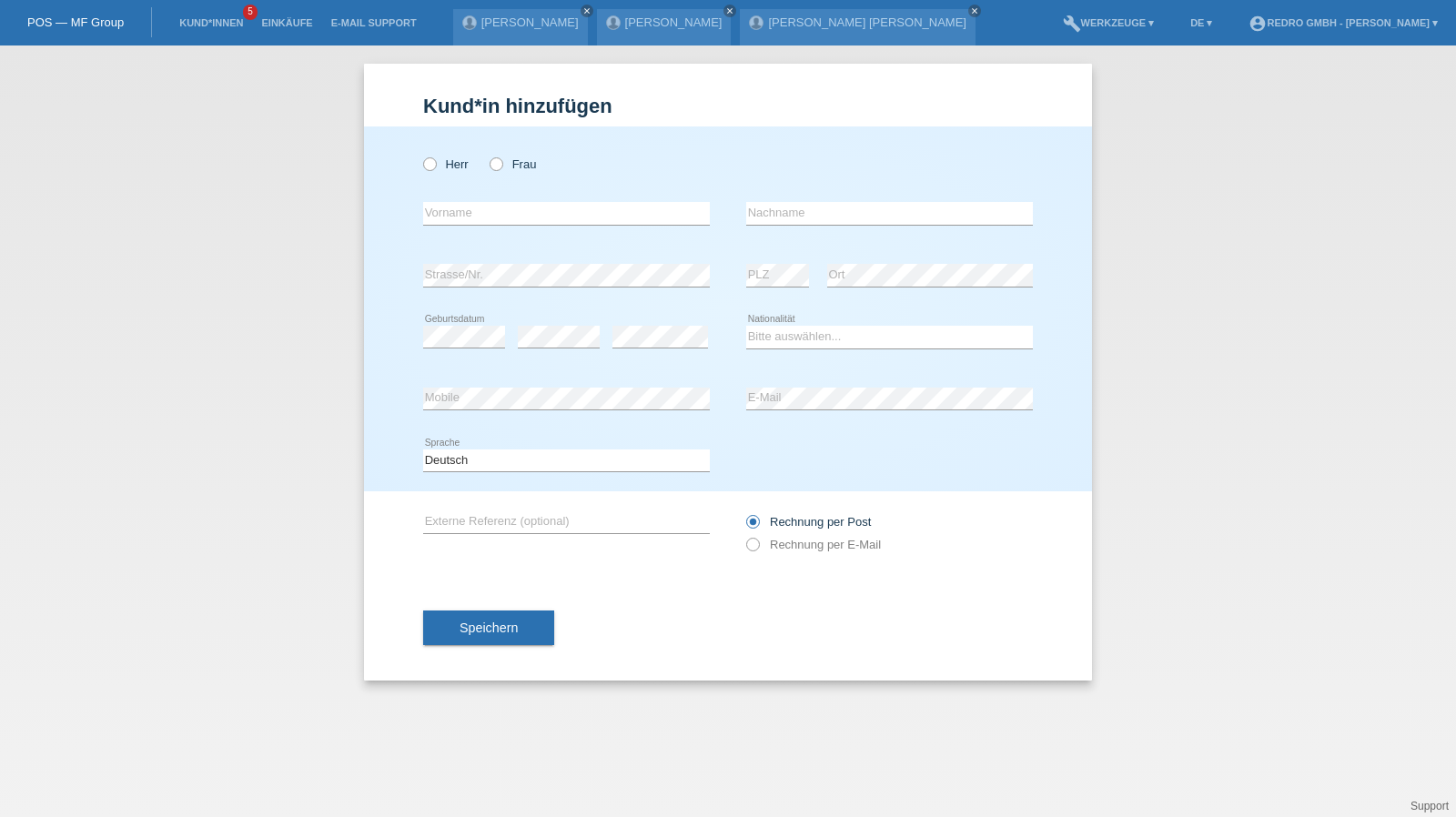
click at [479, 294] on div "error Strasse/Nr." at bounding box center [566, 276] width 286 height 62
drag, startPoint x: 445, startPoint y: 159, endPoint x: 451, endPoint y: 190, distance: 31.6
click at [445, 159] on label "Herr" at bounding box center [445, 164] width 46 height 14
click at [435, 159] on input "Herr" at bounding box center [429, 163] width 12 height 12
radio input "true"
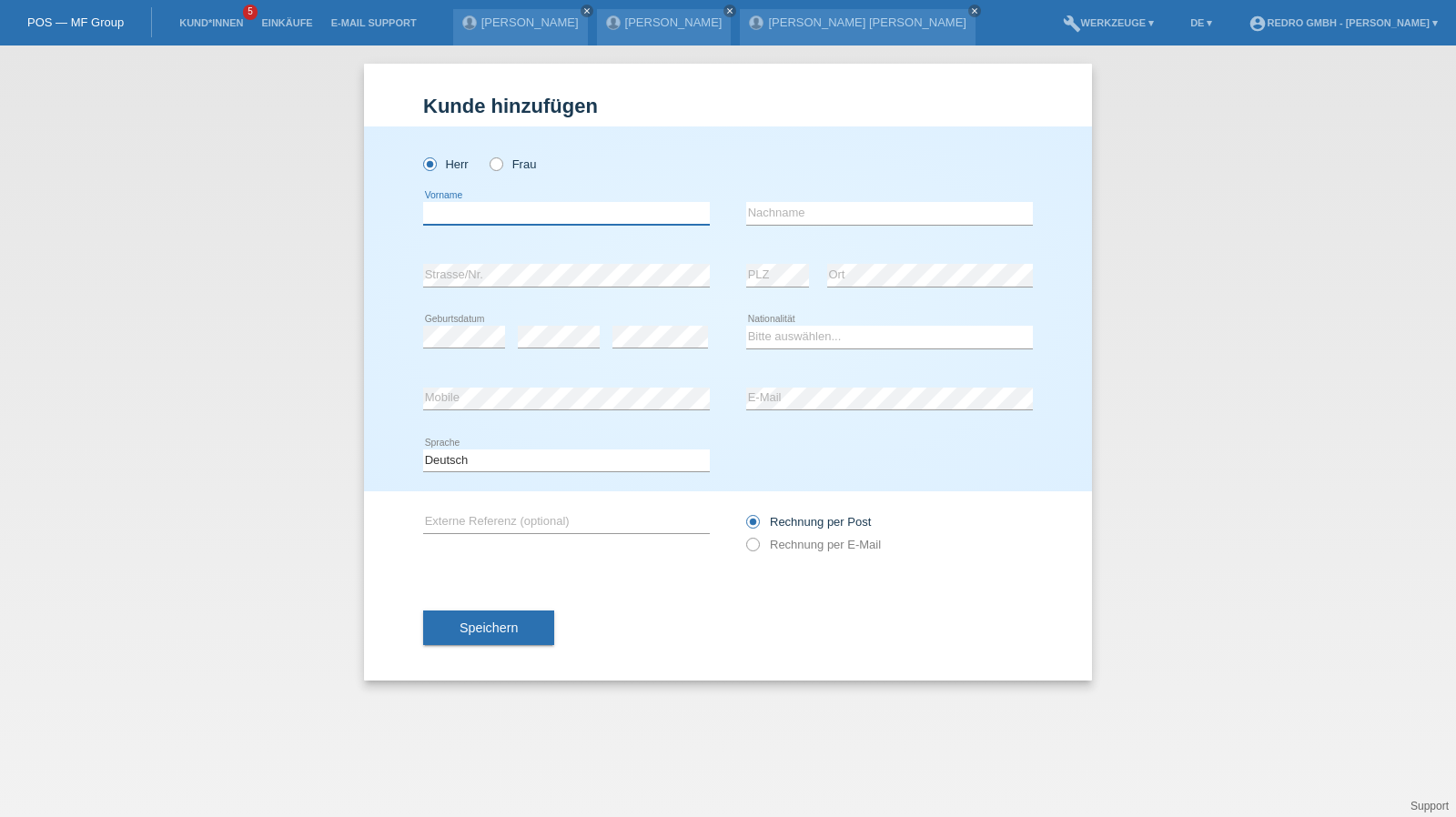
click at [457, 212] on input "text" at bounding box center [566, 213] width 286 height 22
type input "Agron"
type input "Mahmuti"
select select "XK"
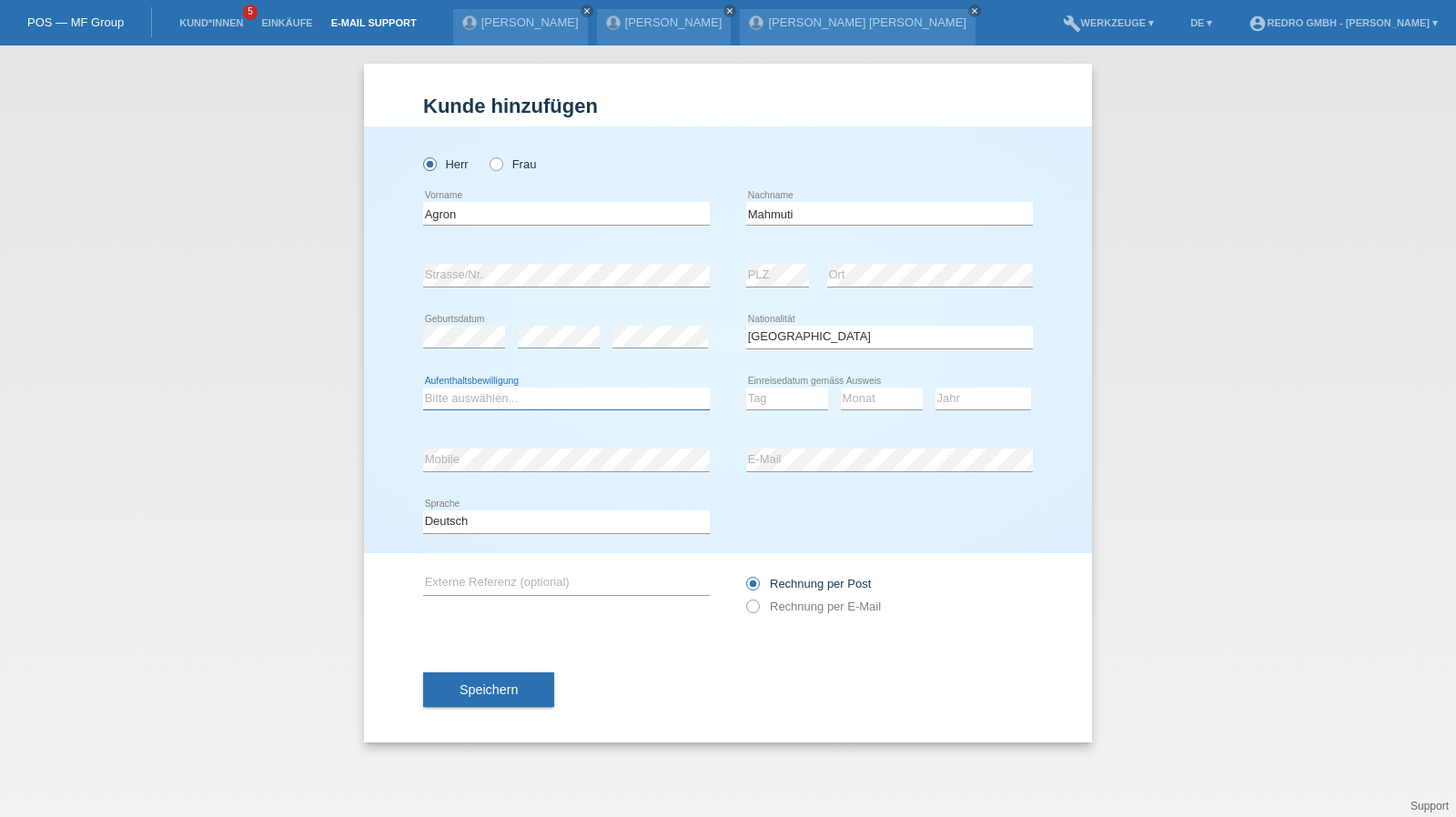
select select "C"
select select "31"
select select "01"
select select "1999"
click at [522, 681] on button "Speichern" at bounding box center [488, 690] width 131 height 35
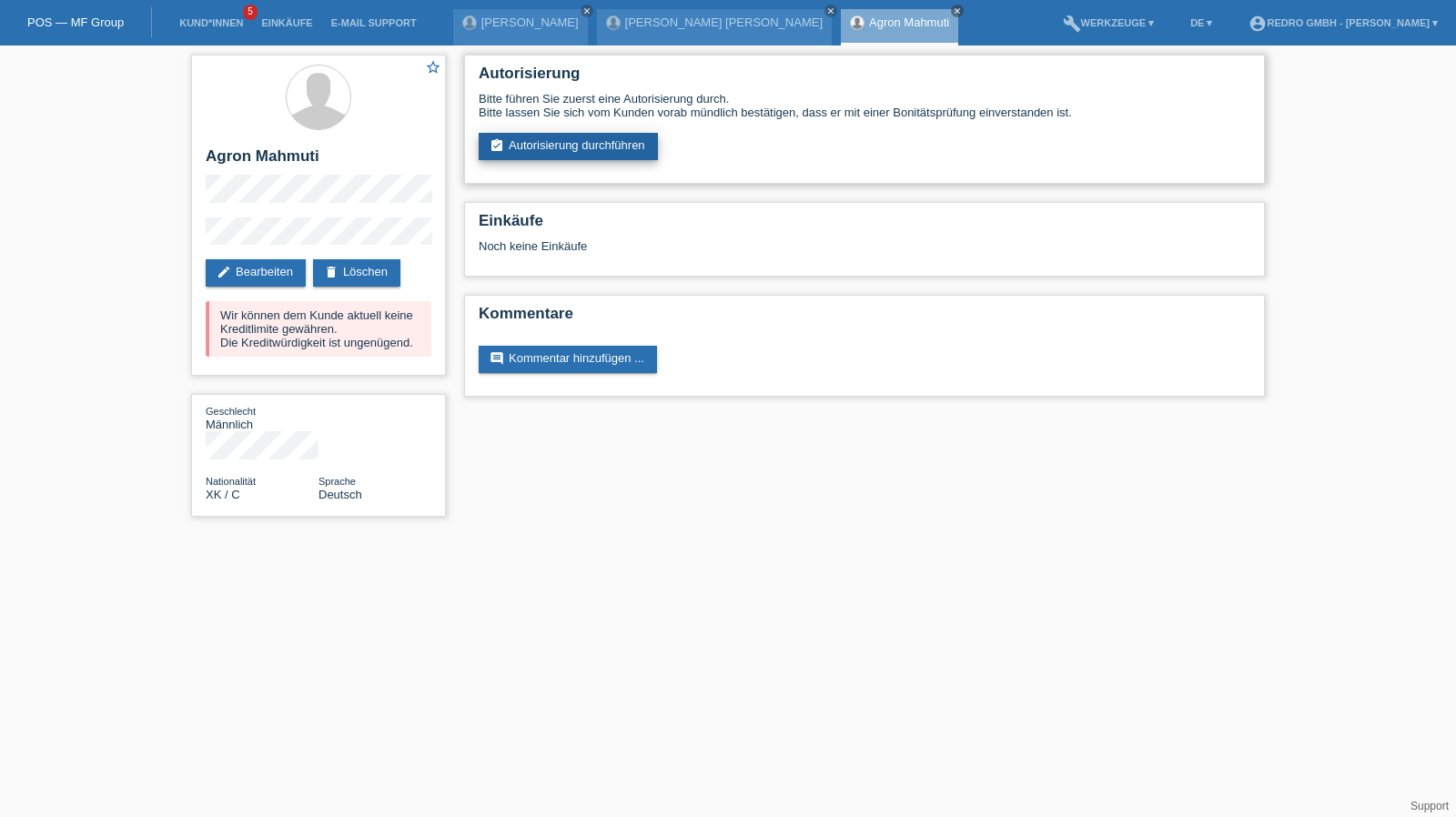
click at [562, 154] on link "assignment_turned_in Autorisierung durchführen" at bounding box center [569, 146] width 180 height 27
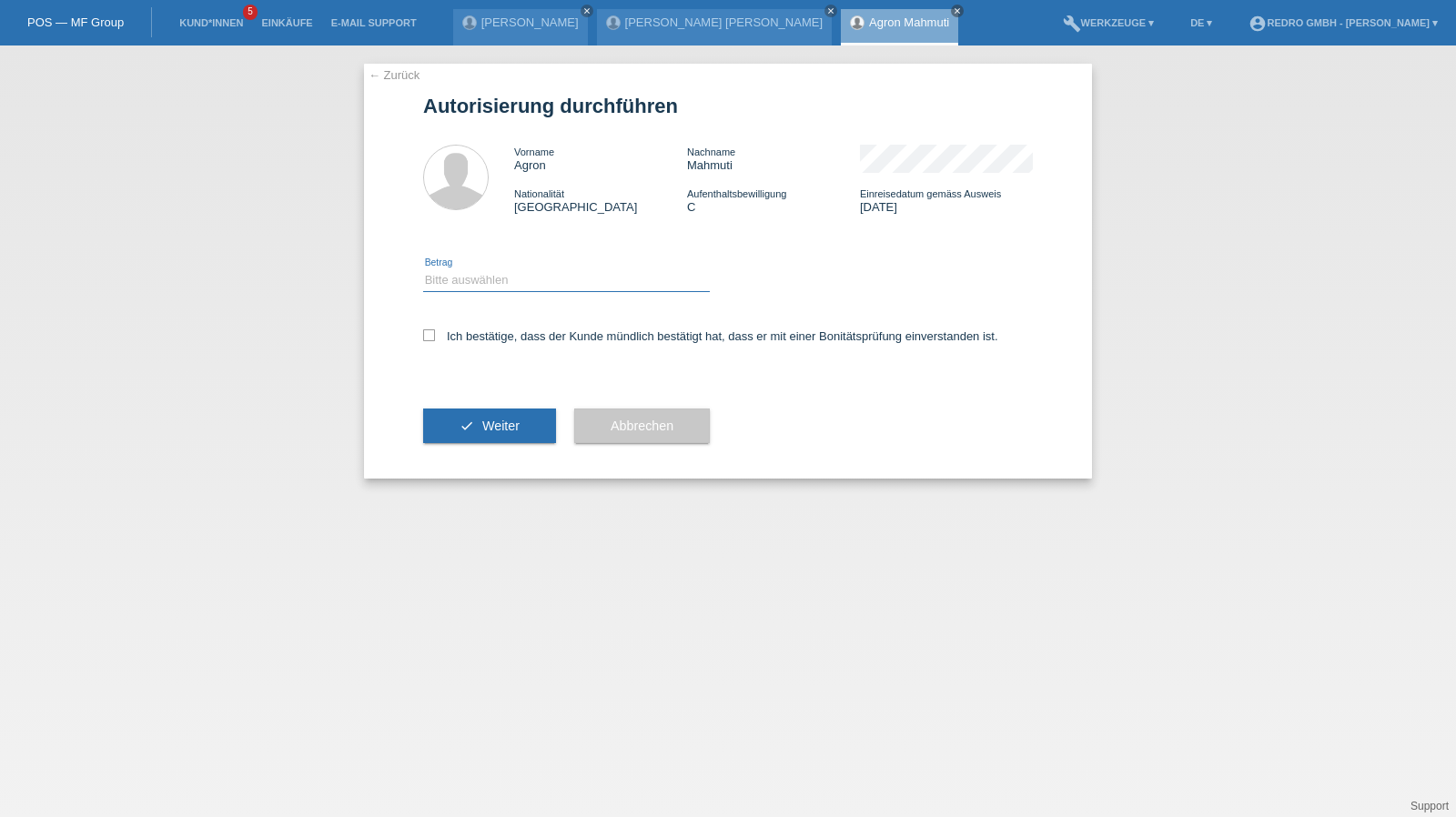
drag, startPoint x: 495, startPoint y: 279, endPoint x: 495, endPoint y: 290, distance: 11.0
click at [495, 279] on select "Bitte auswählen CHF 1.00 - CHF 499.00 CHF 500.00 - CHF 1'999.00 CHF 2'000.00 - …" at bounding box center [566, 280] width 286 height 22
select select "1"
click at [423, 270] on select "Bitte auswählen CHF 1.00 - CHF 499.00 CHF 500.00 - CHF 1'999.00 CHF 2'000.00 - …" at bounding box center [566, 280] width 286 height 22
click at [471, 342] on label "Ich bestätige, dass der Kunde mündlich bestätigt hat, dass er mit einer Bonität…" at bounding box center [710, 336] width 575 height 14
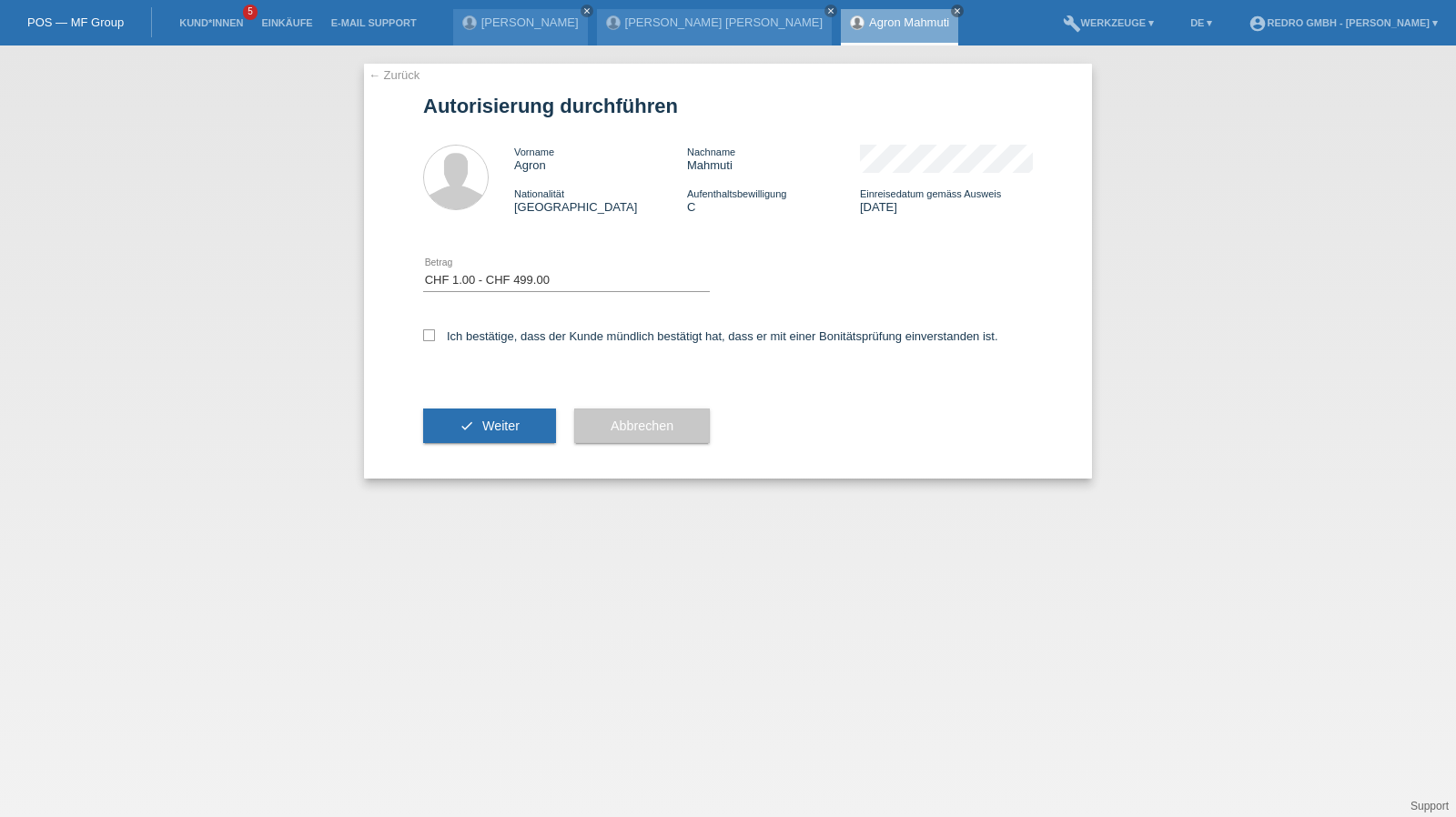
click at [435, 342] on input "Ich bestätige, dass der Kunde mündlich bestätigt hat, dass er mit einer Bonität…" at bounding box center [429, 335] width 12 height 12
checkbox input "true"
click at [465, 415] on button "check Weiter" at bounding box center [489, 426] width 133 height 35
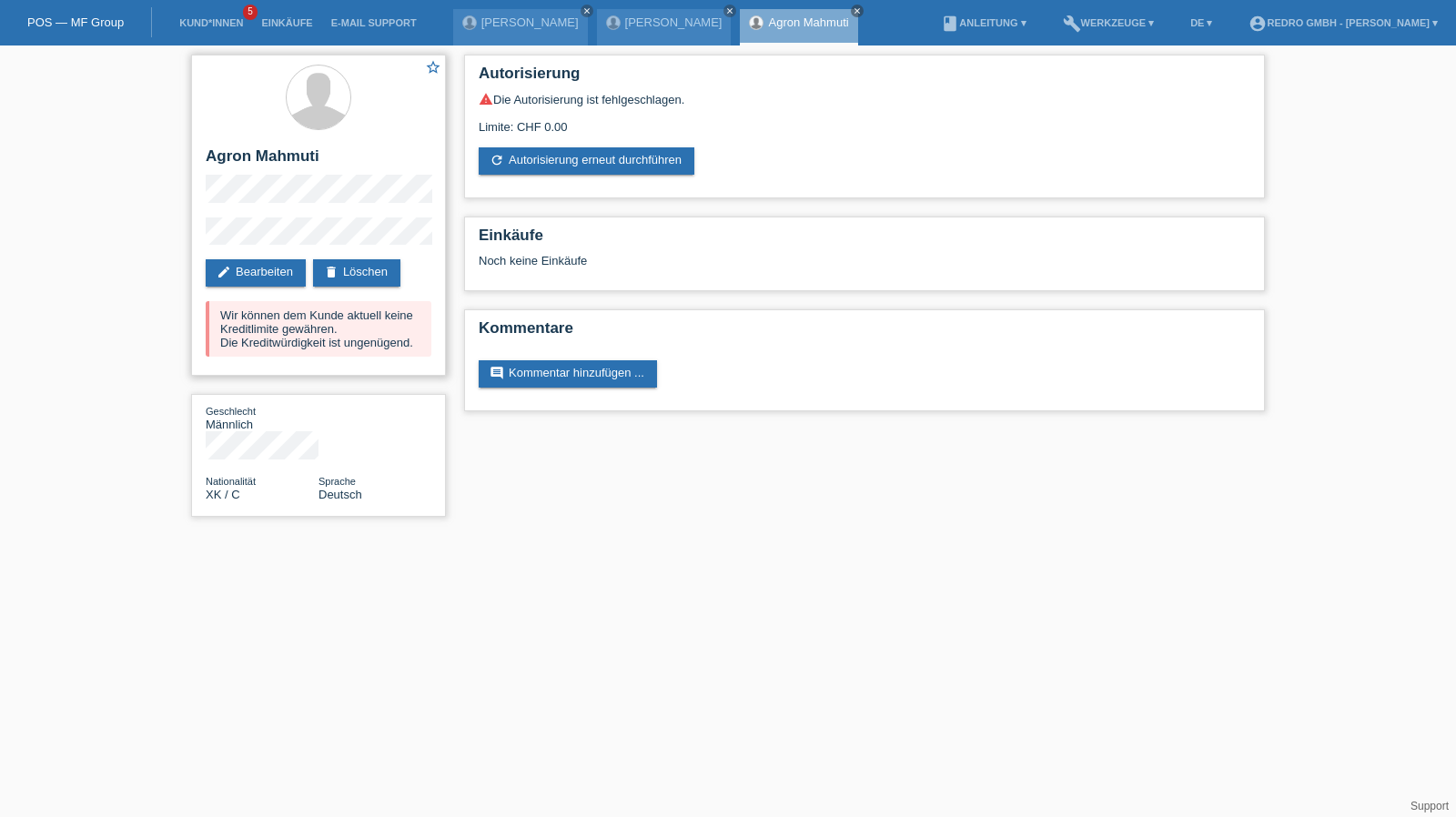
click at [253, 163] on h2 "Agron Mahmuti" at bounding box center [318, 161] width 226 height 27
copy div "Agron Mahmuti"
click at [179, 243] on div "star_border [PERSON_NAME] edit Bearbeiten delete Löschen Wir können dem Kunde a…" at bounding box center [728, 290] width 1456 height 489
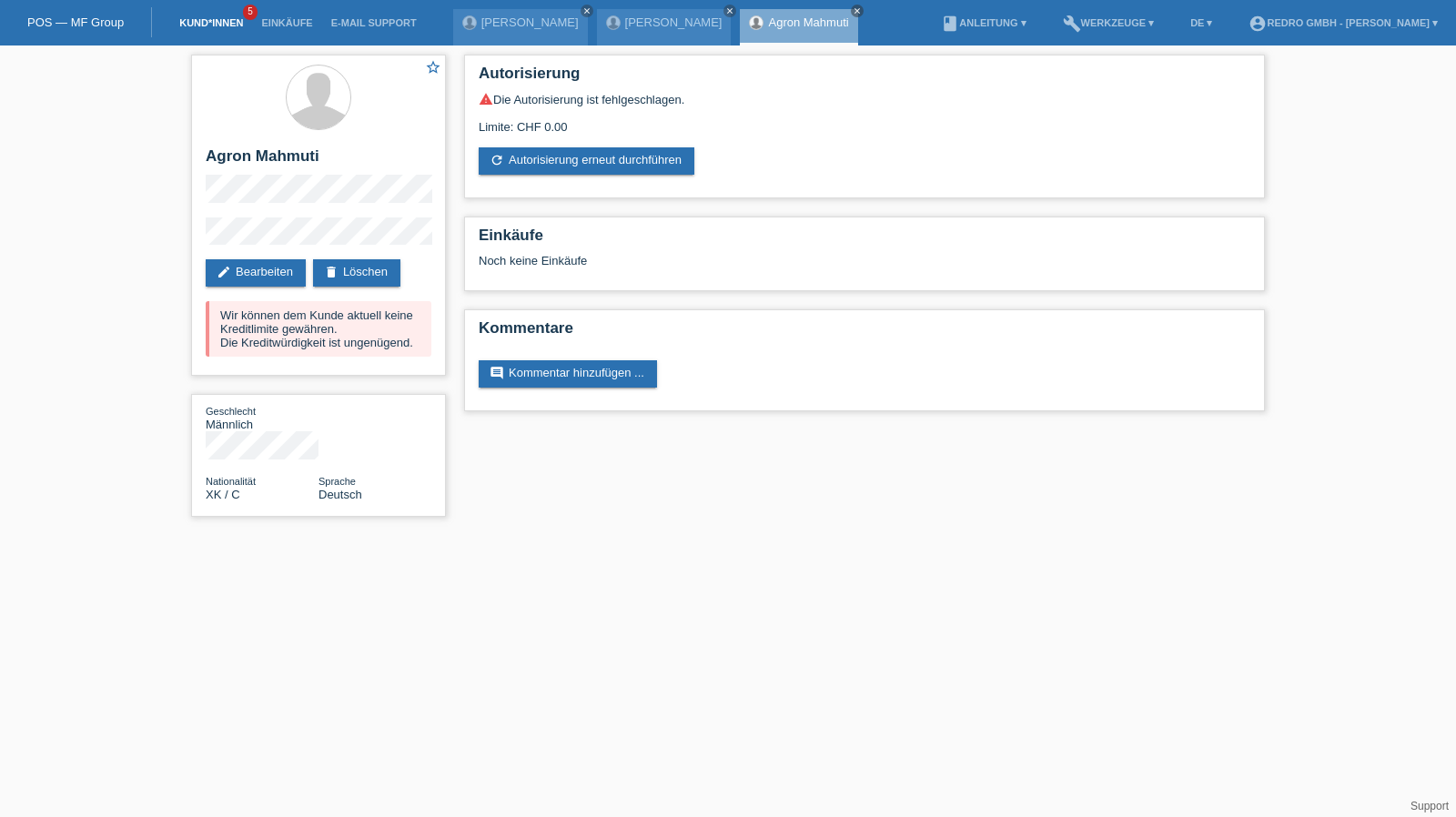
click at [218, 26] on link "Kund*innen" at bounding box center [211, 22] width 82 height 11
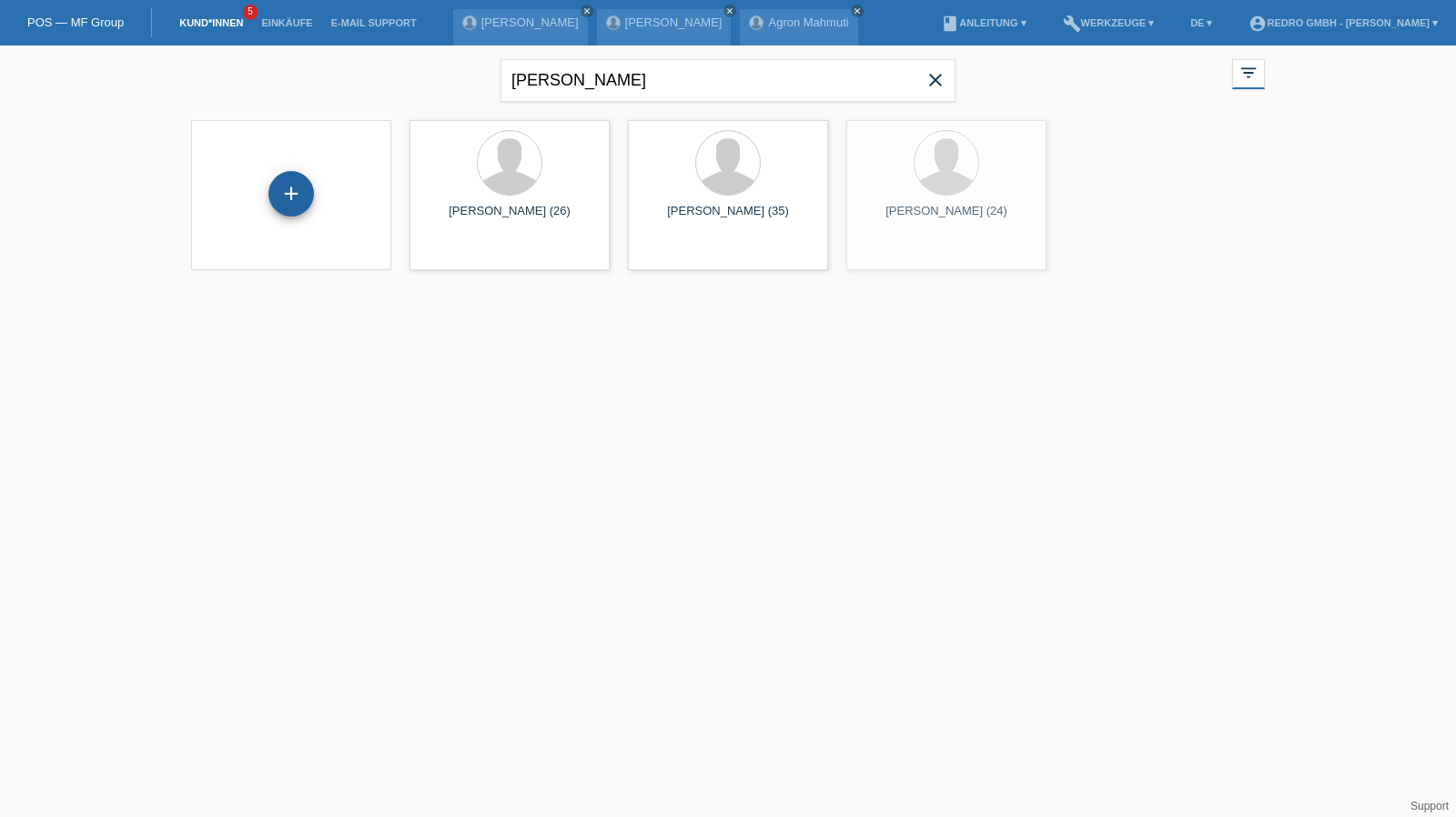
click at [304, 189] on div "+" at bounding box center [291, 194] width 44 height 31
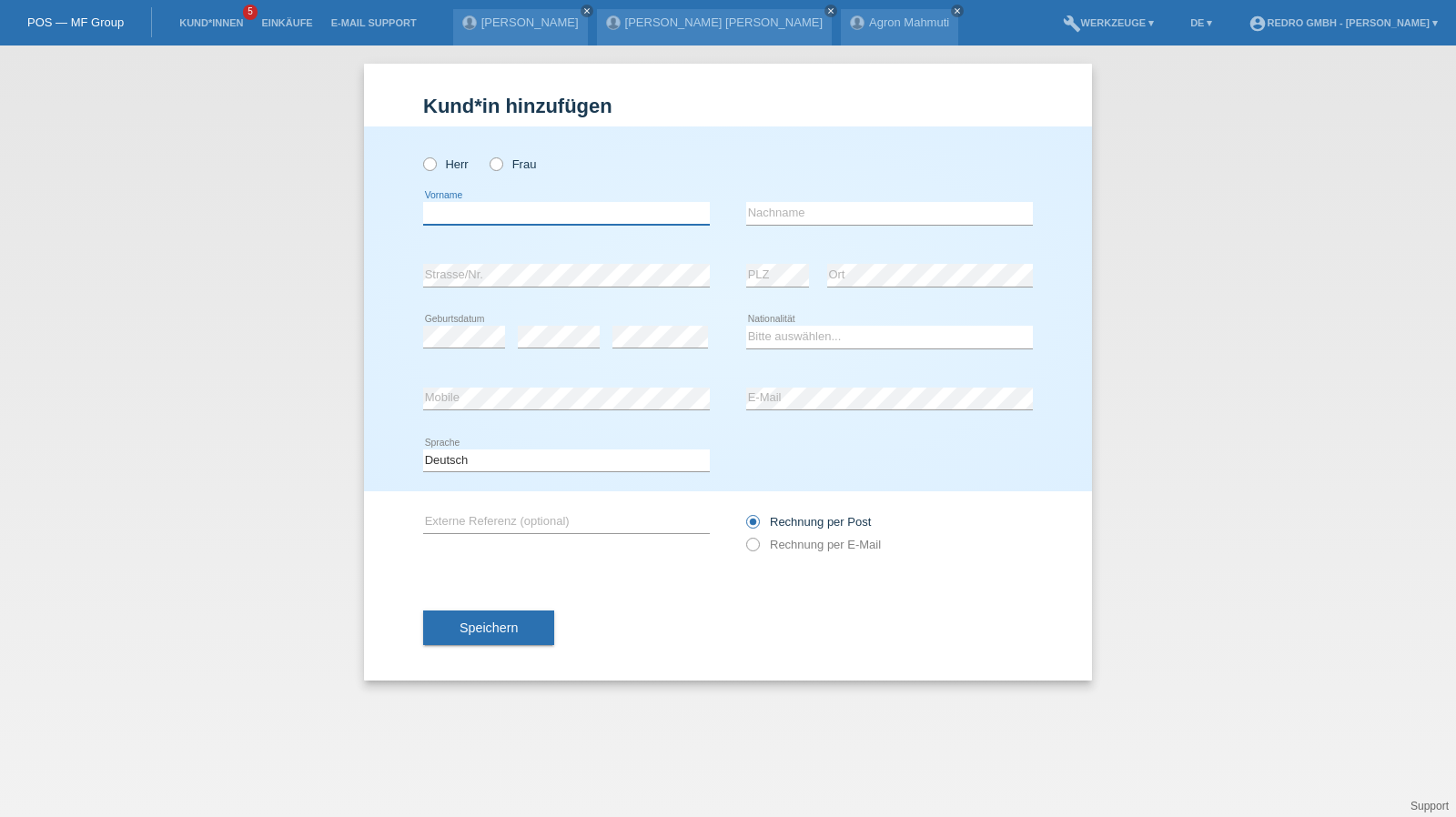
click at [518, 215] on input "text" at bounding box center [566, 213] width 286 height 22
type input "[PERSON_NAME]"
click at [886, 222] on input "text" at bounding box center [889, 213] width 286 height 22
type input "[PERSON_NAME]"
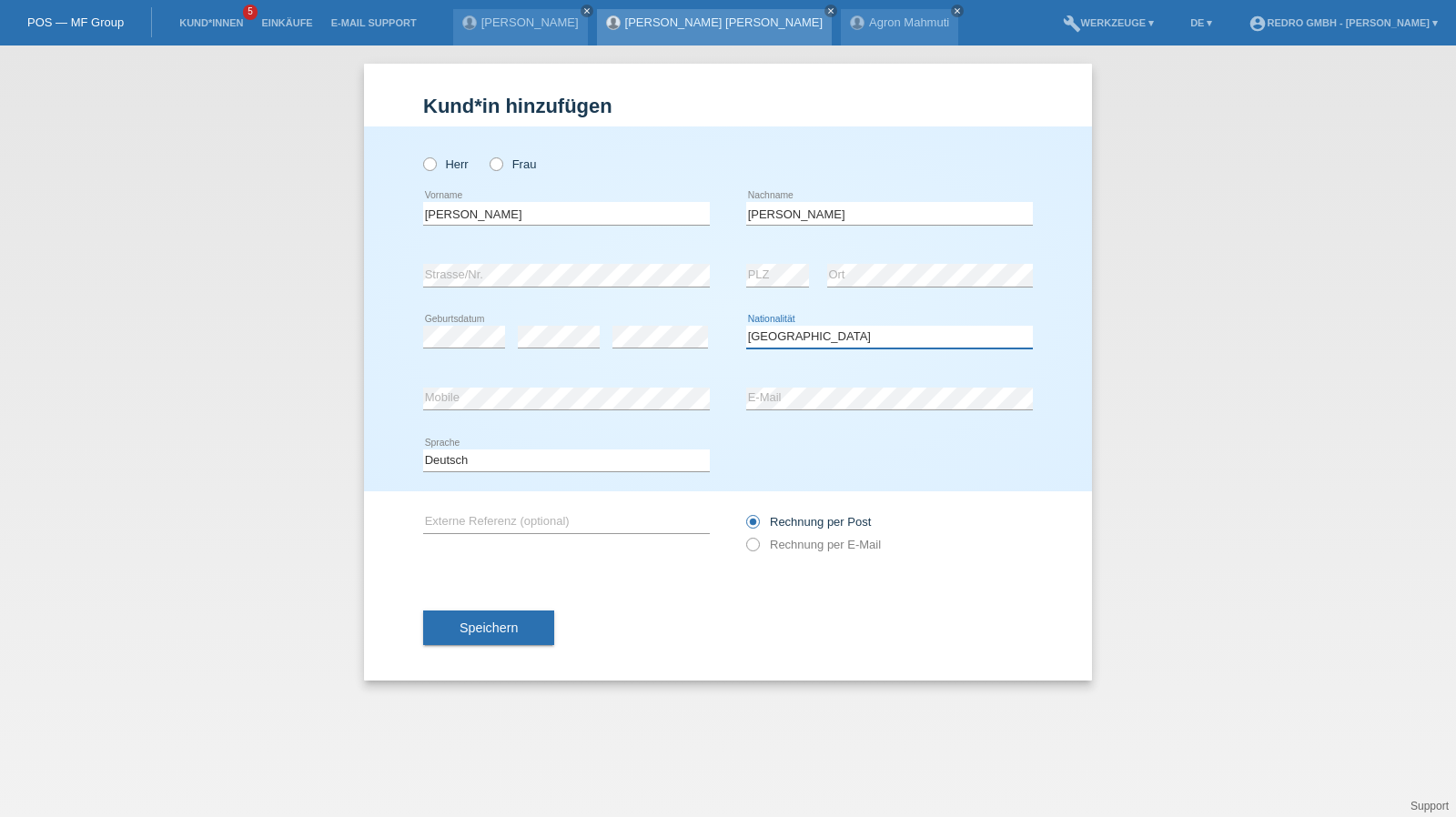
select select "ES"
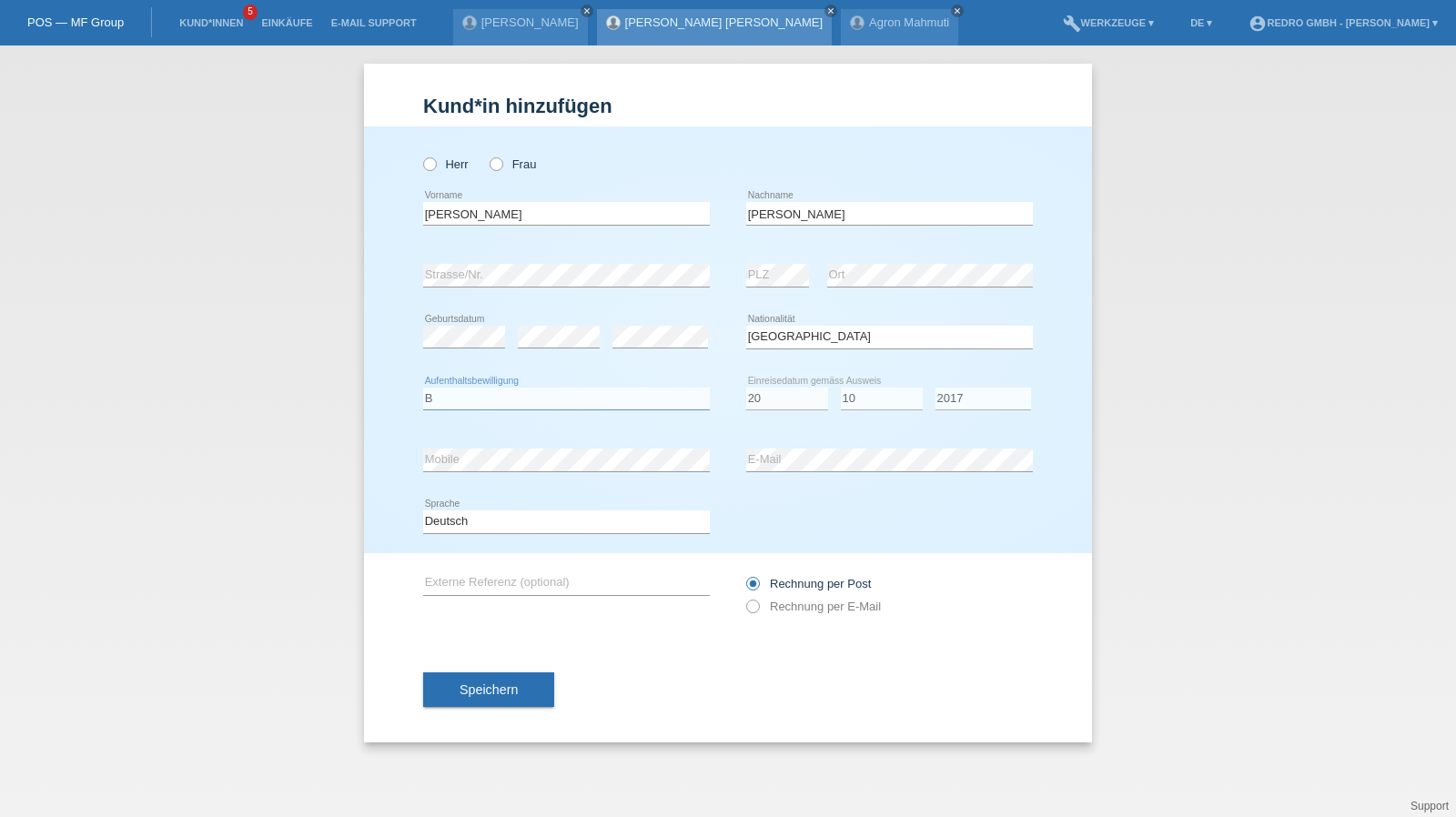
select select "B"
select select "20"
select select "10"
click at [520, 392] on select "Bitte auswählen... C B B - Flüchtlingsstatus Andere" at bounding box center [566, 398] width 286 height 22
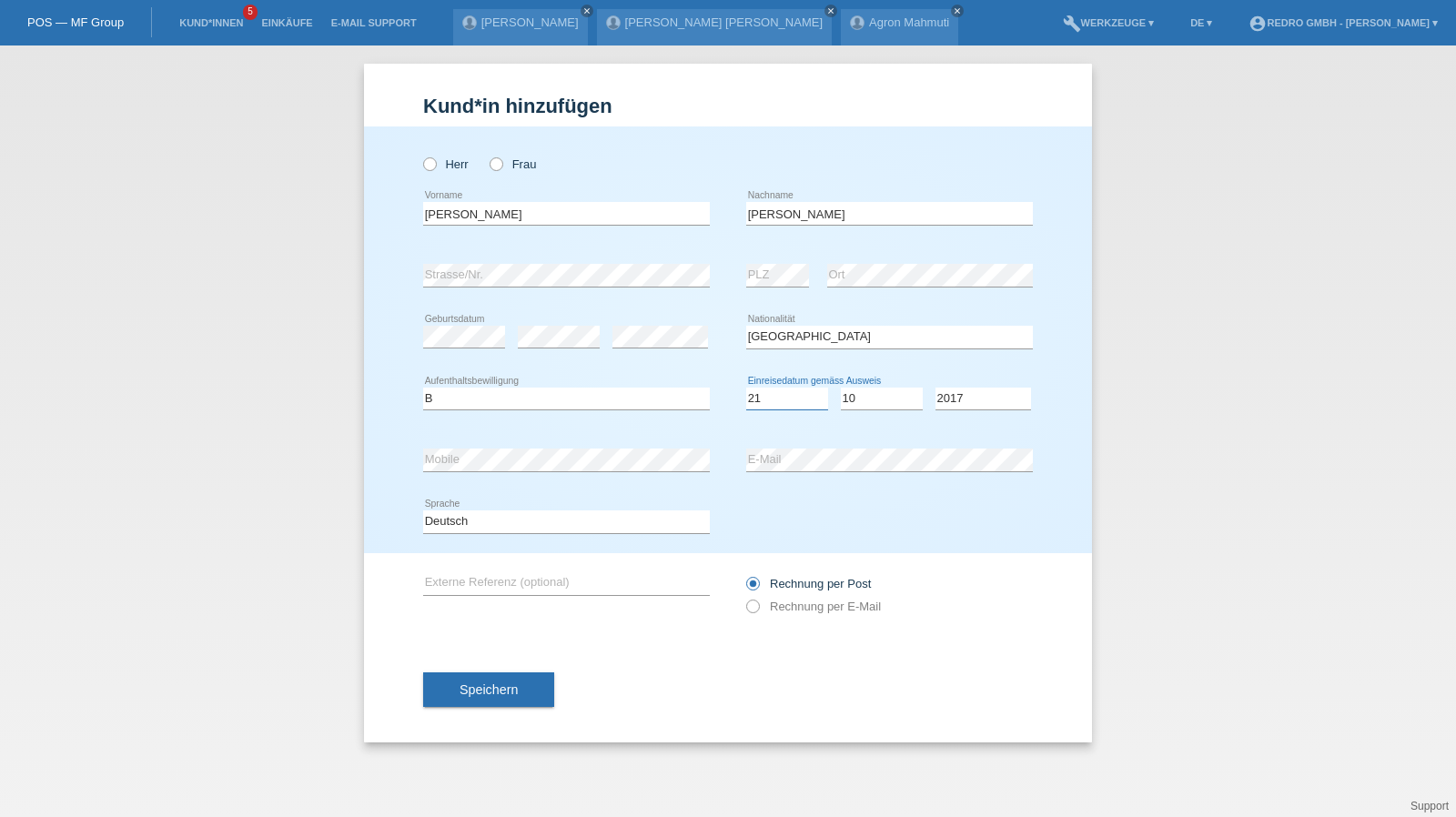
select select "26"
select select "09"
select select "2018"
click at [444, 522] on select "Deutsch Français Italiano English" at bounding box center [566, 521] width 286 height 22
select select "it"
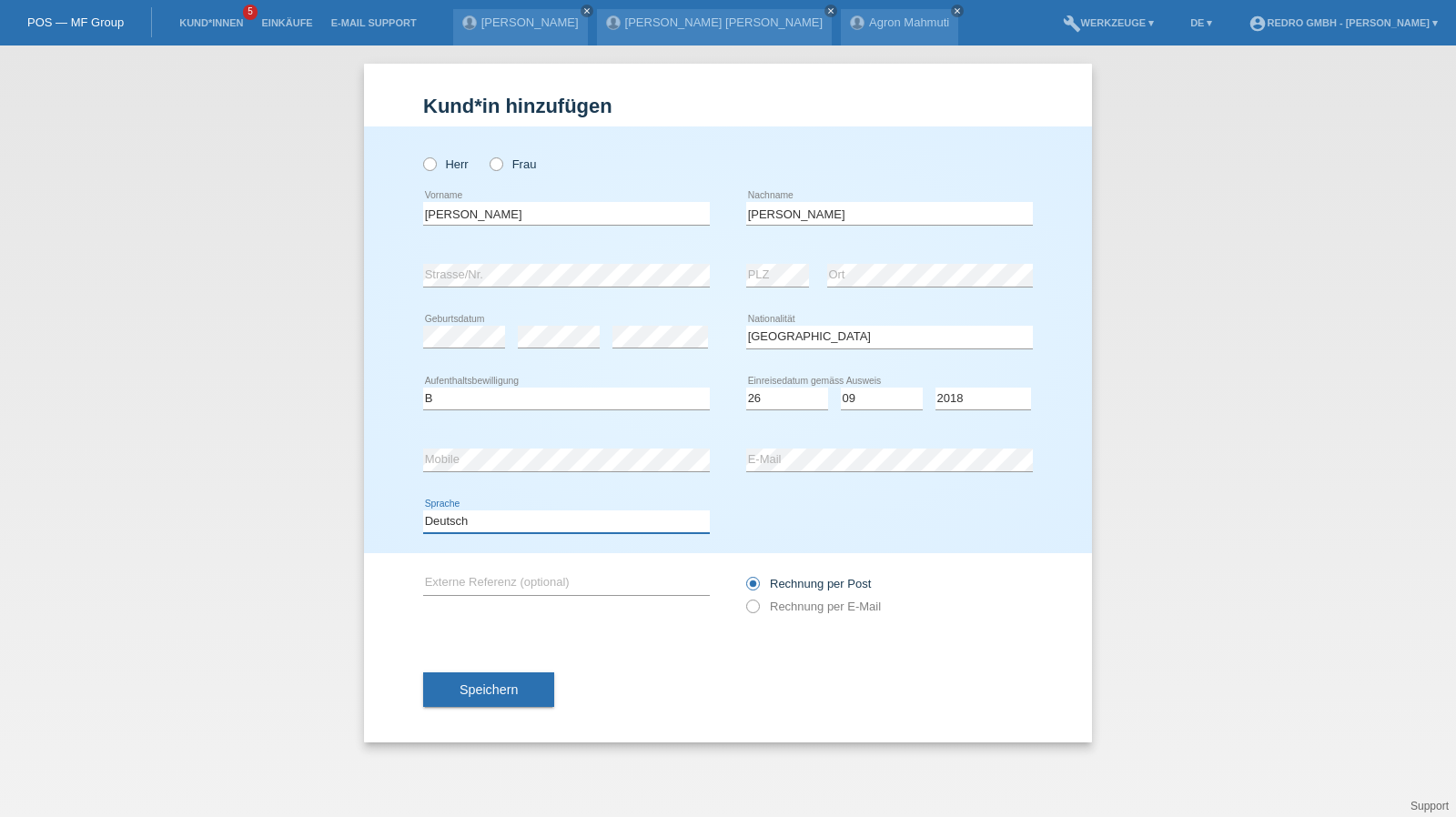
click at [423, 511] on select "Deutsch Français Italiano English" at bounding box center [566, 521] width 286 height 22
click at [463, 684] on span "Speichern" at bounding box center [488, 690] width 58 height 15
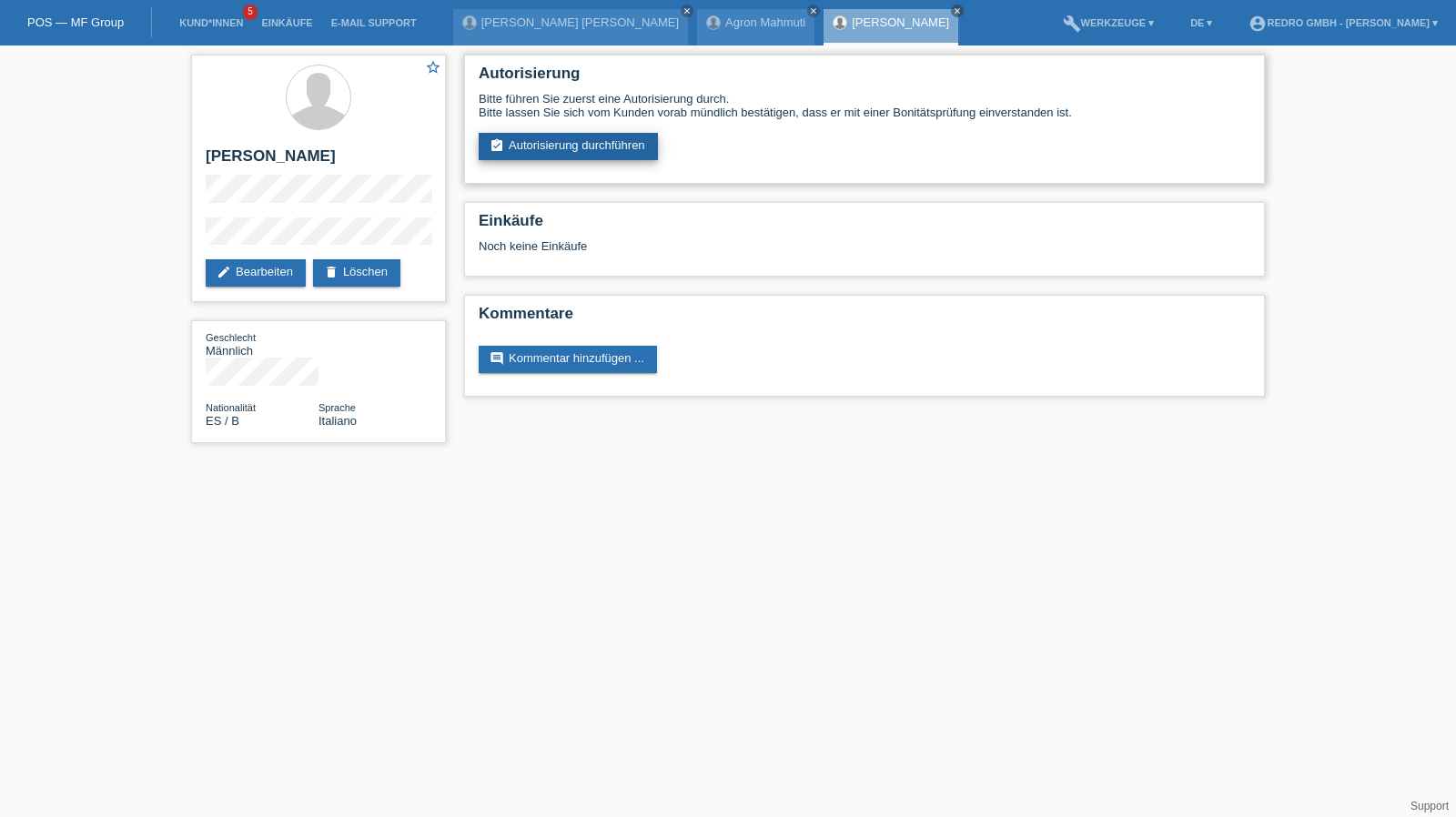
click at [563, 155] on link "assignment_turned_in Autorisierung durchführen" at bounding box center [569, 146] width 180 height 27
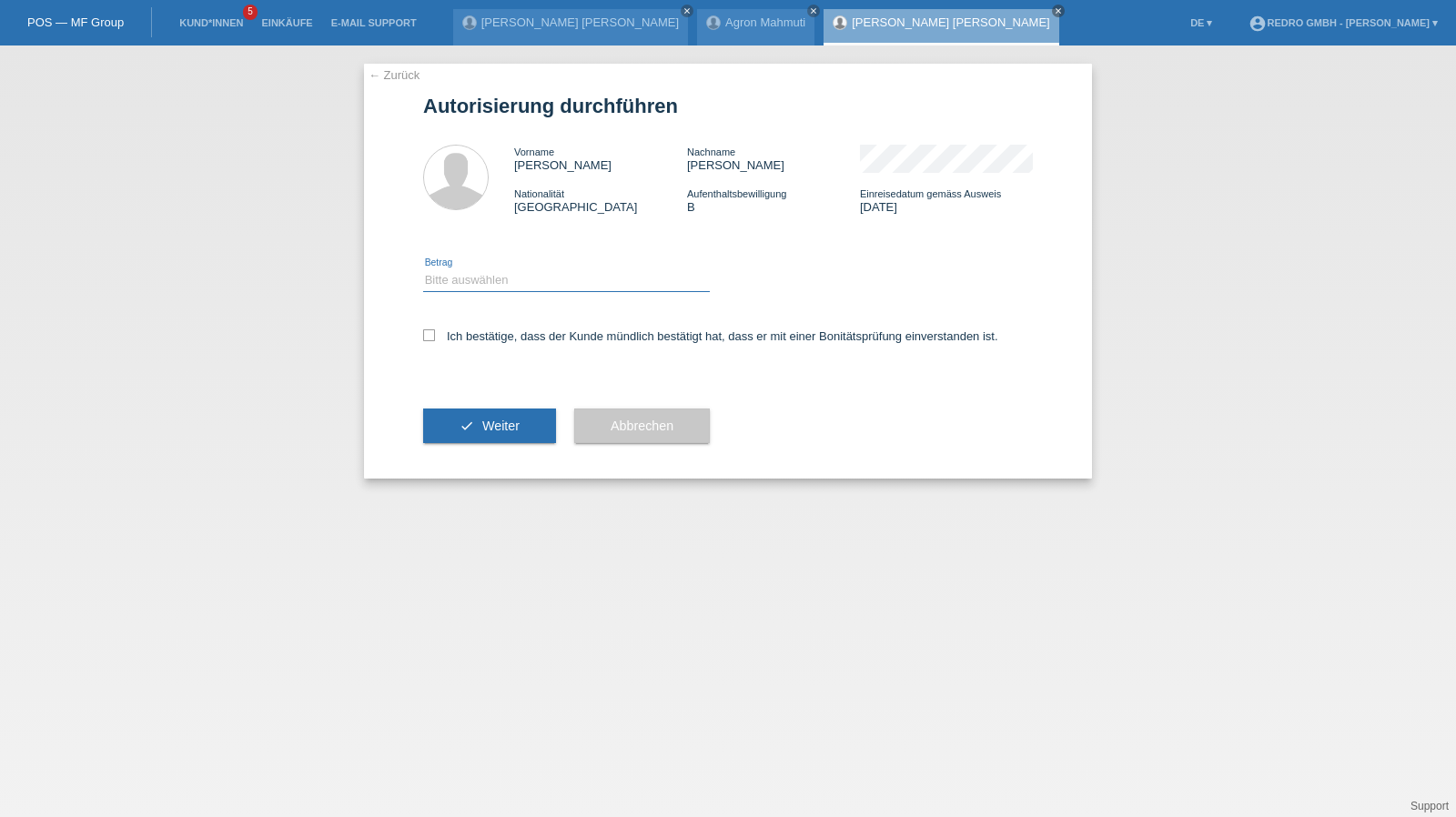
drag, startPoint x: 489, startPoint y: 274, endPoint x: 482, endPoint y: 291, distance: 18.4
click at [489, 274] on select "Bitte auswählen CHF 1.00 - CHF 499.00 CHF 500.00 - CHF 1'999.00 CHF 2'000.00 - …" at bounding box center [566, 280] width 286 height 22
select select "1"
click at [423, 270] on select "Bitte auswählen CHF 1.00 - CHF 499.00 CHF 500.00 - CHF 1'999.00 CHF 2'000.00 - …" at bounding box center [566, 280] width 286 height 22
click at [460, 342] on label "Ich bestätige, dass der Kunde mündlich bestätigt hat, dass er mit einer Bonität…" at bounding box center [710, 336] width 575 height 14
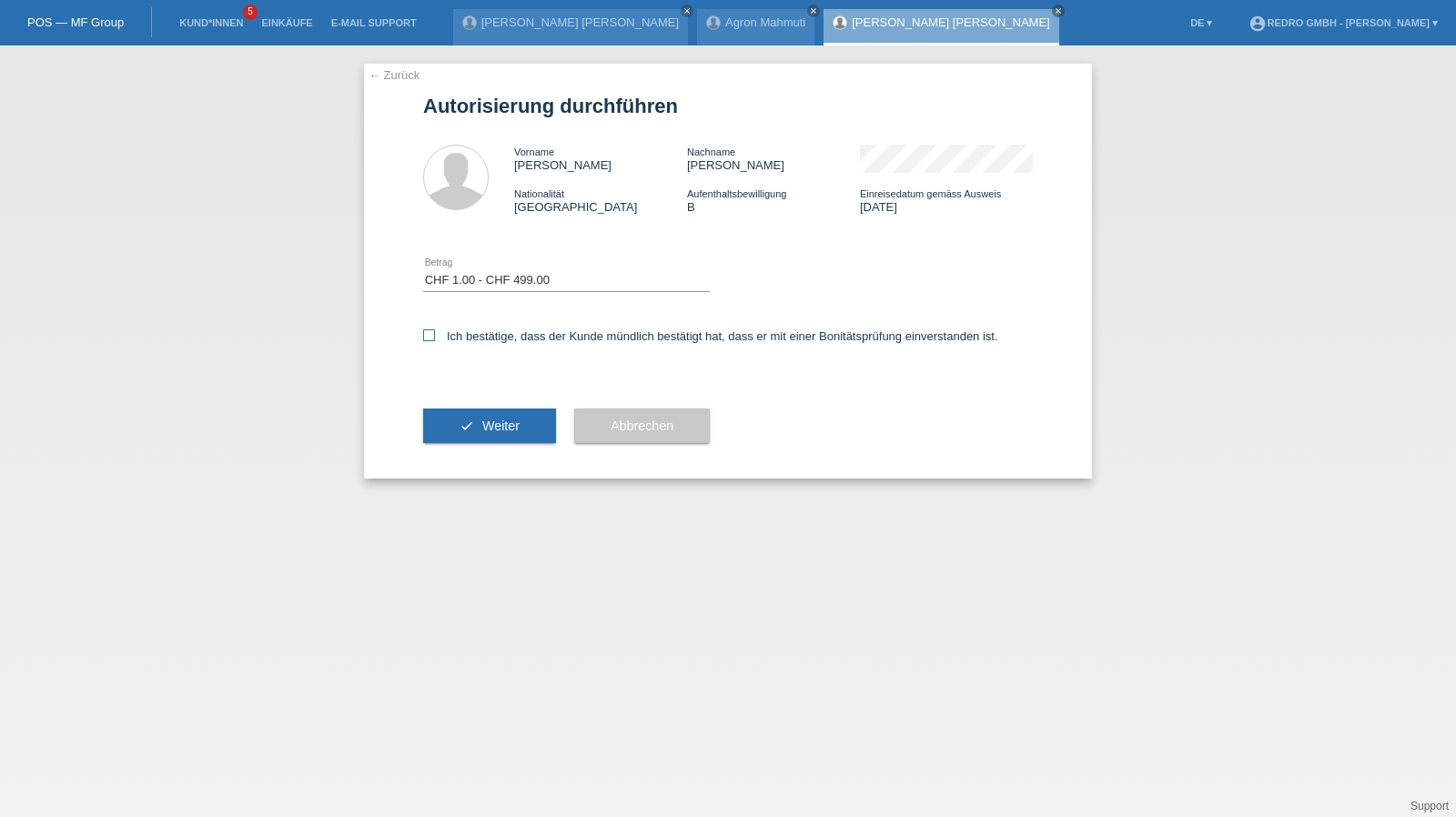
click at [435, 342] on input "Ich bestätige, dass der Kunde mündlich bestätigt hat, dass er mit einer Bonität…" at bounding box center [429, 335] width 12 height 12
checkbox input "true"
click at [454, 417] on button "check Weiter" at bounding box center [489, 426] width 133 height 35
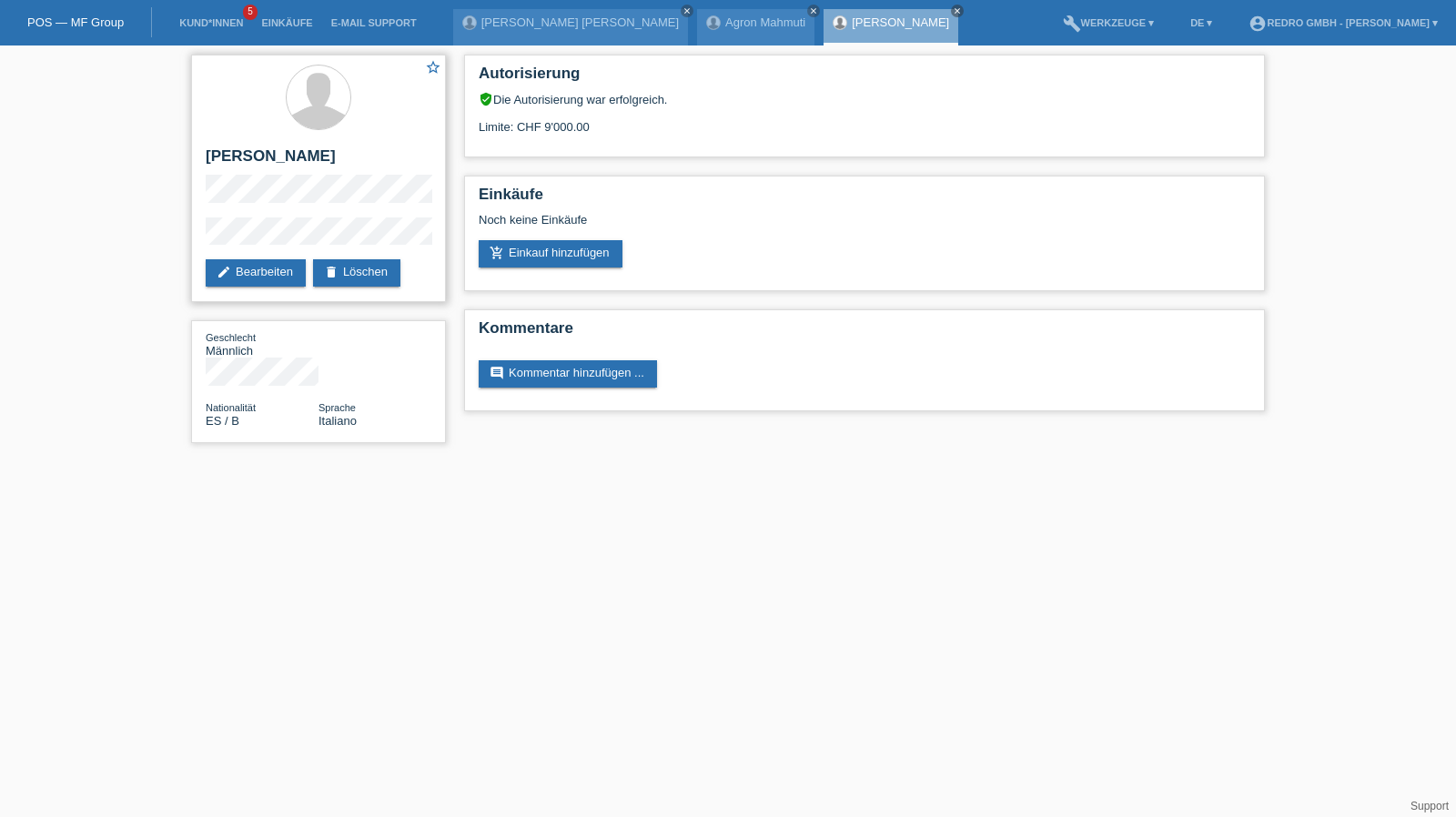
click at [295, 150] on h2 "[PERSON_NAME]" at bounding box center [318, 161] width 226 height 27
click at [295, 150] on h2 "[PERSON_NAME] [PERSON_NAME]" at bounding box center [318, 161] width 226 height 27
copy div "[PERSON_NAME] [PERSON_NAME]"
click at [284, 234] on div "star_border Juan Carlos Maldonado Herrera edit Bearbeiten delete Löschen" at bounding box center [318, 178] width 255 height 248
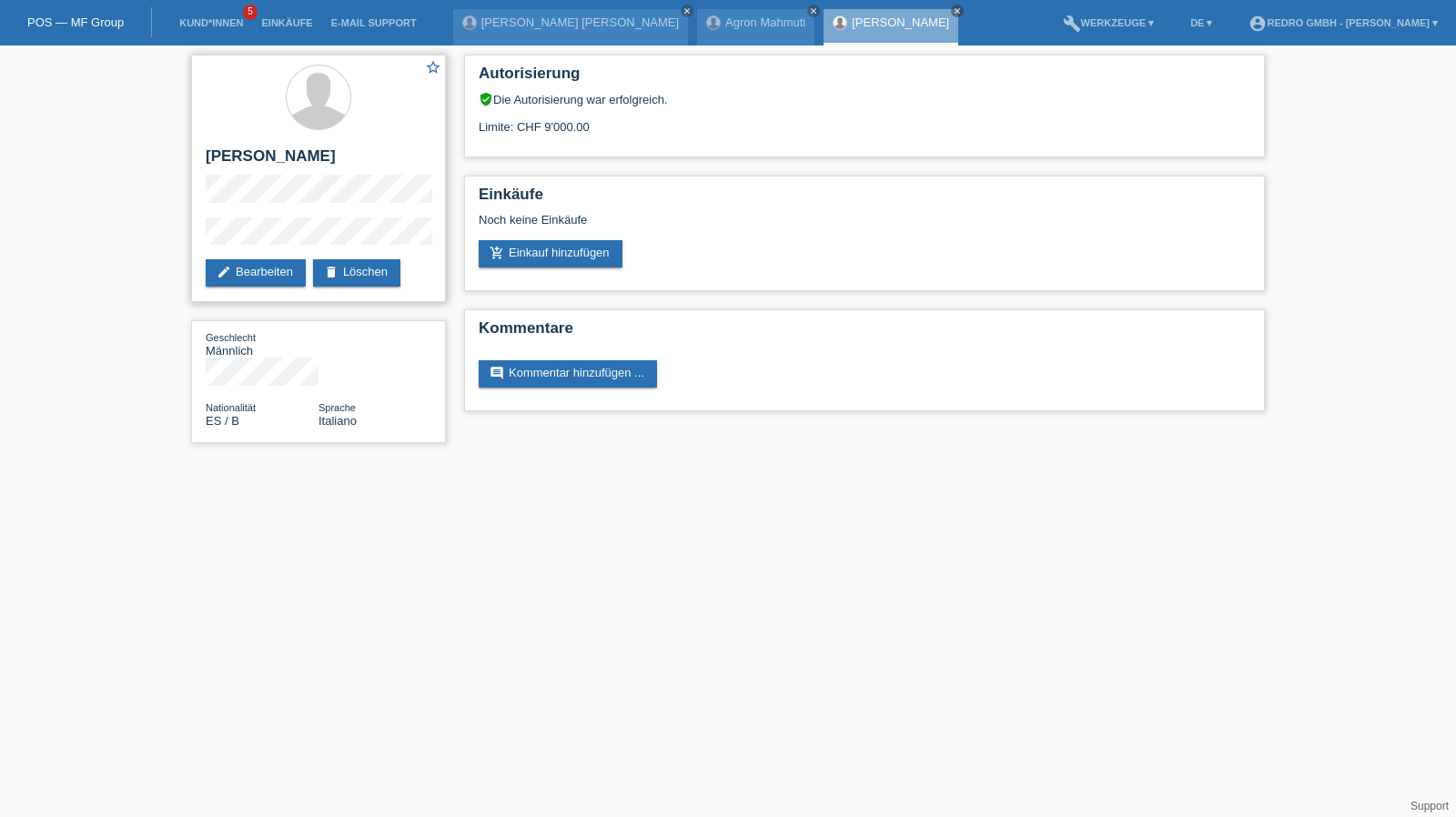
click at [284, 234] on div "star_border Juan Carlos Maldonado Herrera edit Bearbeiten delete Löschen" at bounding box center [318, 178] width 255 height 248
click at [145, 255] on div "star_border Juan Carlos Maldonado Herrera edit Bearbeiten delete Löschen Geschl…" at bounding box center [728, 254] width 1456 height 416
click at [211, 22] on link "Kund*innen" at bounding box center [211, 22] width 82 height 11
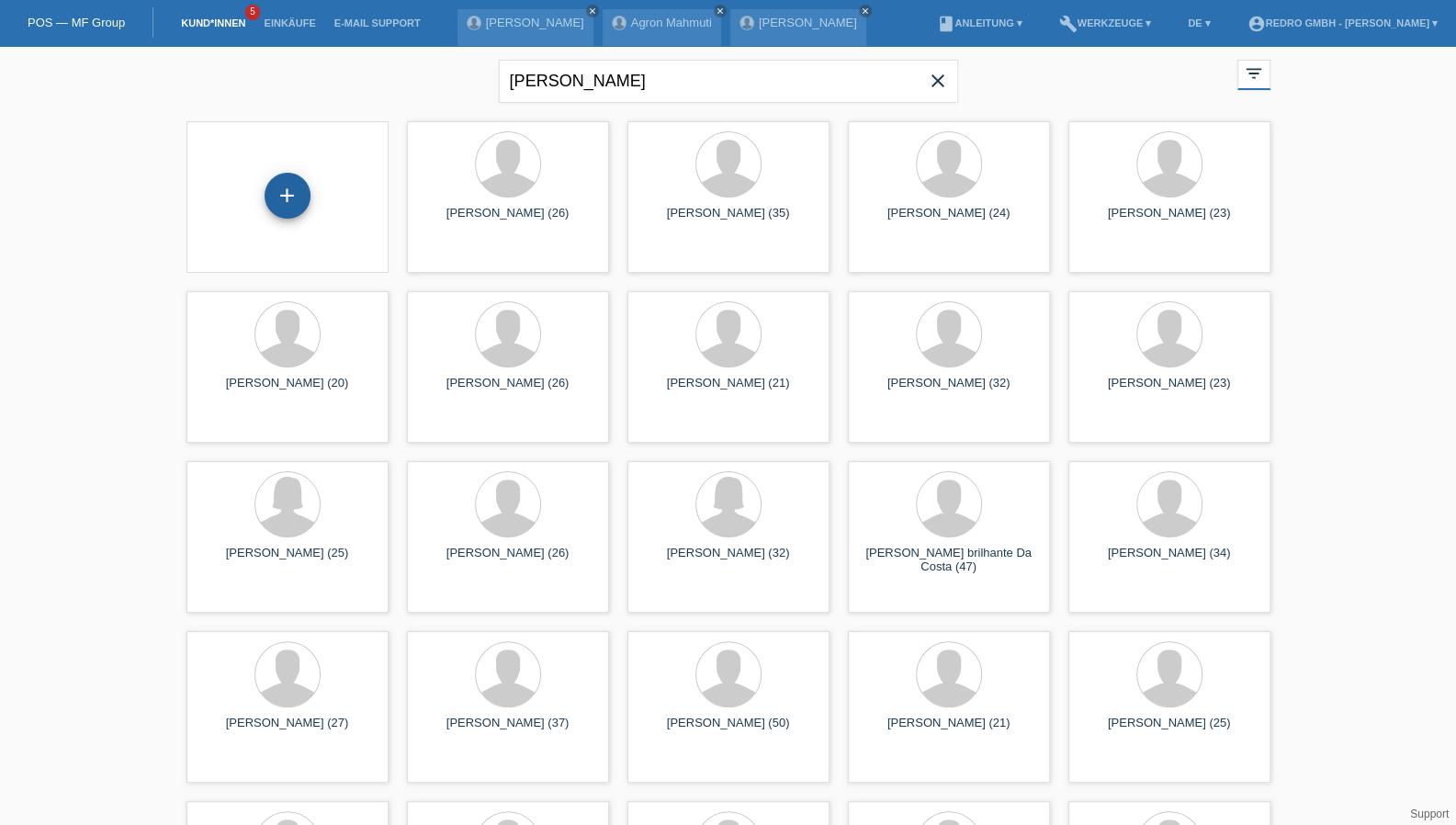
click at [286, 178] on div "+" at bounding box center [287, 196] width 46 height 46
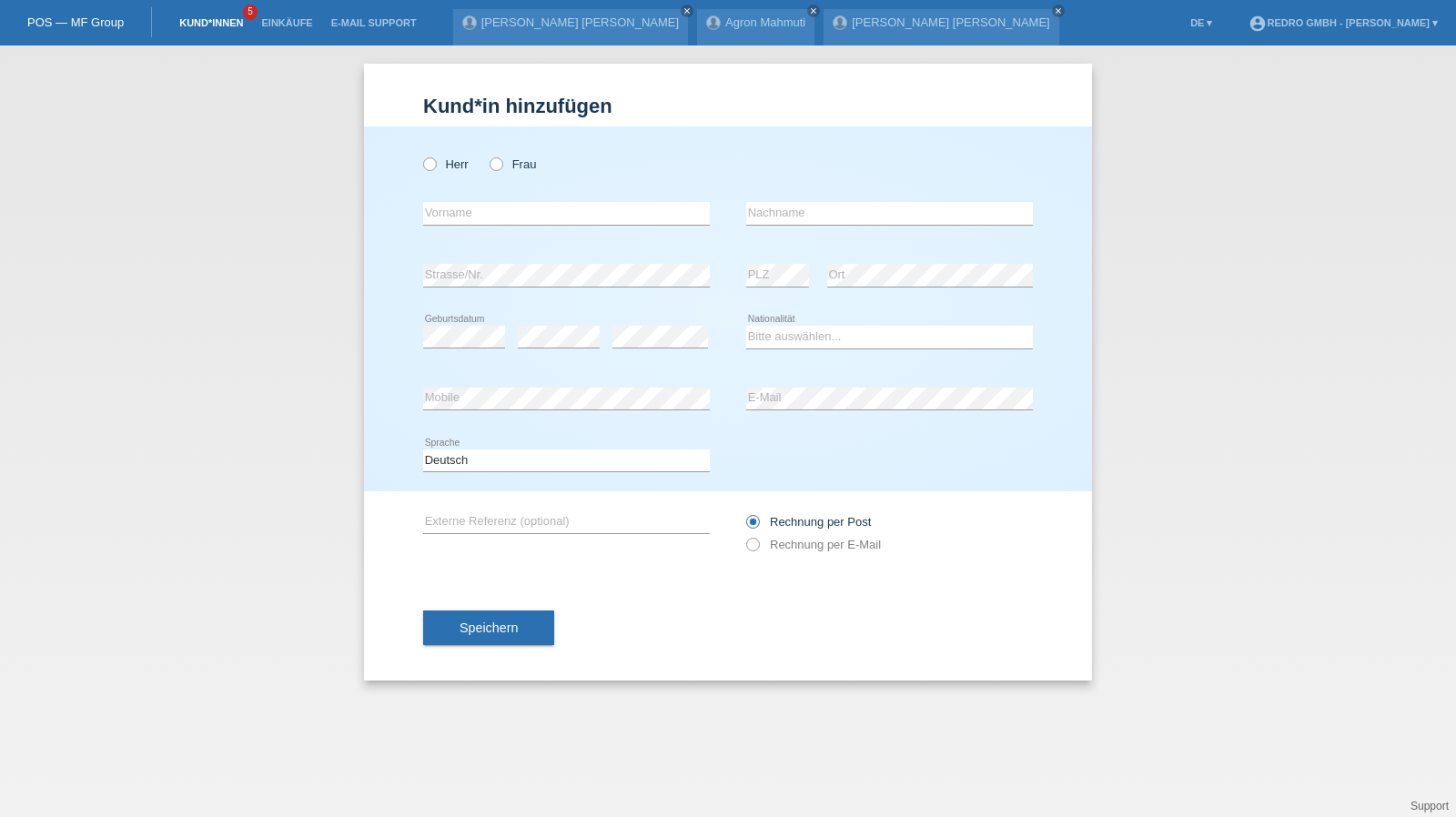
click at [222, 24] on link "Kund*innen" at bounding box center [211, 22] width 82 height 11
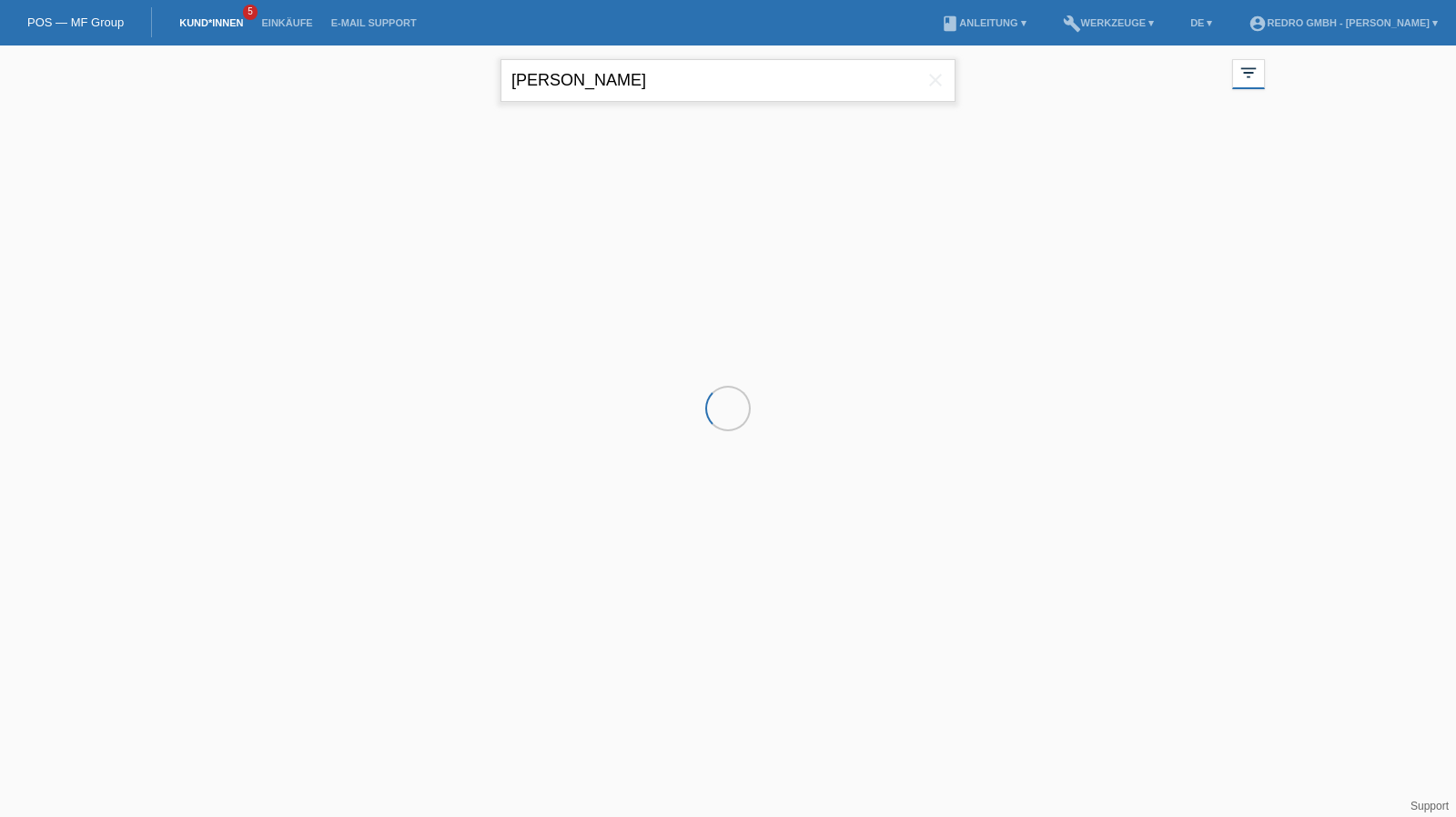
click at [645, 76] on input "Leonardo de sousa" at bounding box center [728, 80] width 455 height 43
paste input "Chikwe"
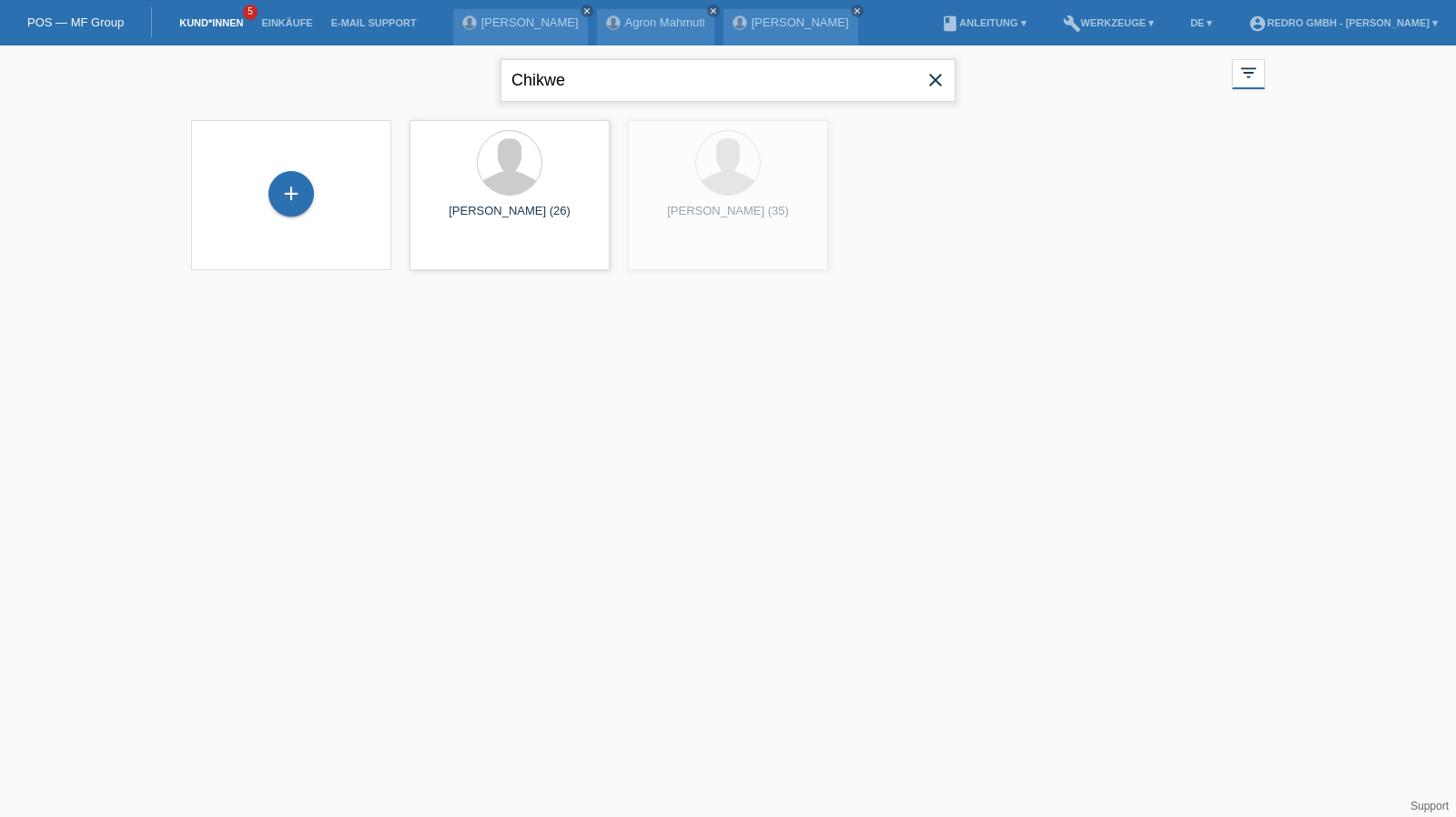
type input "Chikwe"
click at [295, 199] on div "+" at bounding box center [291, 203] width 46 height 46
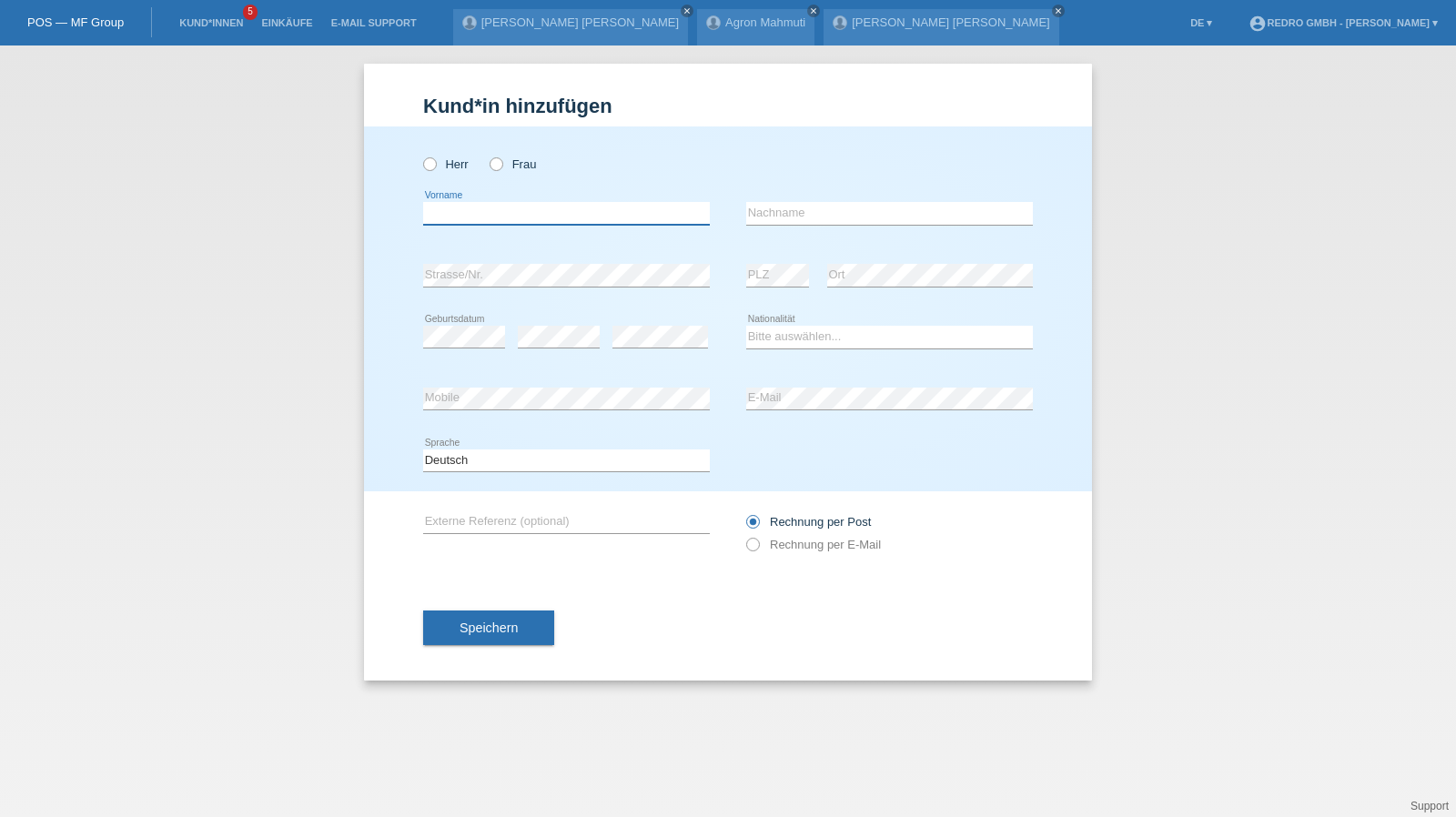
click at [519, 216] on input "text" at bounding box center [566, 213] width 286 height 22
paste input "Chikwe"
type input "Chikwe"
click at [447, 166] on label "Herr" at bounding box center [445, 164] width 46 height 14
click at [435, 166] on input "Herr" at bounding box center [429, 163] width 12 height 12
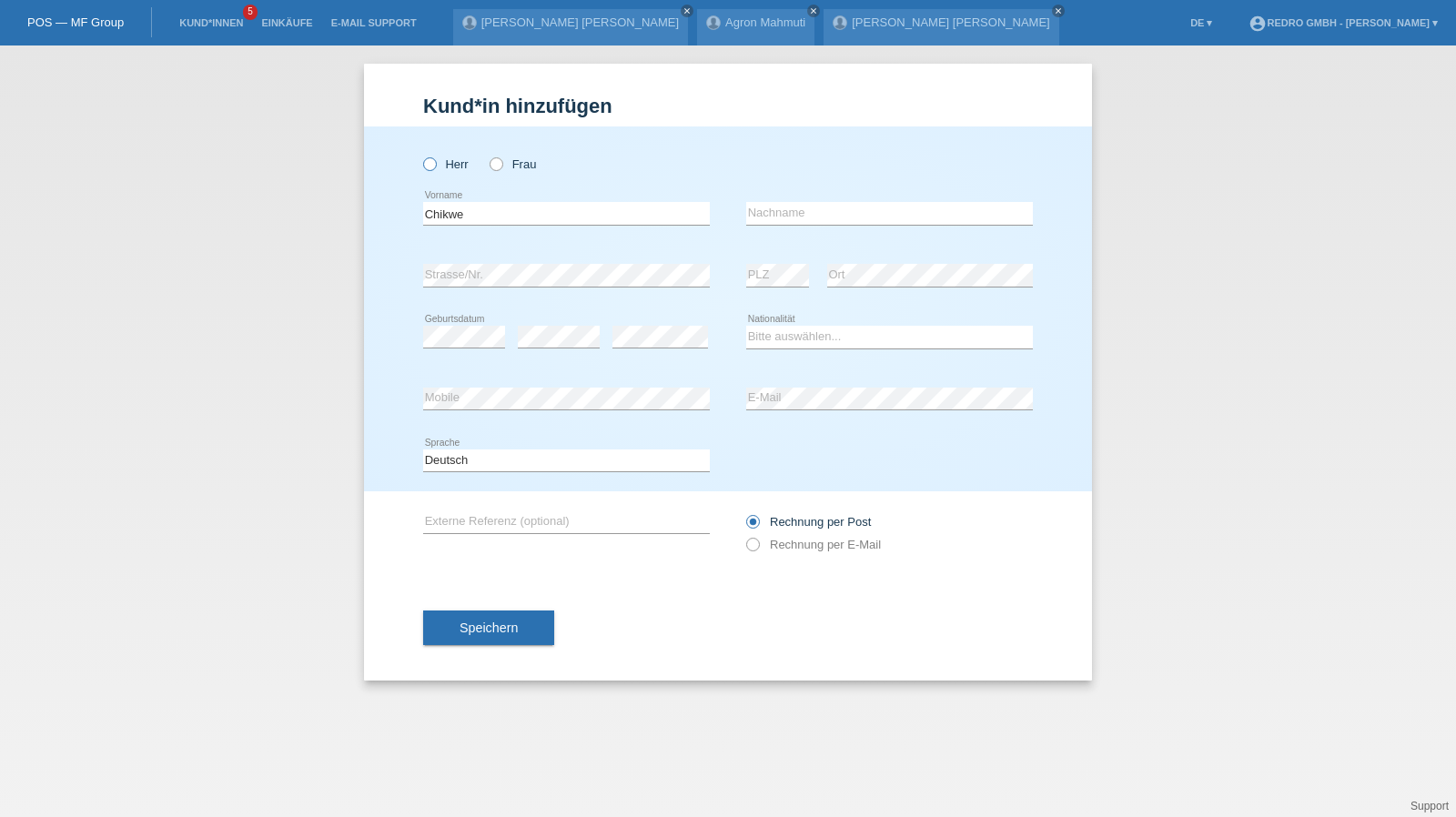
radio input "true"
click at [489, 212] on input "Chikwe" at bounding box center [566, 213] width 286 height 22
type input "Chikwe"
click at [779, 219] on input "text" at bounding box center [889, 213] width 286 height 22
paste input "Anoruo"
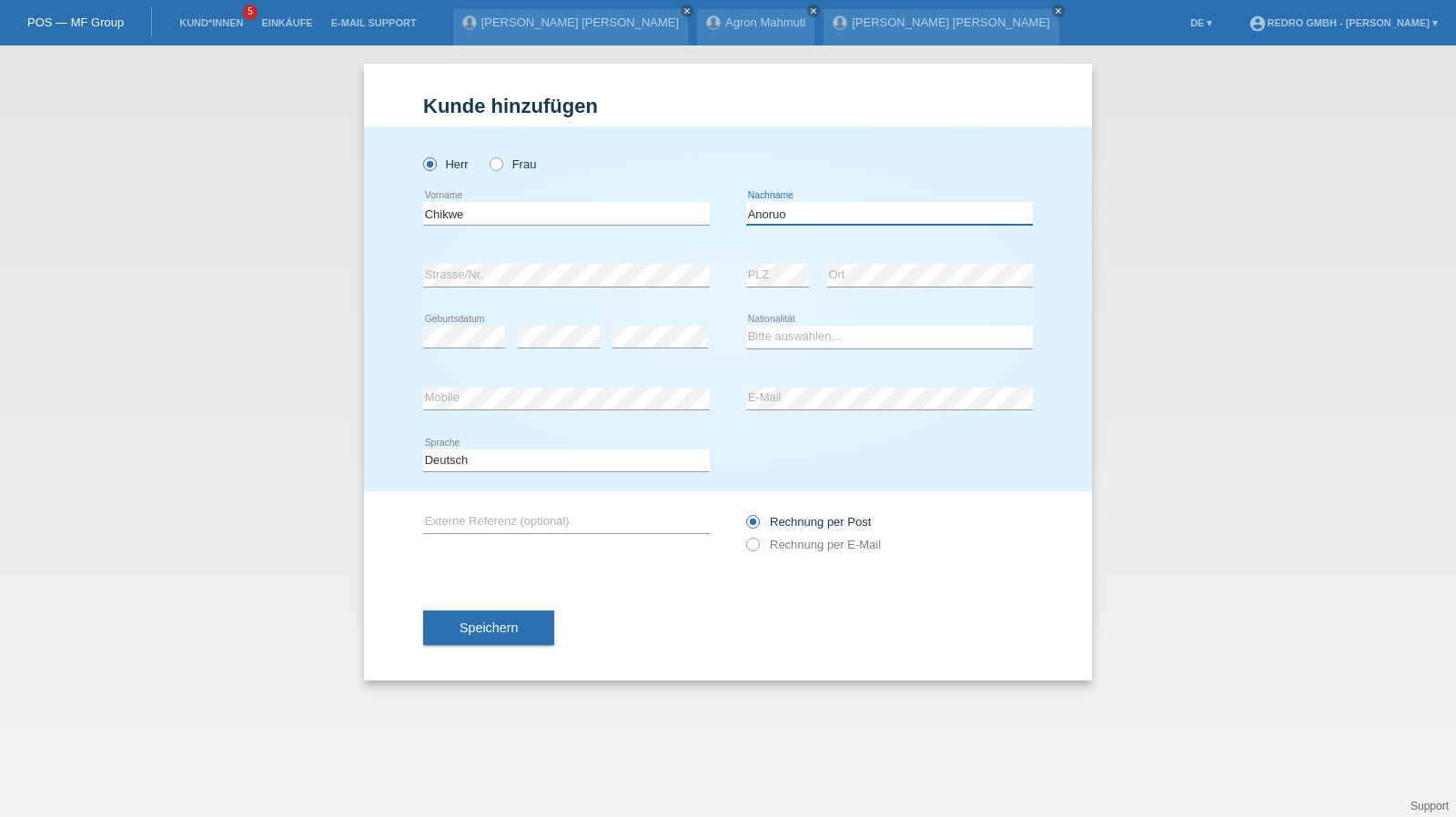
type input "Anoruo"
select select "CH"
click at [517, 645] on div "Speichern" at bounding box center [728, 628] width 610 height 106
click at [490, 617] on button "Speichern" at bounding box center [488, 628] width 131 height 35
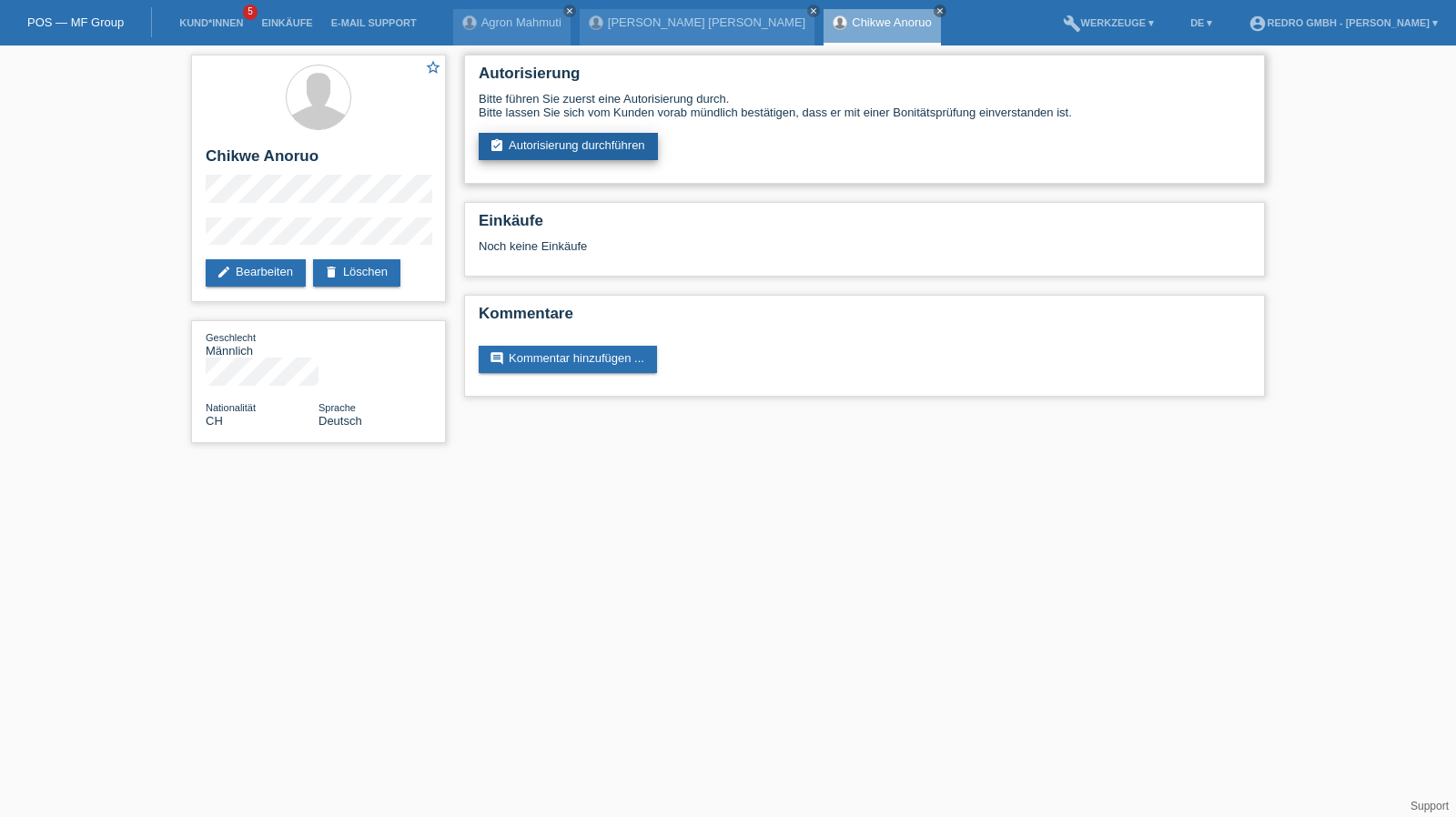
click at [641, 148] on link "assignment_turned_in Autorisierung durchführen" at bounding box center [569, 146] width 180 height 27
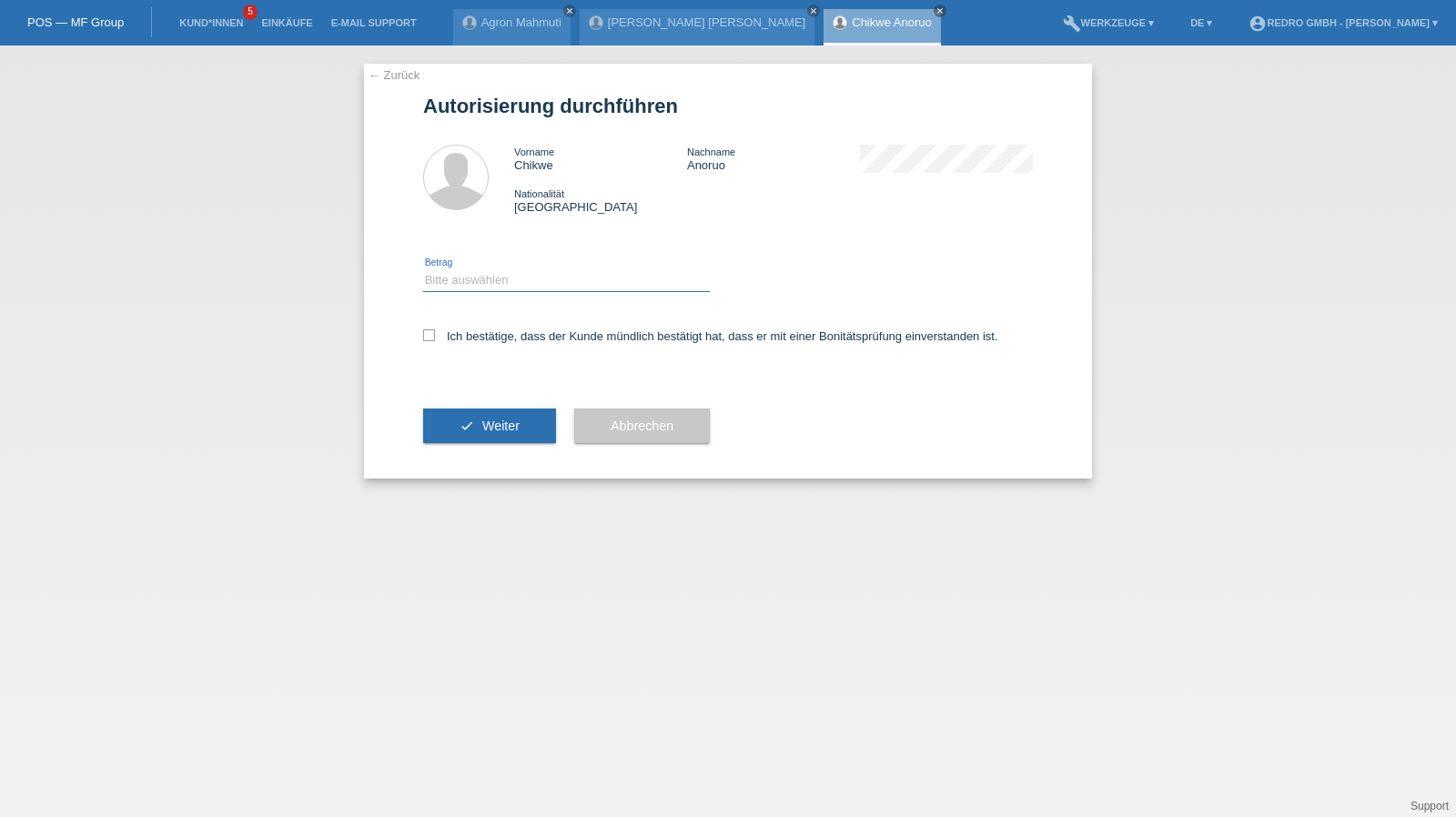
click at [507, 286] on select "Bitte auswählen CHF 1.00 - CHF 499.00 CHF 500.00 - CHF 1'999.00 CHF 2'000.00 - …" at bounding box center [566, 280] width 286 height 22
select select "1"
click at [423, 270] on select "Bitte auswählen CHF 1.00 - CHF 499.00 CHF 500.00 - CHF 1'999.00 CHF 2'000.00 - …" at bounding box center [566, 280] width 286 height 22
click at [475, 330] on label "Ich bestätige, dass der Kunde mündlich bestätigt hat, dass er mit einer Bonität…" at bounding box center [710, 336] width 575 height 14
click at [435, 330] on input "Ich bestätige, dass der Kunde mündlich bestätigt hat, dass er mit einer Bonität…" at bounding box center [429, 335] width 12 height 12
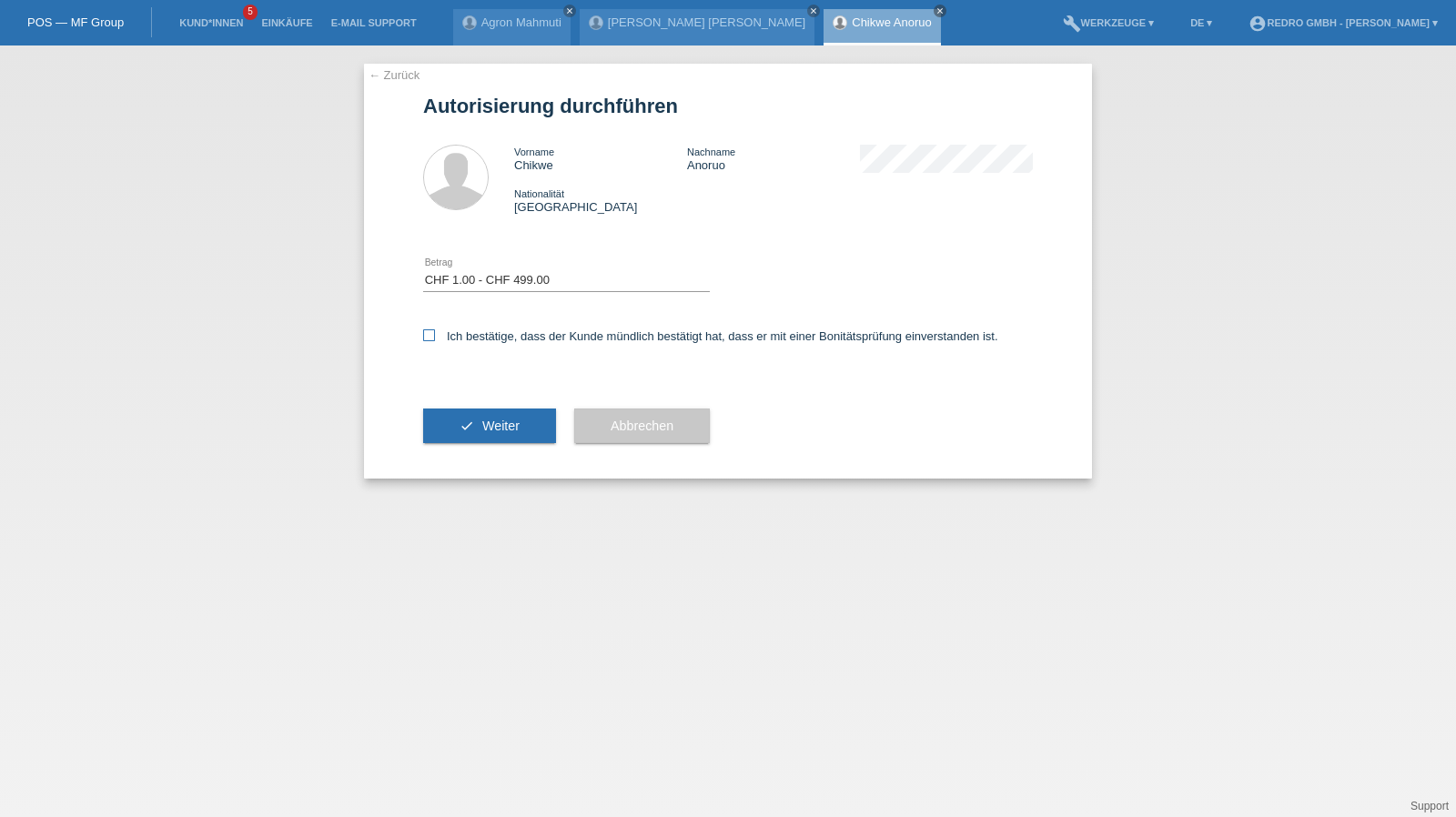
checkbox input "true"
click at [460, 415] on button "check Weiter" at bounding box center [489, 426] width 133 height 35
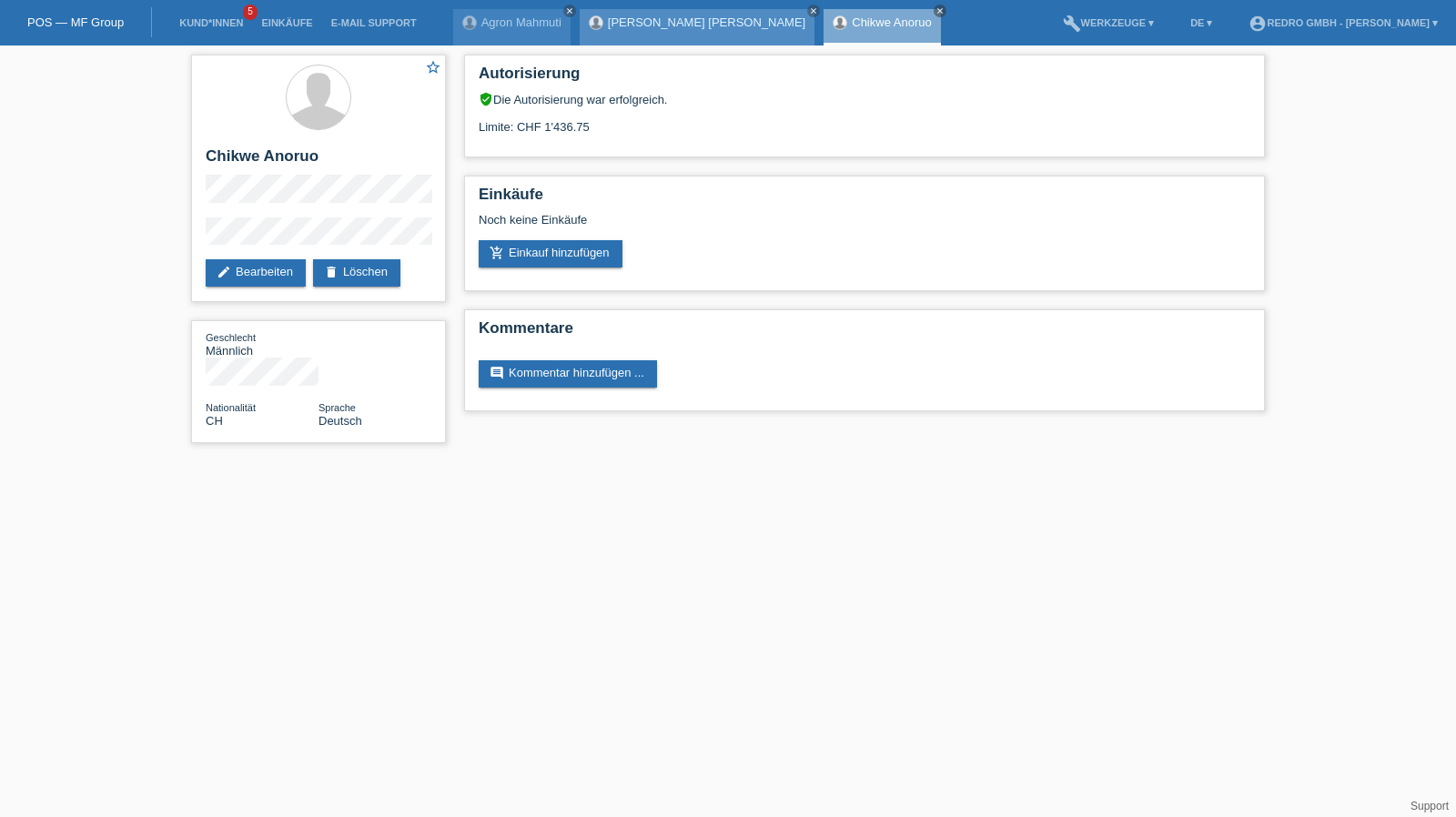
click at [646, 20] on link "[PERSON_NAME] [PERSON_NAME]" at bounding box center [706, 22] width 197 height 14
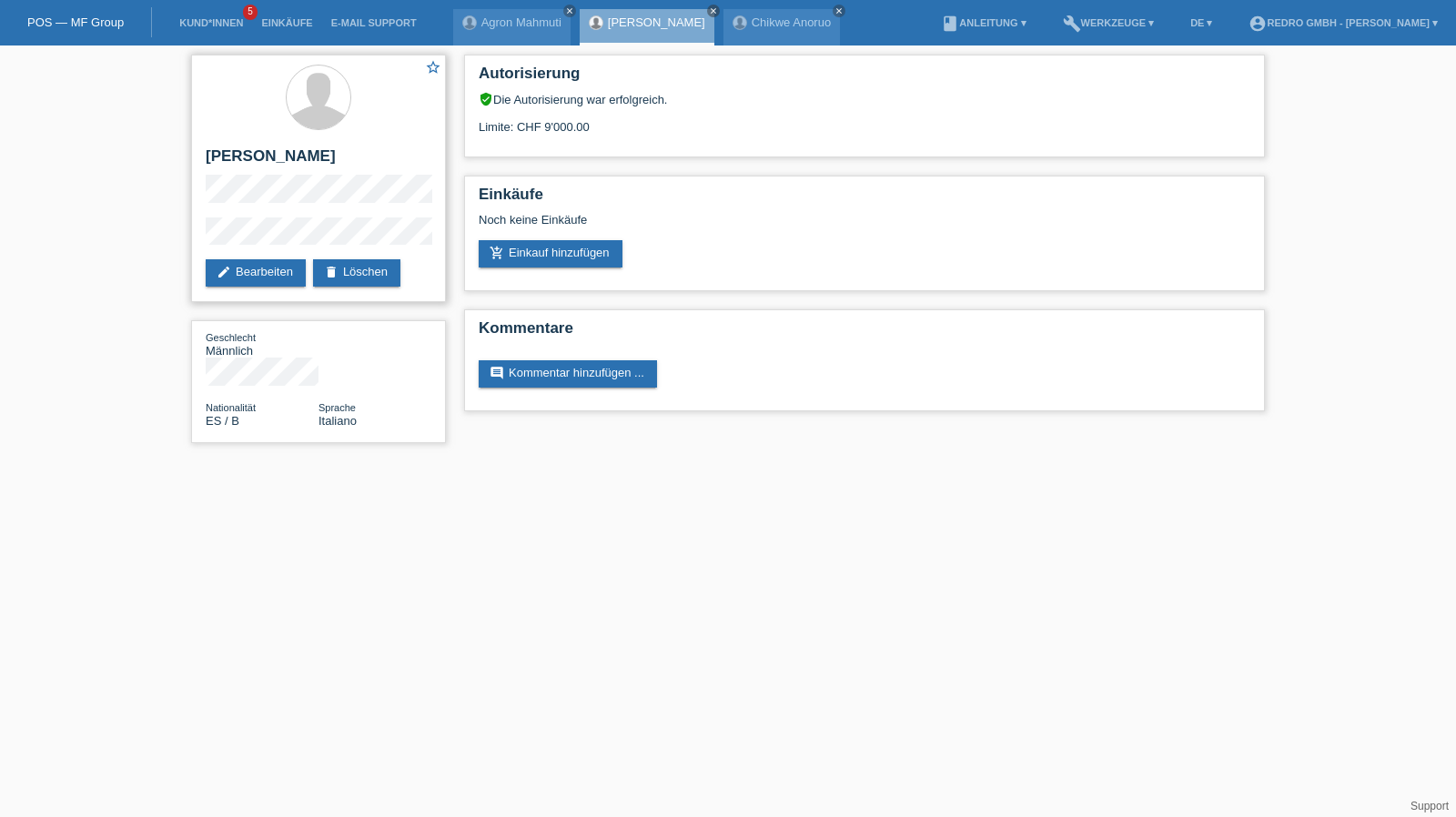
click at [282, 159] on h2 "[PERSON_NAME] [PERSON_NAME]" at bounding box center [318, 161] width 226 height 27
copy div "[PERSON_NAME] [PERSON_NAME]"
click at [155, 250] on div "star_border Juan Carlos Maldonado Herrera edit Bearbeiten delete Löschen Geschl…" at bounding box center [728, 254] width 1456 height 416
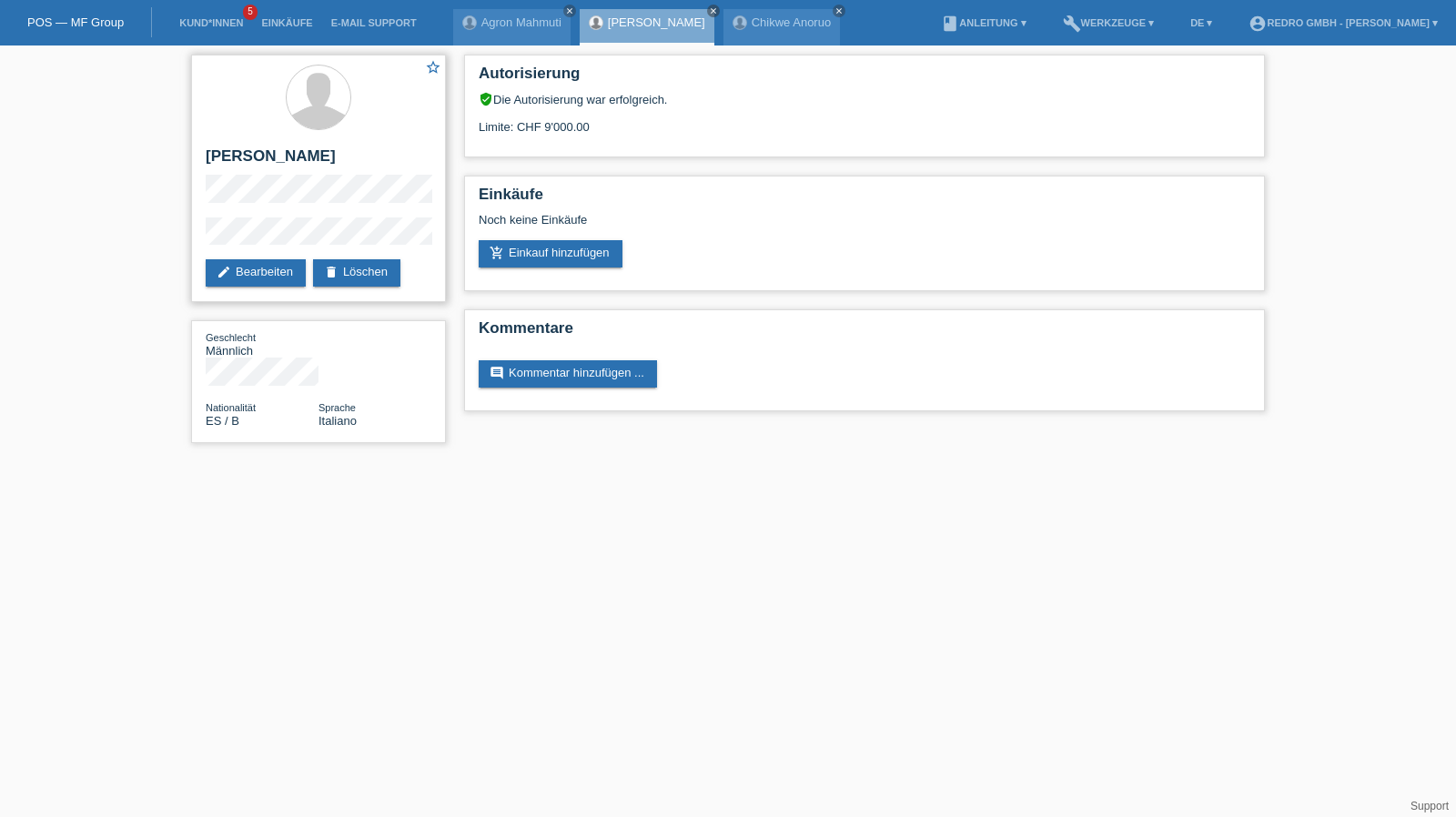
click at [281, 231] on div "star_border Juan Carlos Maldonado Herrera edit Bearbeiten delete Löschen" at bounding box center [318, 178] width 255 height 248
click at [225, 25] on link "Kund*innen" at bounding box center [211, 22] width 82 height 11
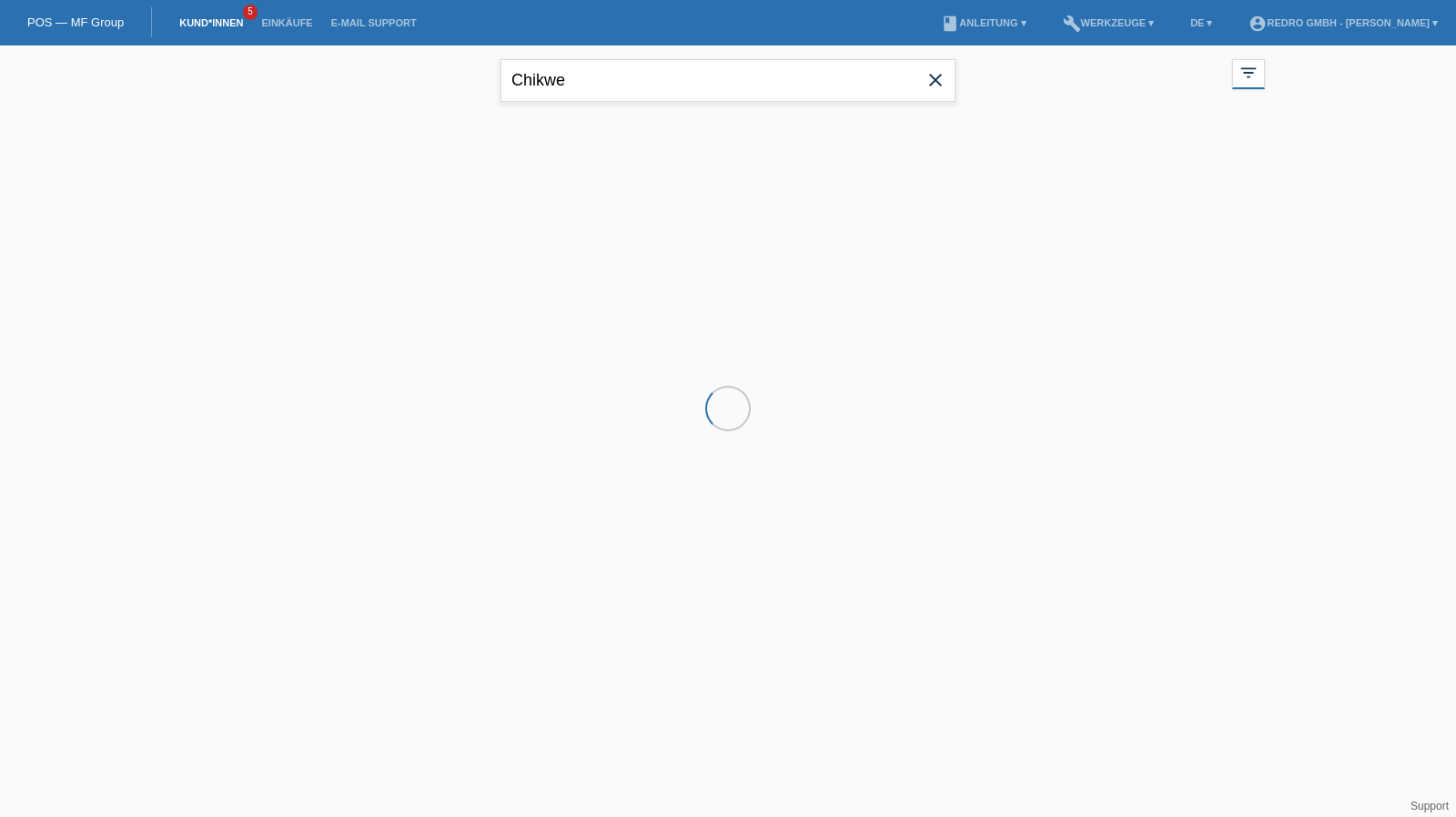
click at [639, 86] on input "Chikwe" at bounding box center [728, 80] width 455 height 43
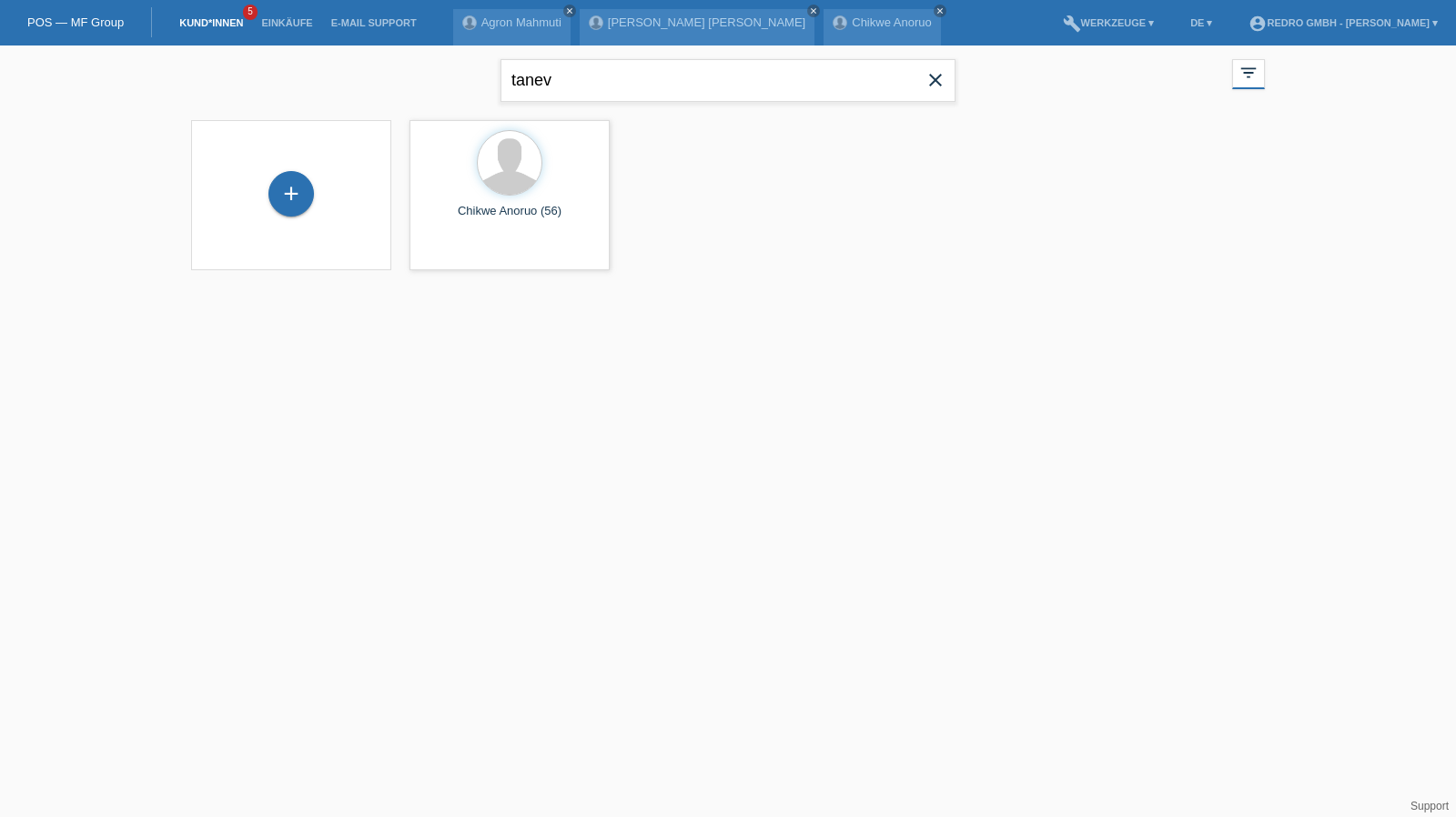
type input "tanev"
click at [459, 248] on span "Anzeigen" at bounding box center [461, 255] width 50 height 14
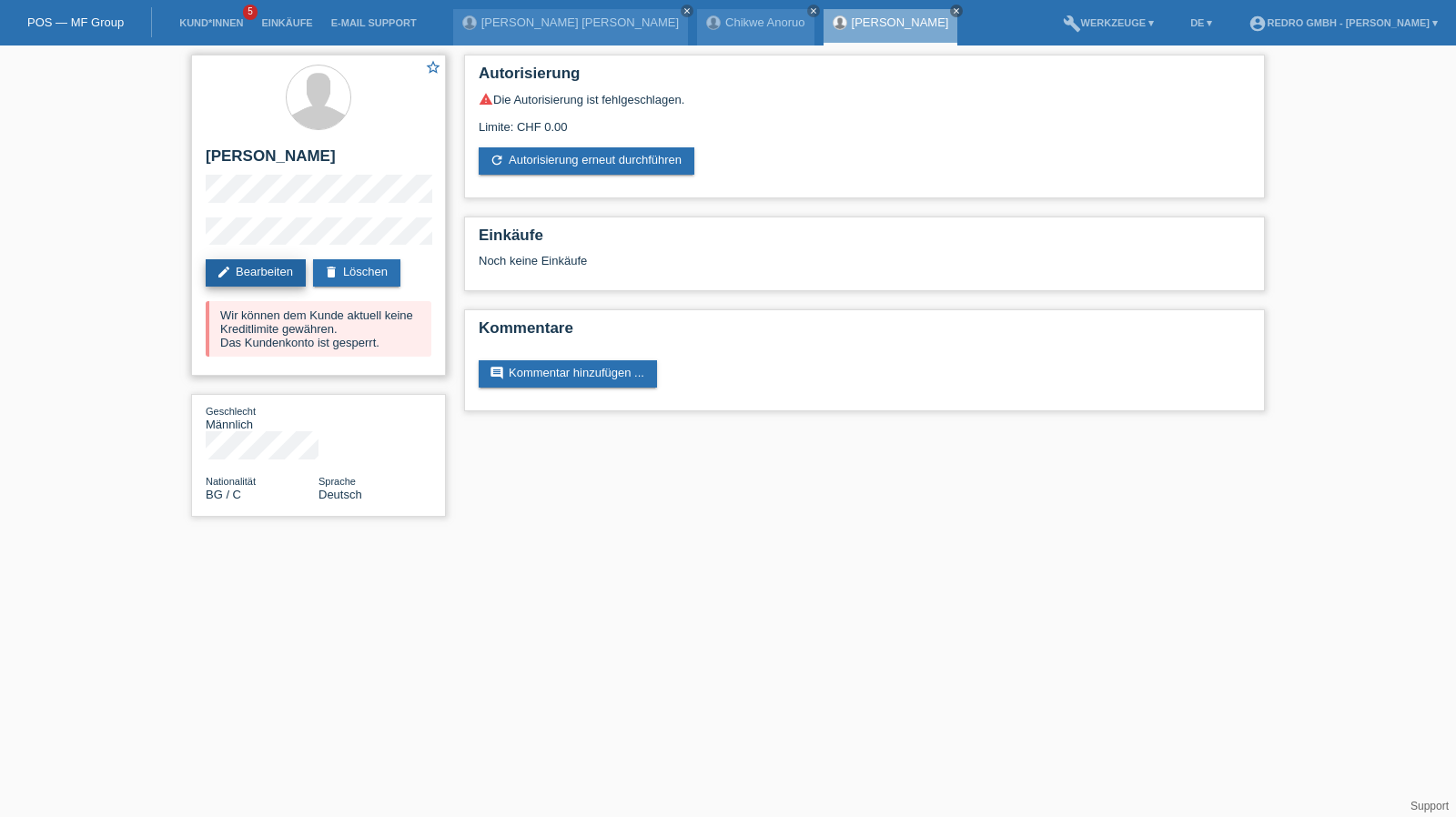
click at [253, 266] on link "edit Bearbeiten" at bounding box center [255, 272] width 100 height 27
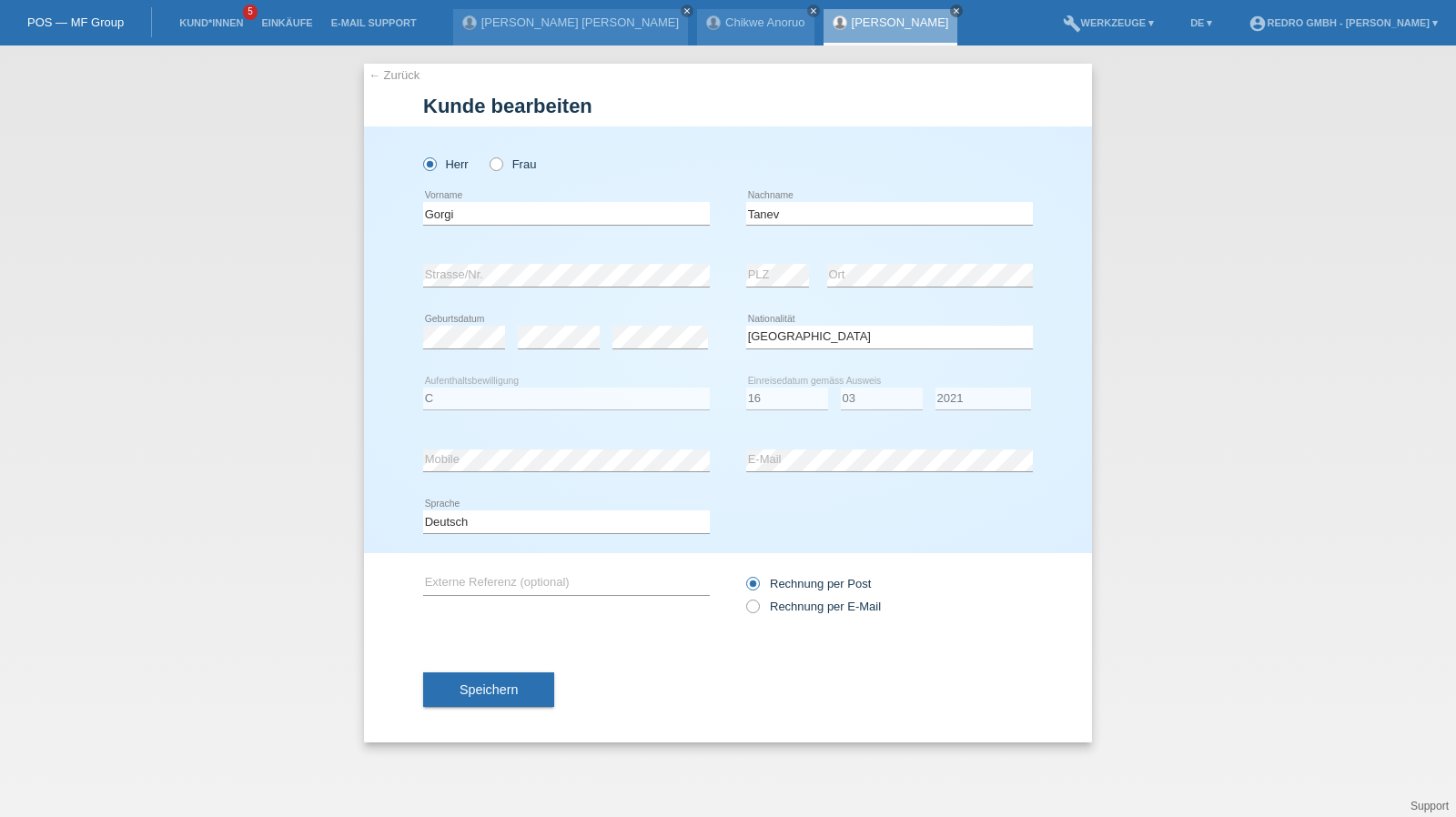
select select "BG"
select select "C"
select select "16"
select select "03"
select select "2021"
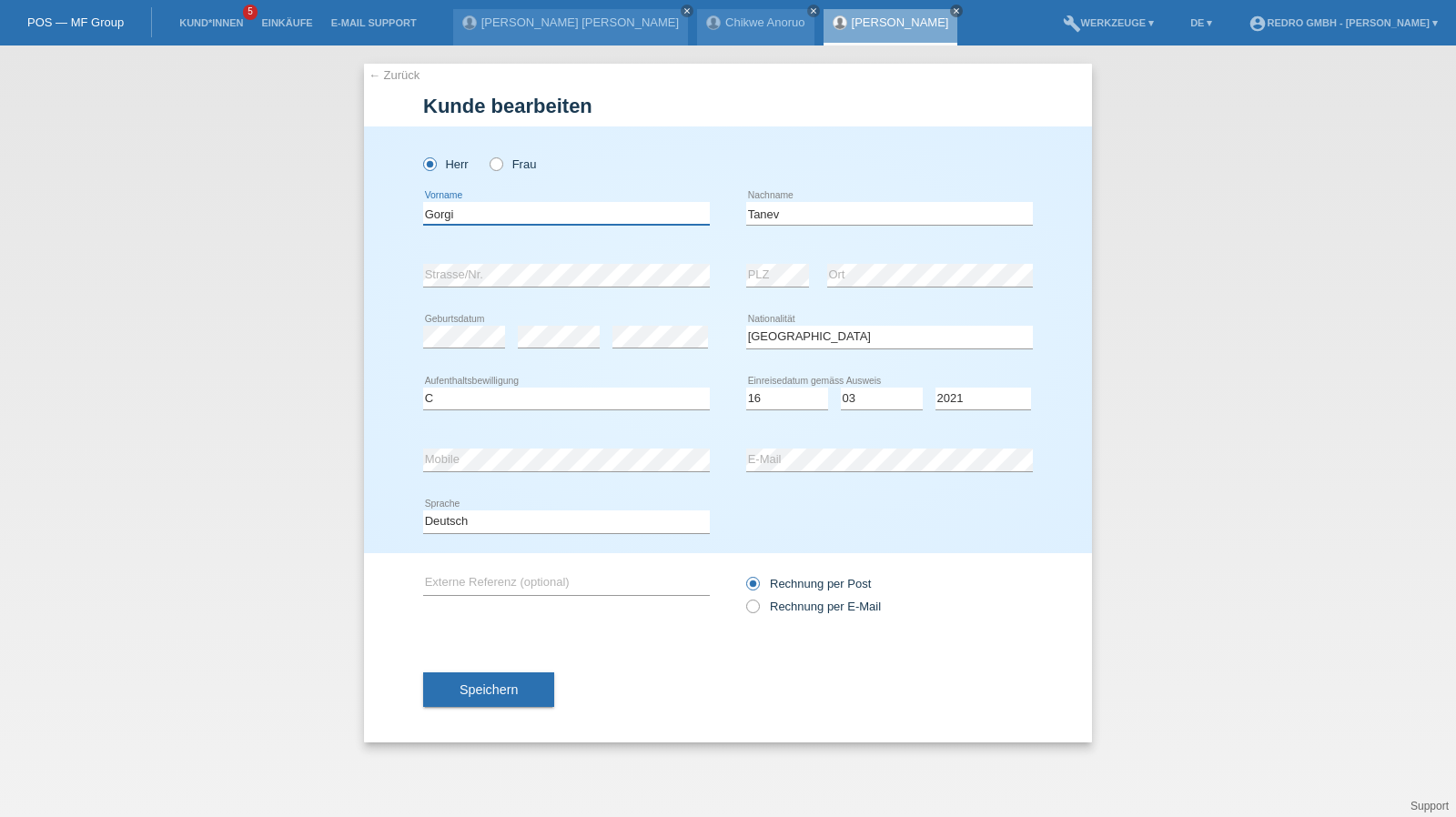
click at [535, 211] on input "Gorgi" at bounding box center [566, 213] width 286 height 22
type input "[PERSON_NAME]"
click at [545, 410] on icon at bounding box center [566, 410] width 286 height 1
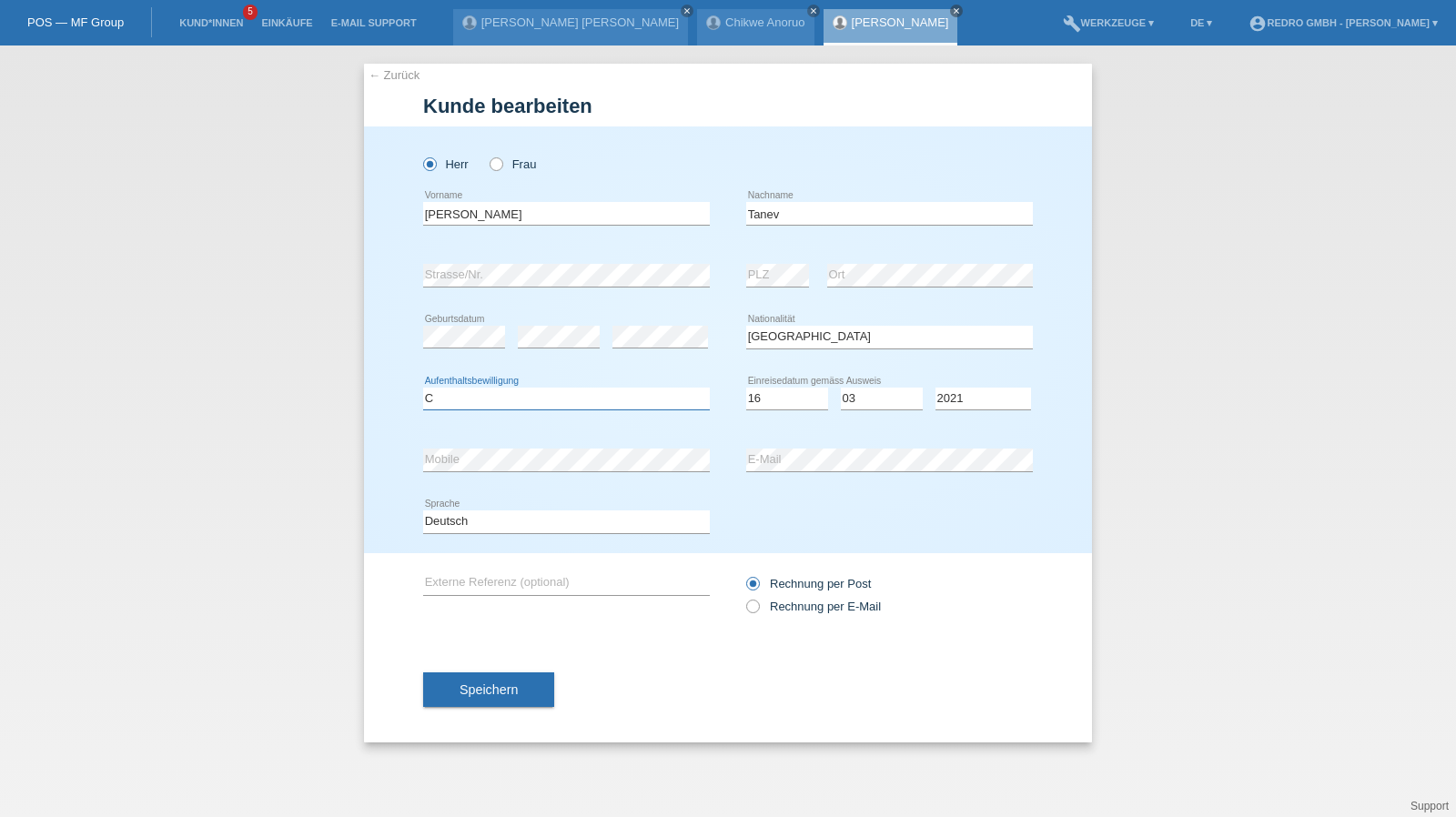
click at [544, 400] on select "Bitte auswählen... C B B - Flüchtlingsstatus Andere" at bounding box center [566, 398] width 286 height 22
select select "B"
click at [506, 685] on span "Speichern" at bounding box center [488, 690] width 58 height 15
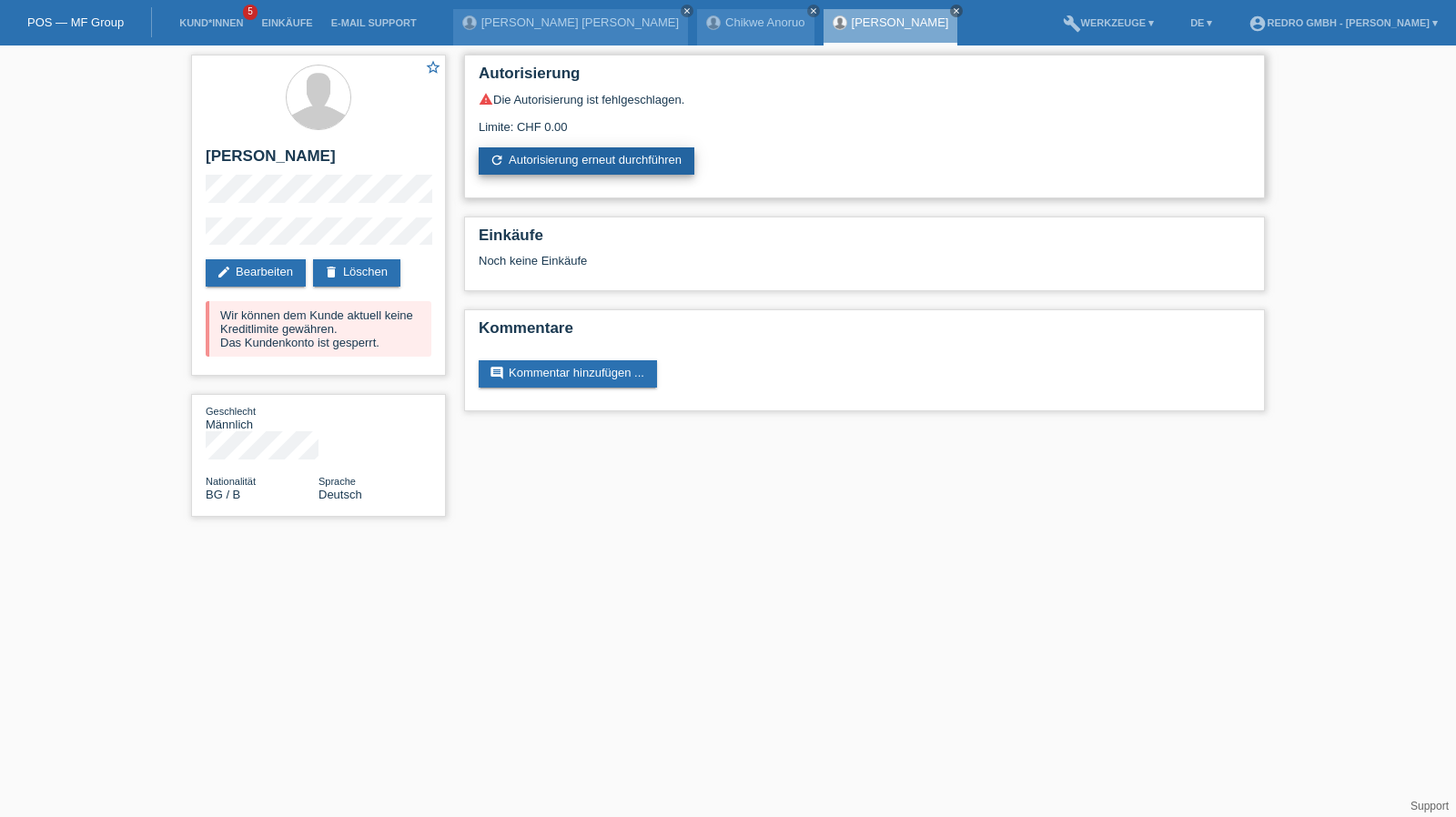
click at [578, 162] on link "refresh Autorisierung erneut durchführen" at bounding box center [587, 161] width 215 height 27
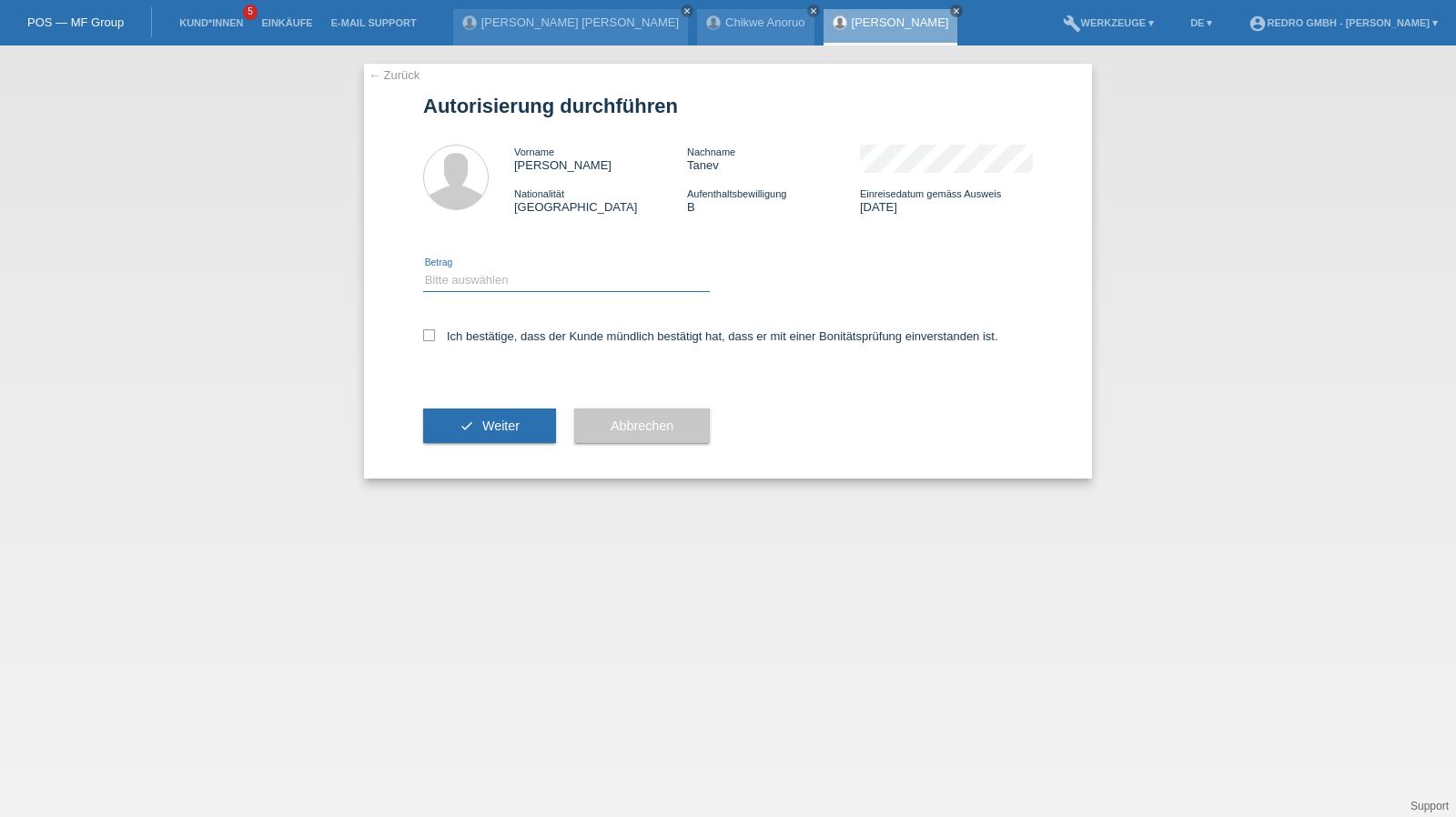
click at [503, 284] on select "Bitte auswählen CHF 1.00 - CHF 499.00 CHF 500.00 - CHF 1'999.00 CHF 2'000.00 - …" at bounding box center [566, 280] width 286 height 22
select select "1"
click at [423, 270] on select "Bitte auswählen CHF 1.00 - CHF 499.00 CHF 500.00 - CHF 1'999.00 CHF 2'000.00 - …" at bounding box center [566, 280] width 286 height 22
click at [482, 340] on label "Ich bestätige, dass der Kunde mündlich bestätigt hat, dass er mit einer Bonität…" at bounding box center [710, 336] width 575 height 14
click at [435, 340] on input "Ich bestätige, dass der Kunde mündlich bestätigt hat, dass er mit einer Bonität…" at bounding box center [429, 335] width 12 height 12
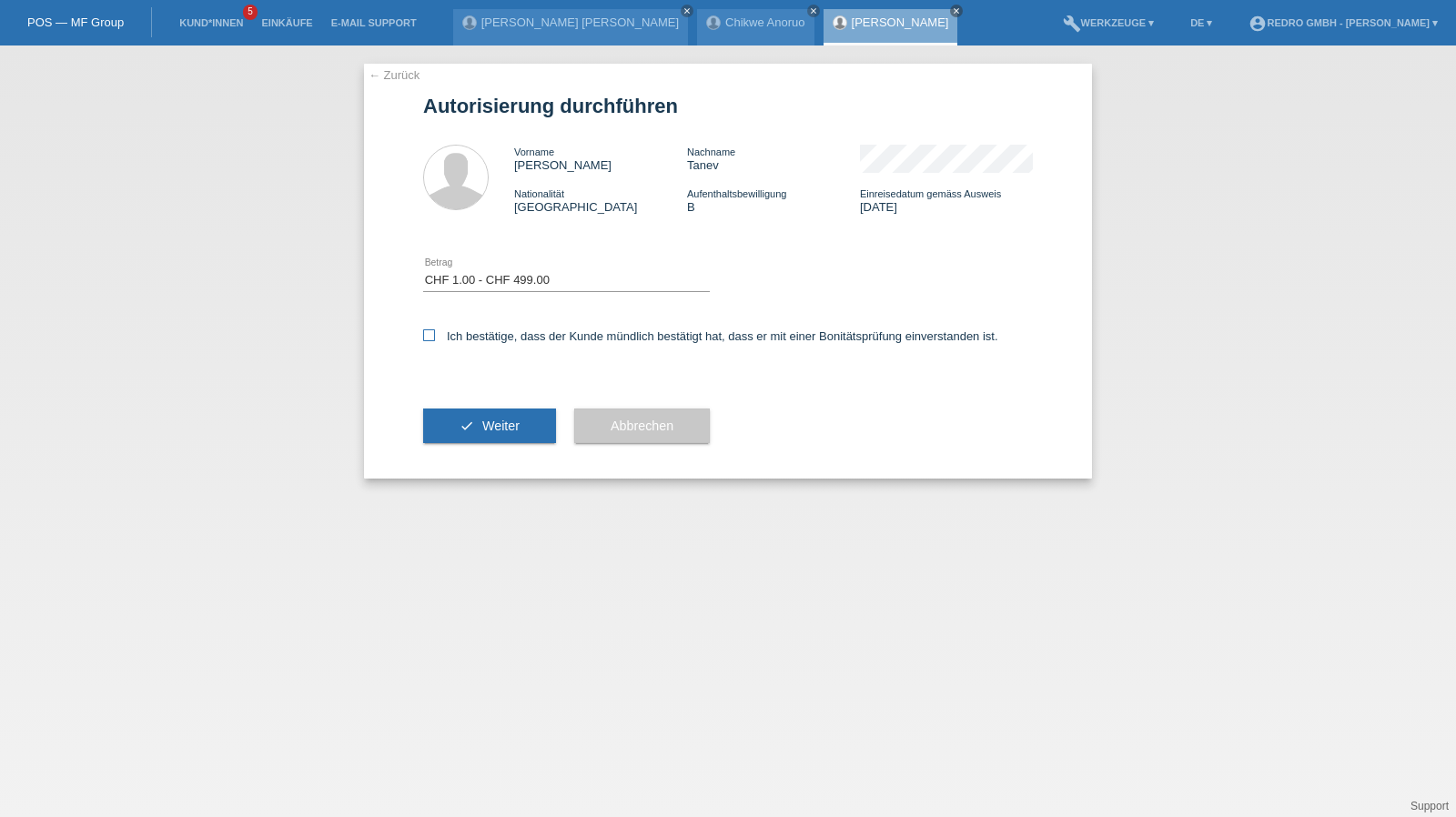
checkbox input "true"
click at [470, 430] on icon "check" at bounding box center [467, 426] width 15 height 15
